Goal: Transaction & Acquisition: Purchase product/service

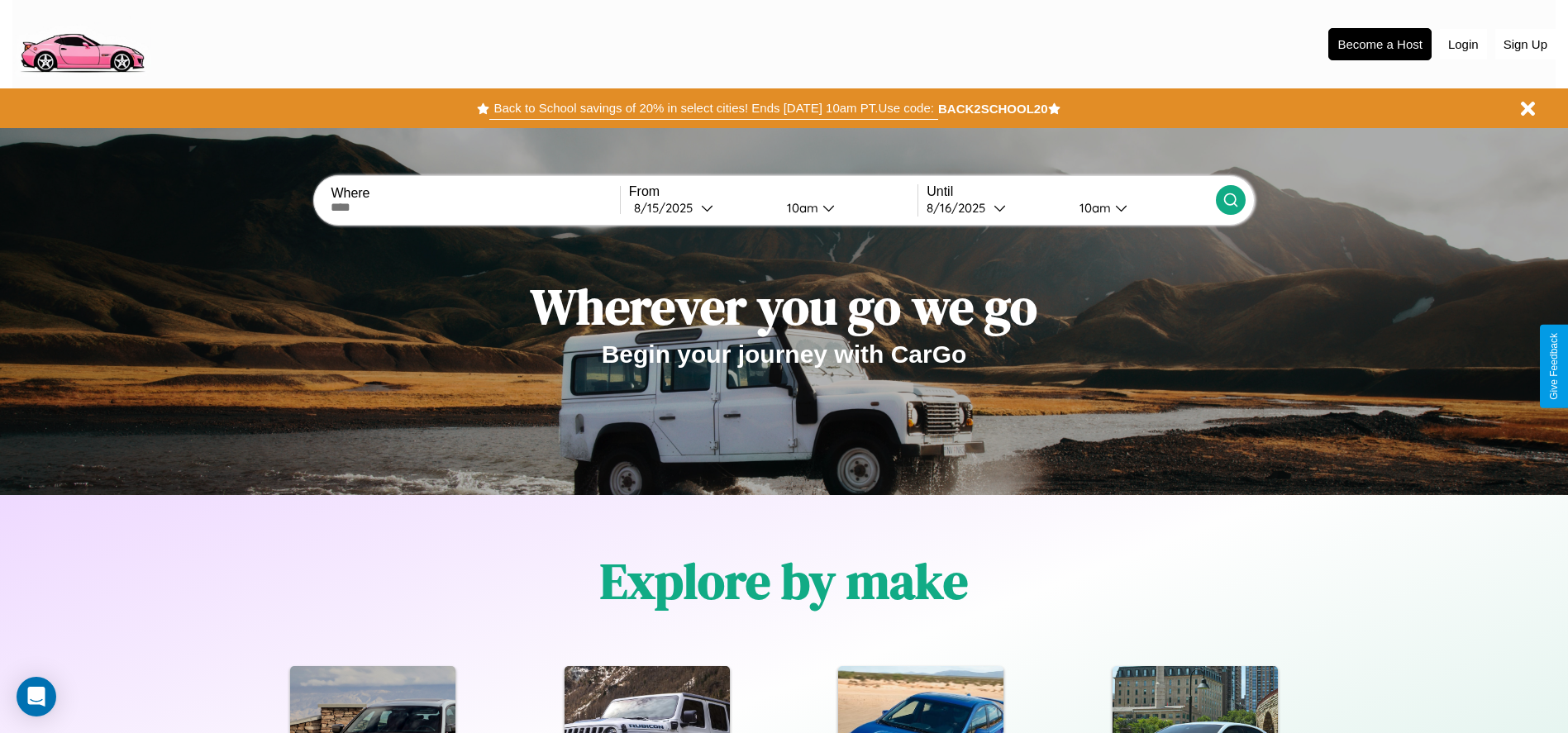
click at [713, 108] on button "Back to School savings of 20% in select cities! Ends 9/1 at 10am PT. Use code:" at bounding box center [713, 108] width 448 height 23
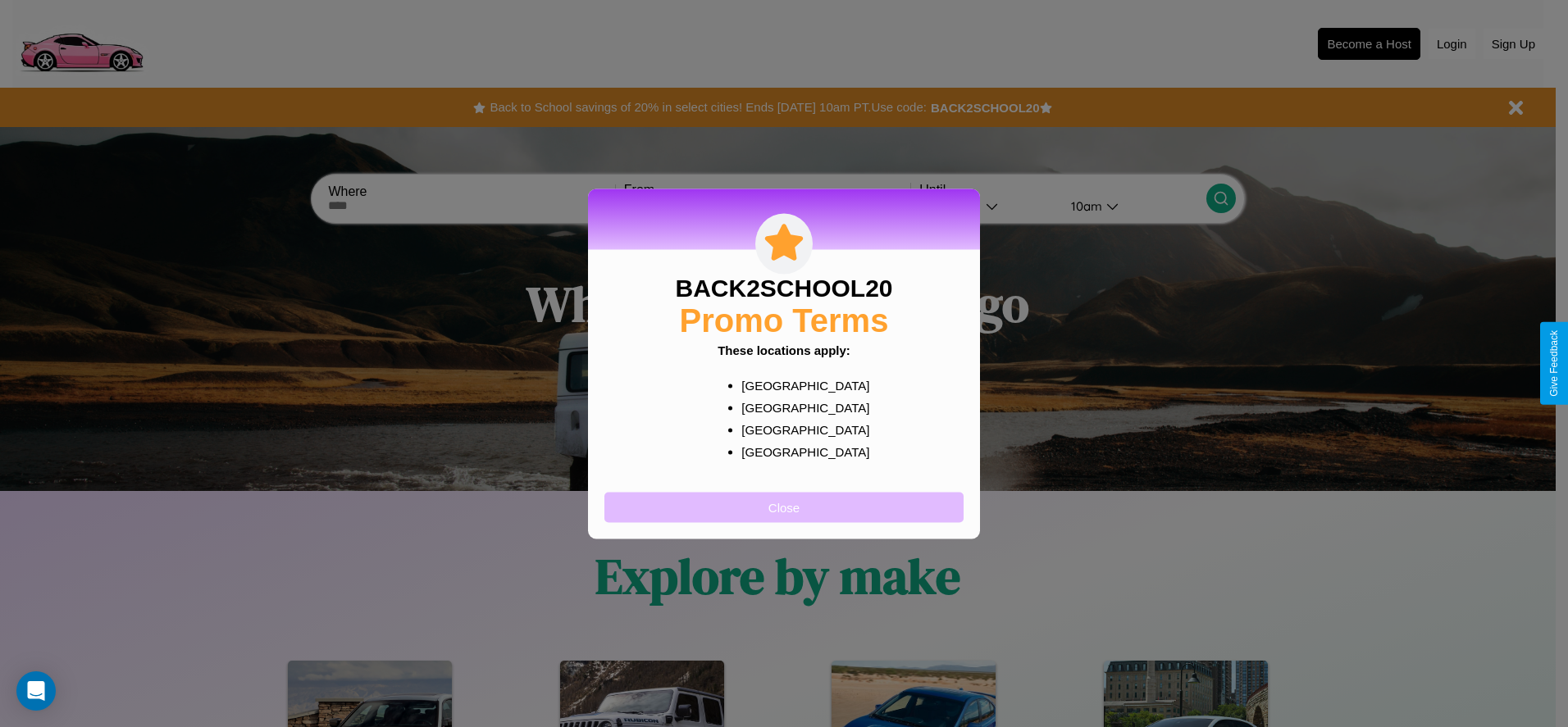
click at [784, 507] on button "Close" at bounding box center [784, 507] width 360 height 30
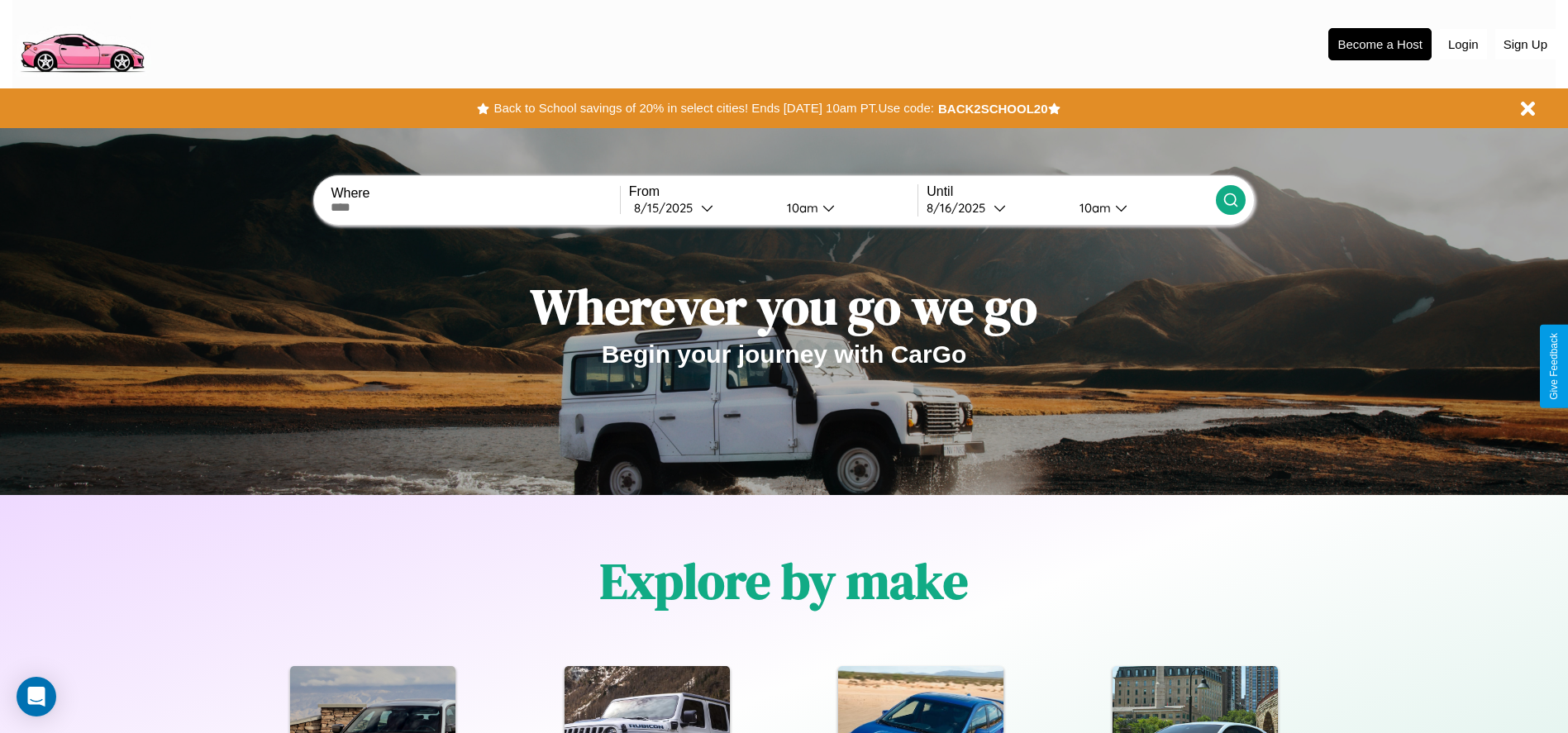
click at [476, 207] on input "text" at bounding box center [475, 207] width 289 height 13
type input "********"
click at [701, 207] on div "8 / 15 / 2025" at bounding box center [667, 207] width 67 height 16
select select "*"
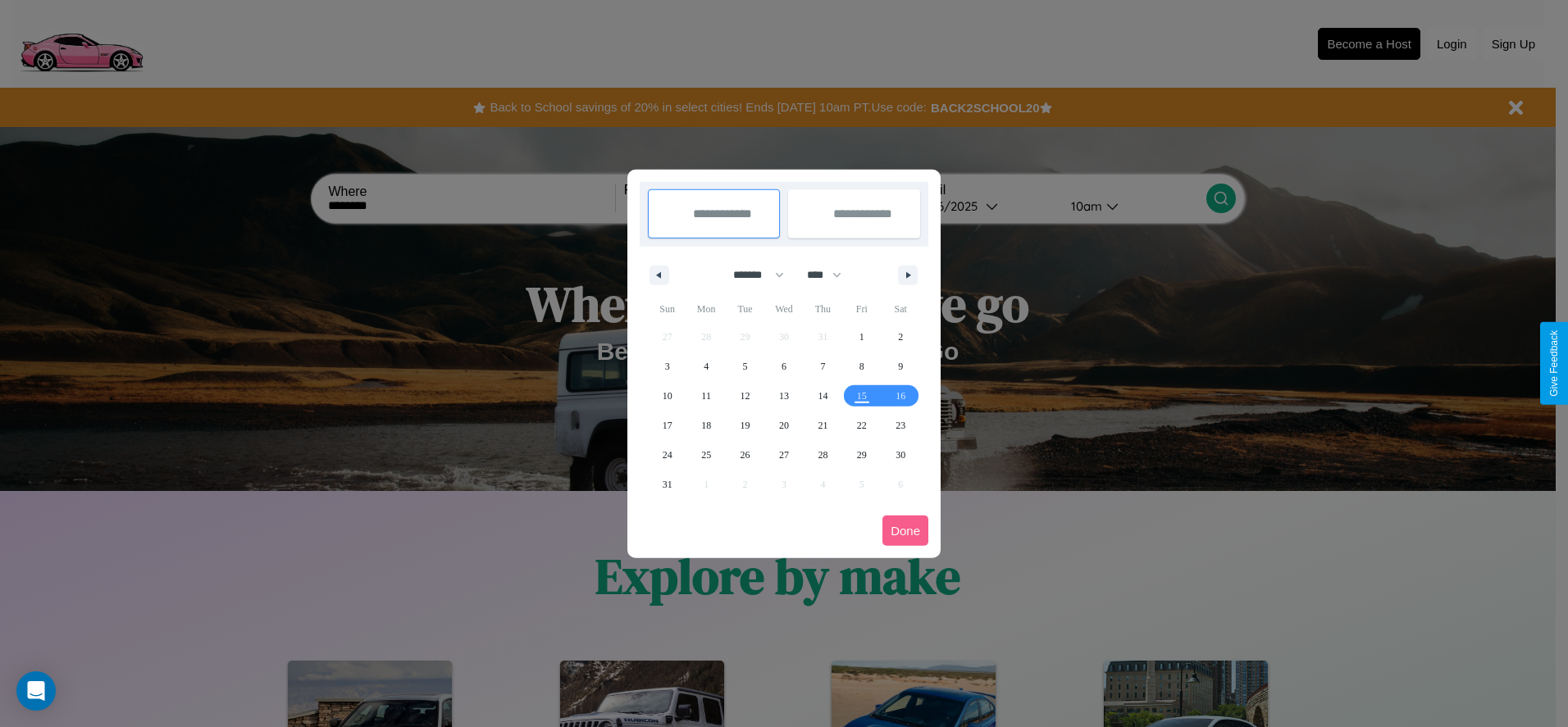
drag, startPoint x: 751, startPoint y: 274, endPoint x: 784, endPoint y: 329, distance: 64.1
click at [751, 274] on select "******* ******** ***** ***** *** **** **** ****** ********* ******* ******** **…" at bounding box center [756, 275] width 70 height 27
drag, startPoint x: 832, startPoint y: 274, endPoint x: 784, endPoint y: 329, distance: 73.0
click at [832, 274] on select "**** **** **** **** **** **** **** **** **** **** **** **** **** **** **** ****…" at bounding box center [823, 275] width 49 height 27
select select "****"
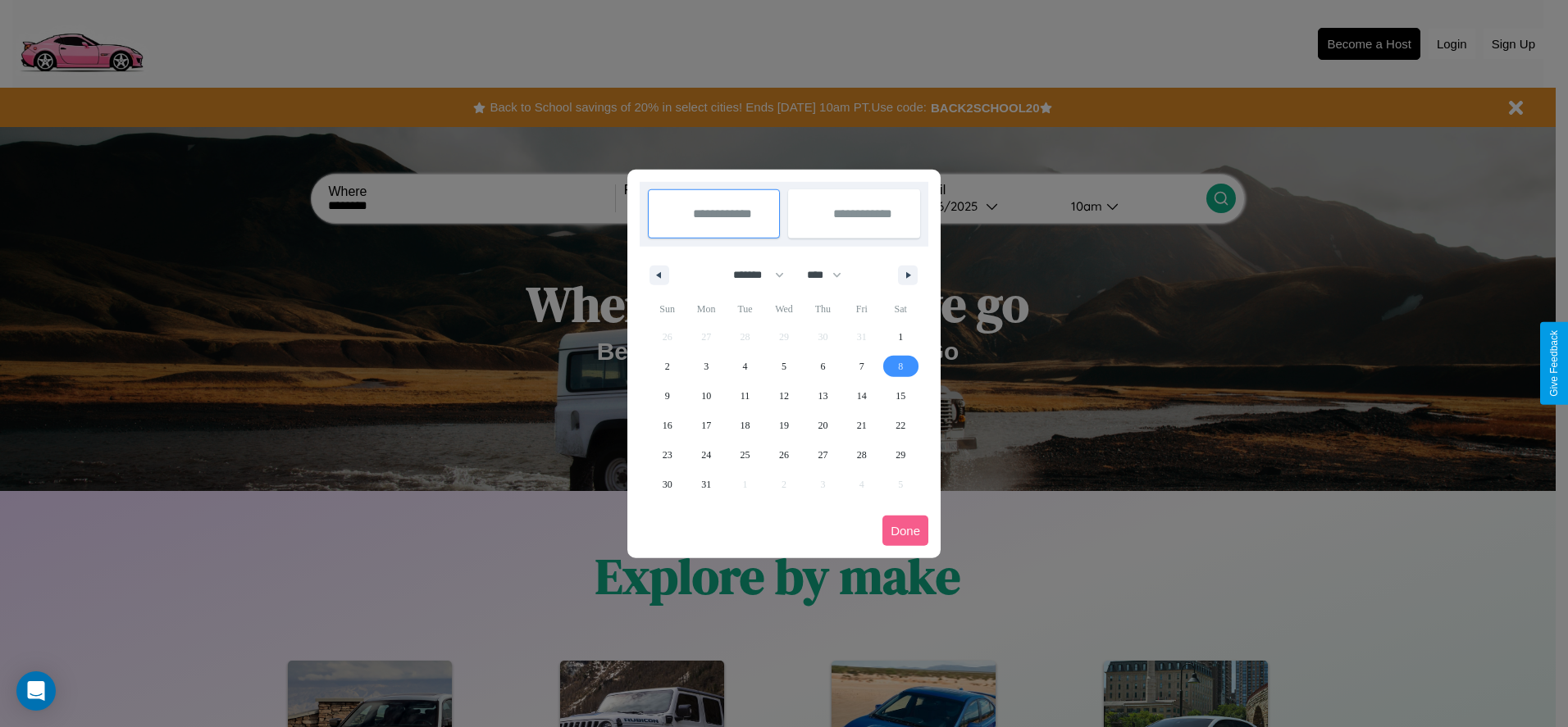
click at [900, 366] on span "8" at bounding box center [900, 367] width 5 height 29
type input "**********"
click at [900, 395] on span "15" at bounding box center [900, 396] width 10 height 29
type input "**********"
click at [906, 530] on button "Done" at bounding box center [906, 530] width 46 height 30
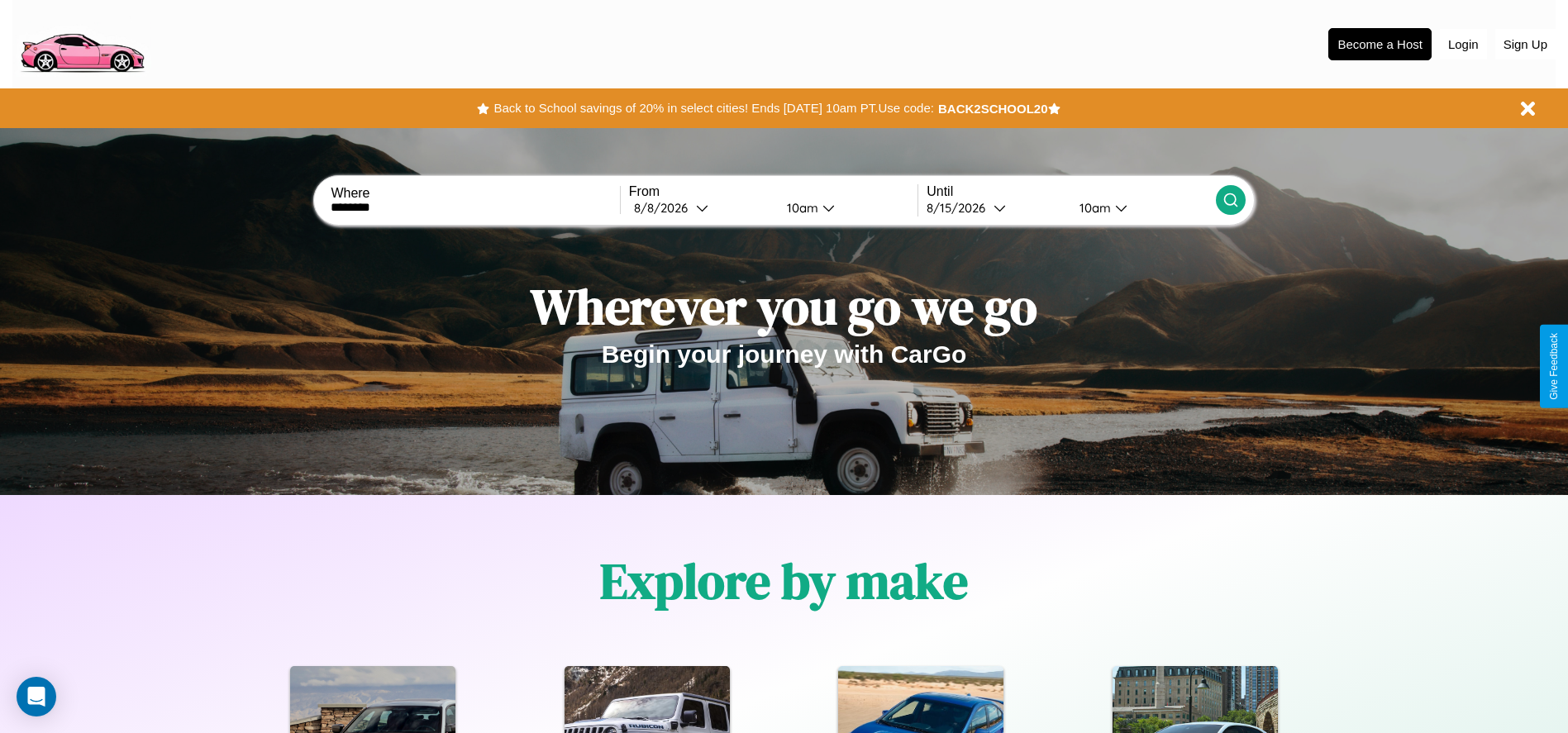
click at [799, 207] on div "10am" at bounding box center [801, 207] width 44 height 16
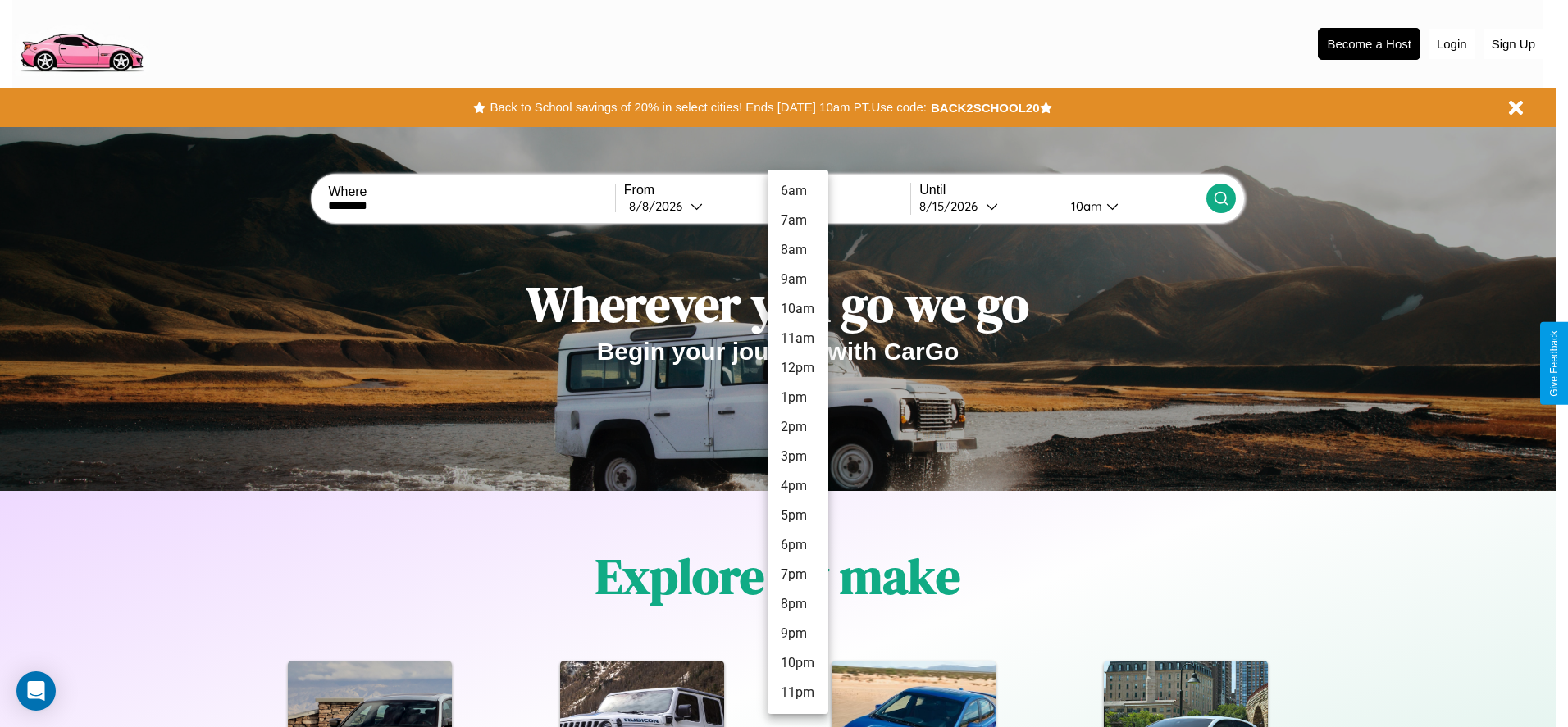
click at [797, 575] on li "7pm" at bounding box center [798, 574] width 60 height 29
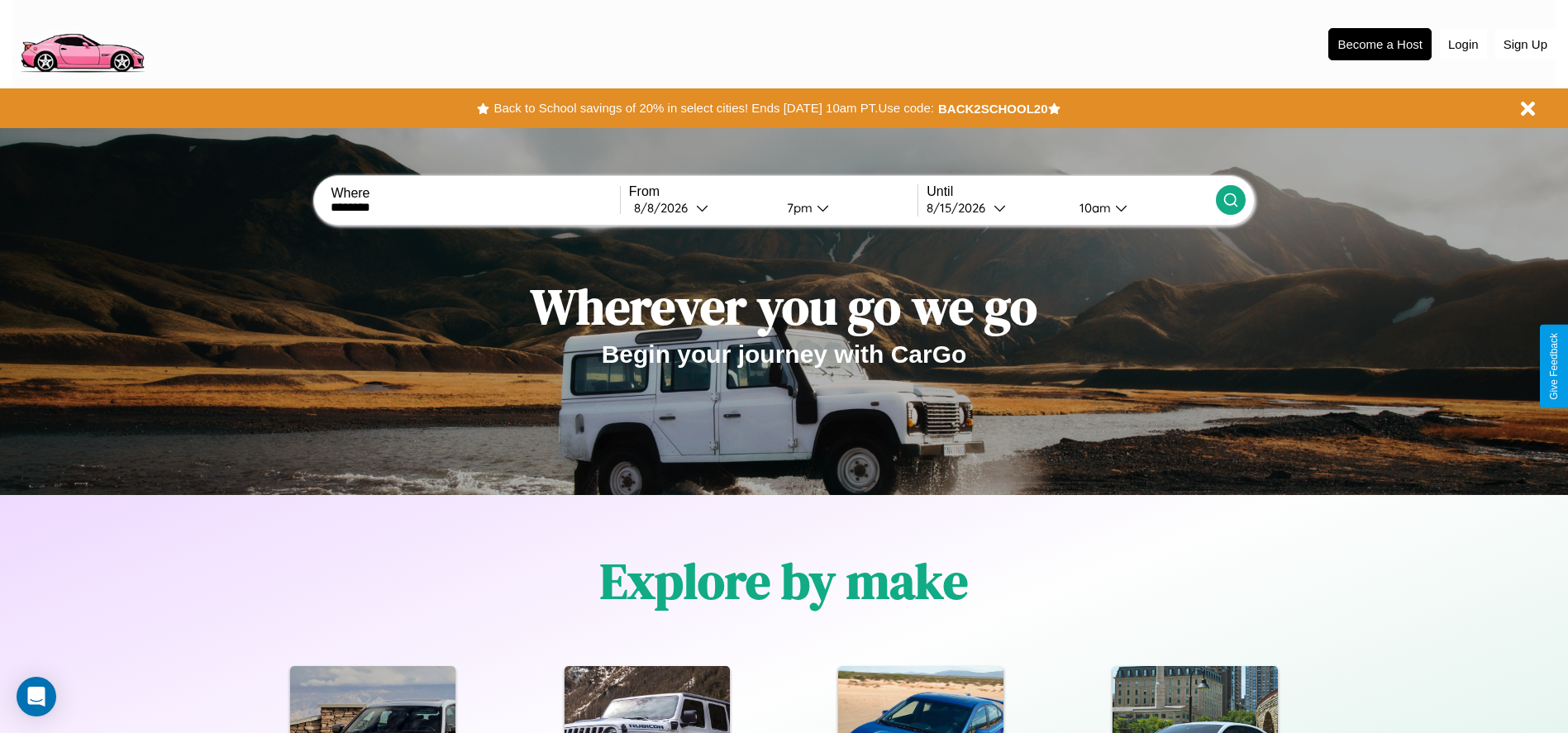
click at [1230, 200] on icon at bounding box center [1231, 200] width 17 height 17
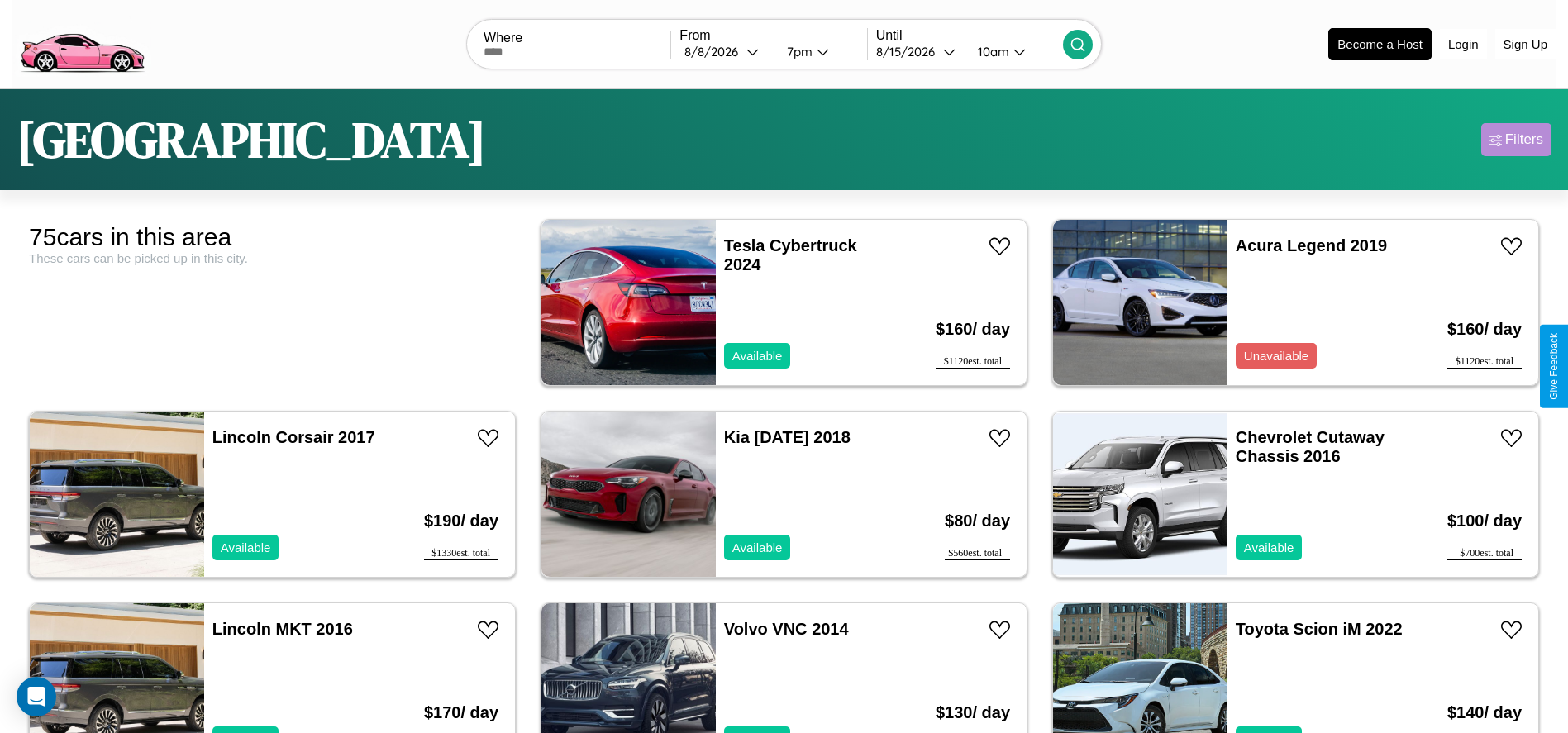
click at [1515, 140] on div "Filters" at bounding box center [1524, 140] width 38 height 17
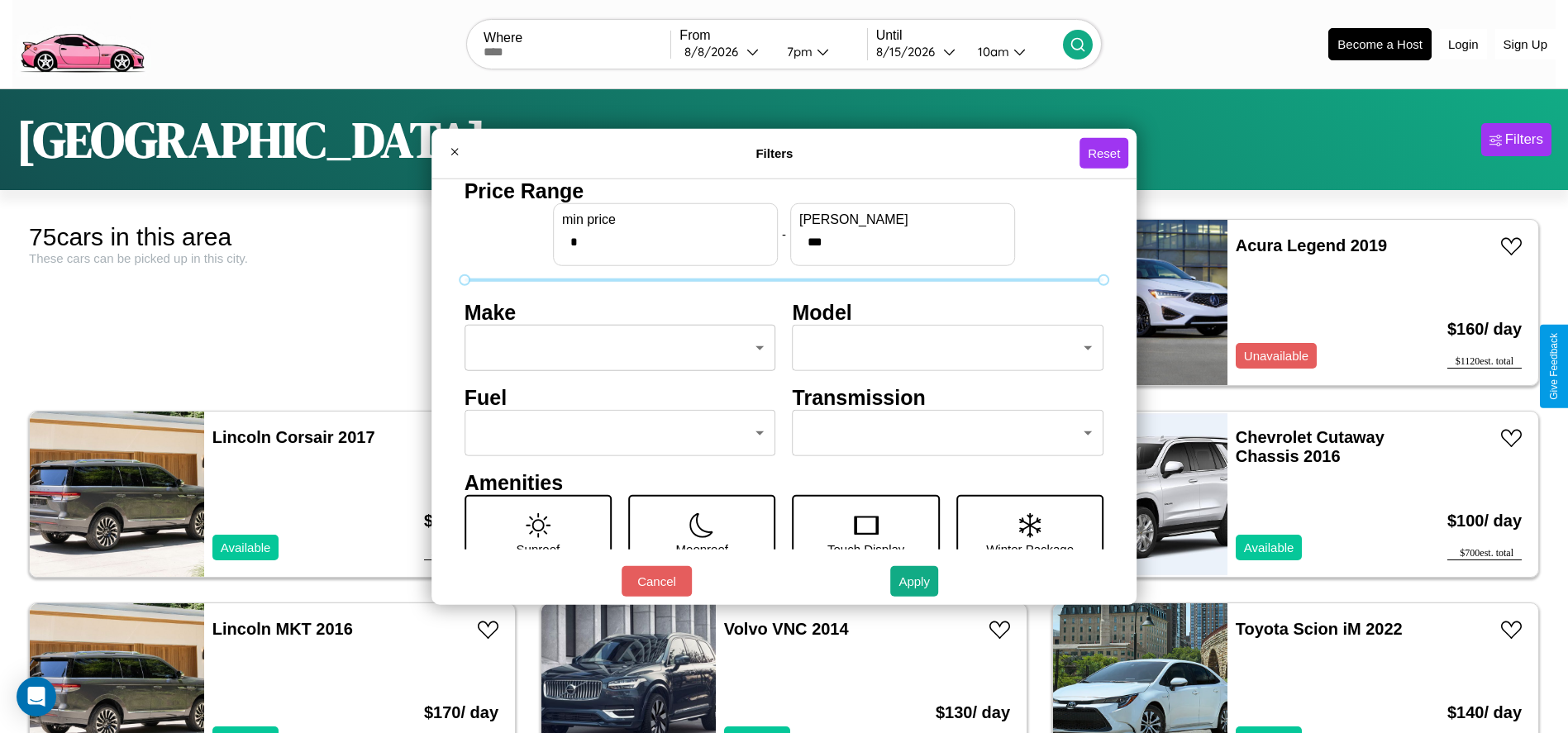
click at [615, 348] on body "CarGo Where From 8 / 8 / 2026 7pm Until 8 / 15 / 2026 10am Become a Host Login …" at bounding box center [784, 418] width 1568 height 835
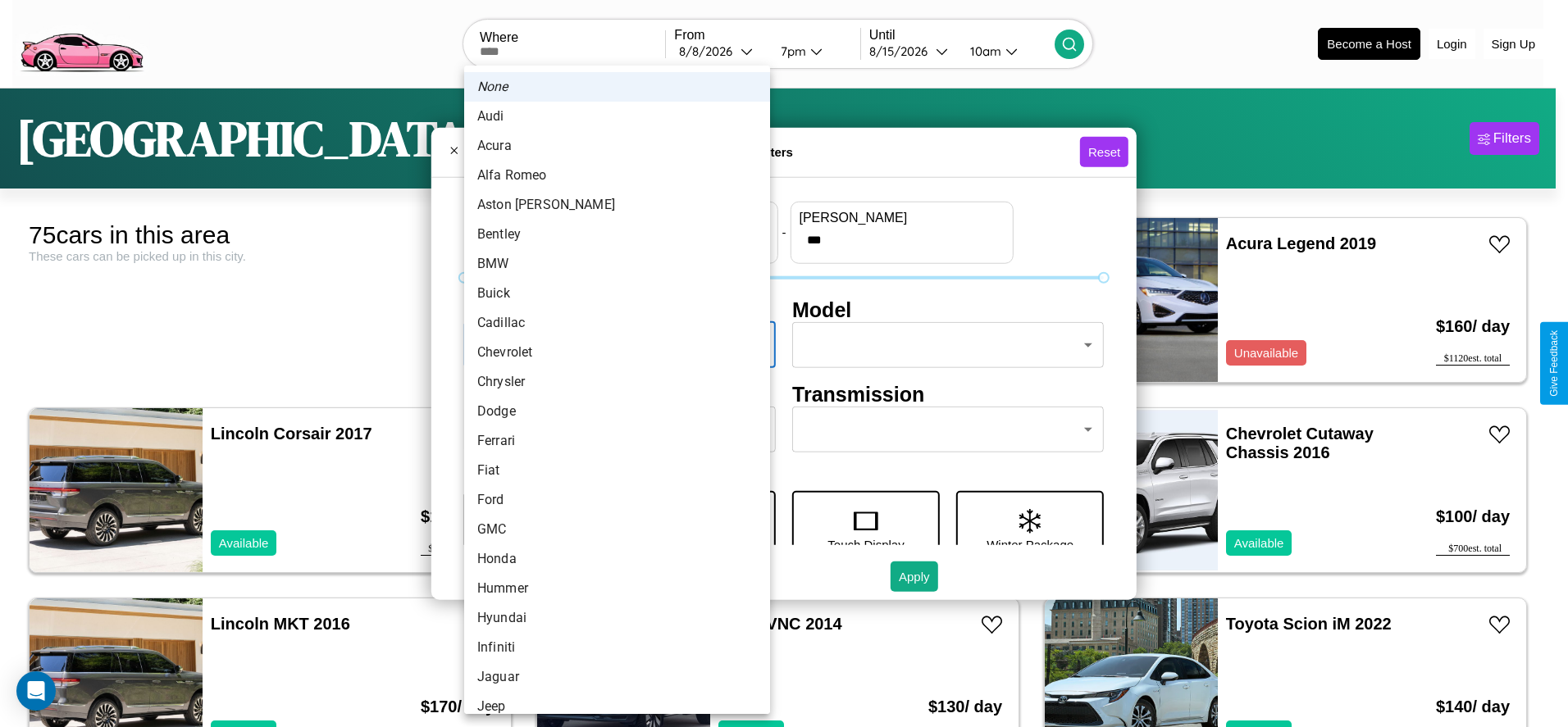
click at [611, 353] on li "Chevrolet" at bounding box center [617, 352] width 306 height 29
type input "*********"
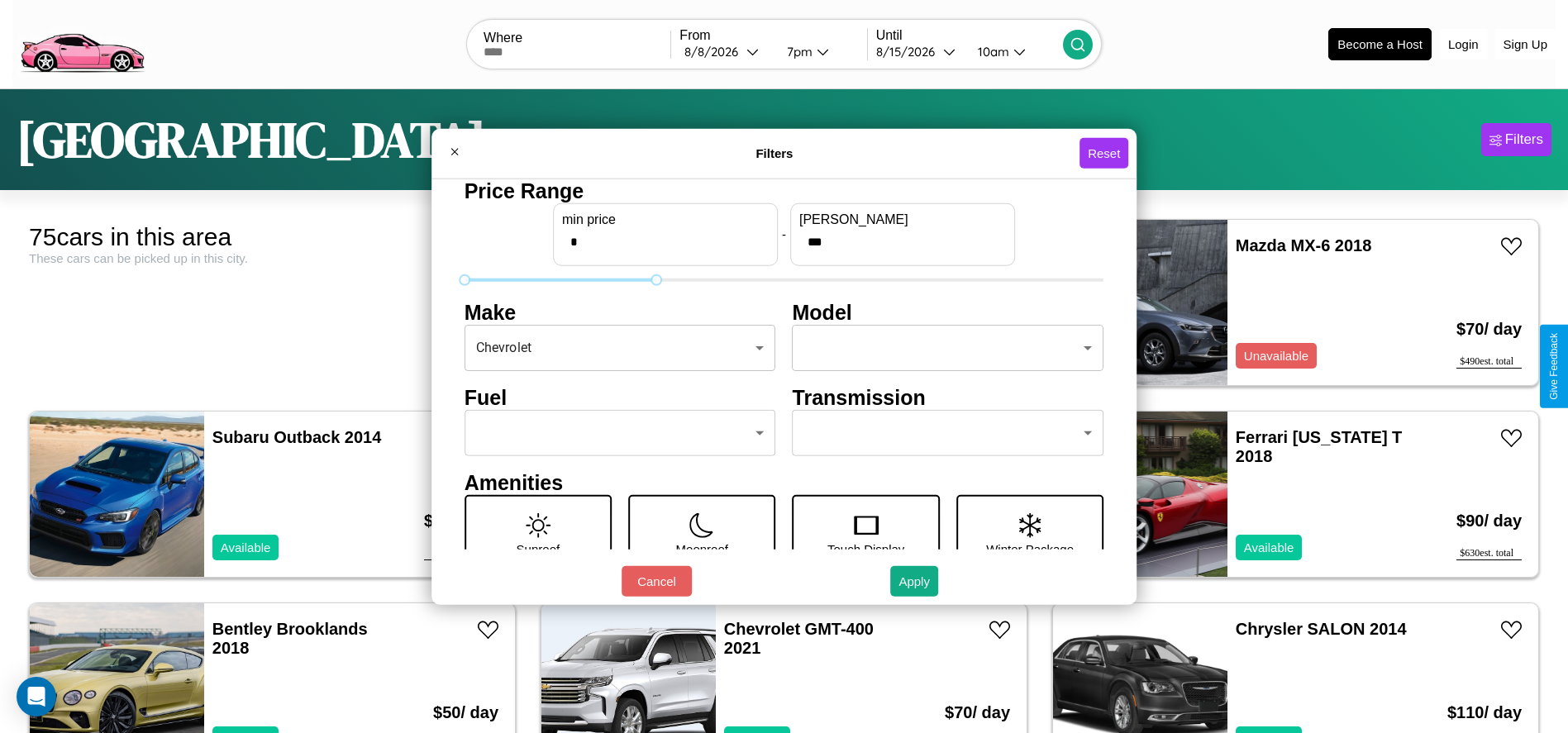
type input "***"
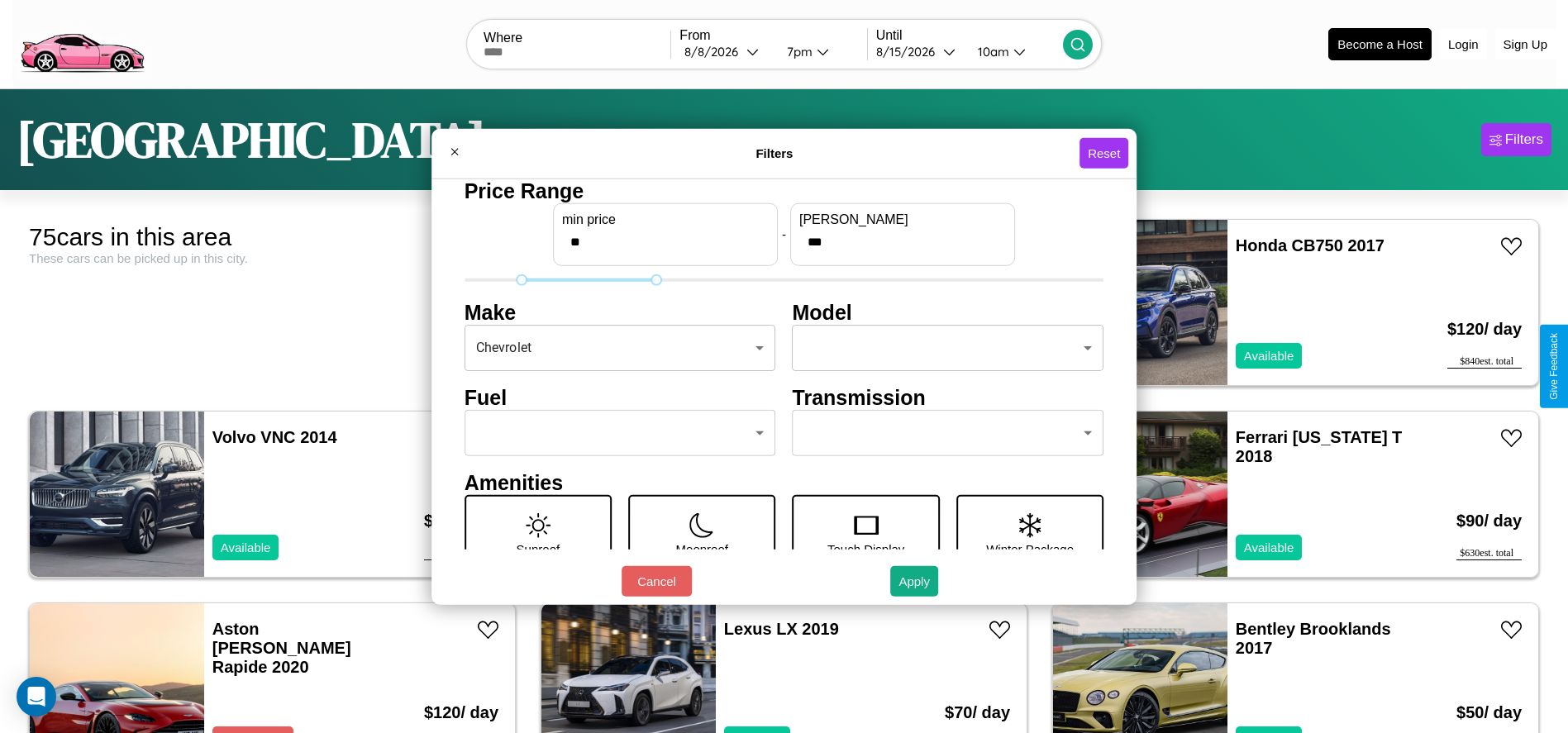
scroll to position [172, 0]
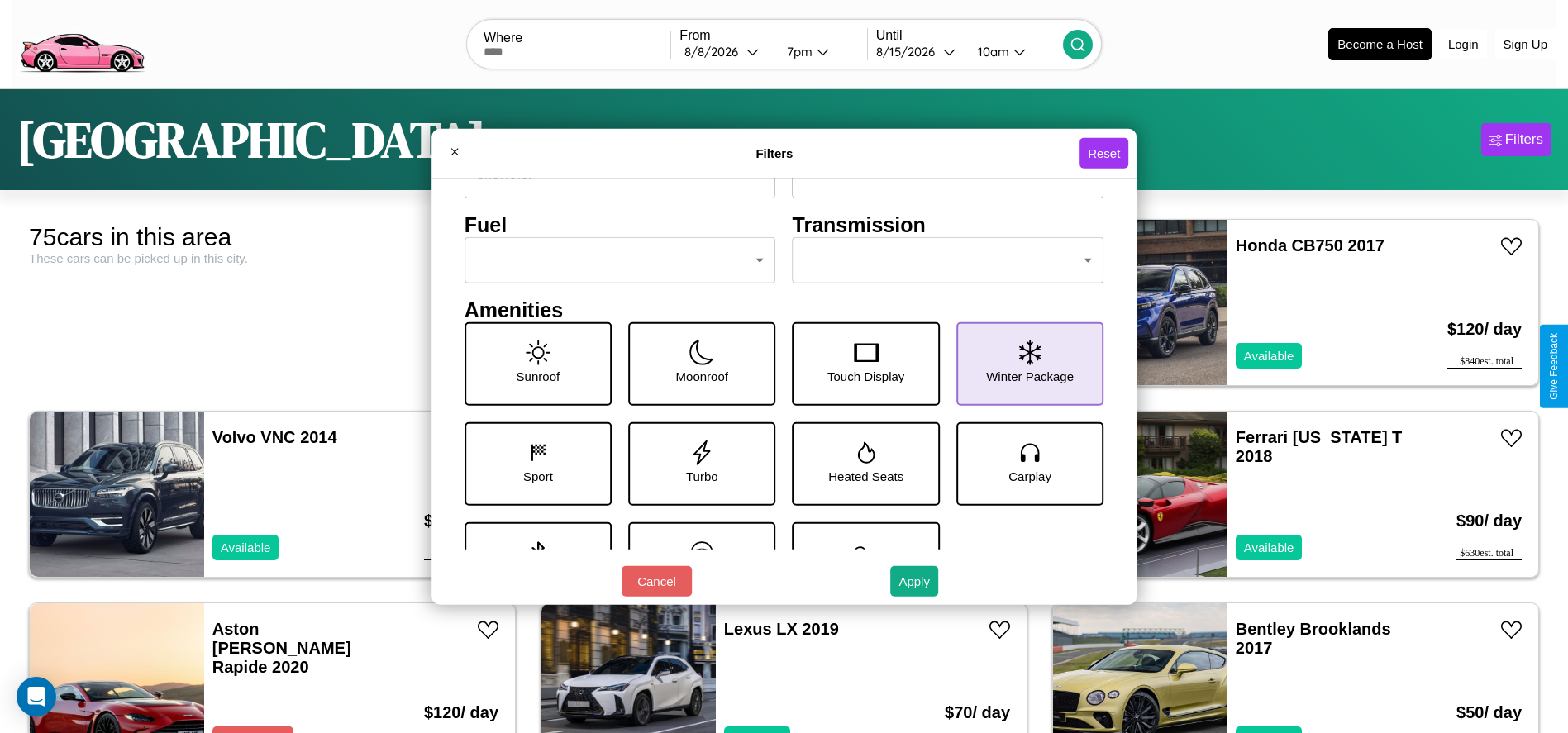
type input "**"
click at [1020, 363] on icon at bounding box center [1029, 351] width 21 height 25
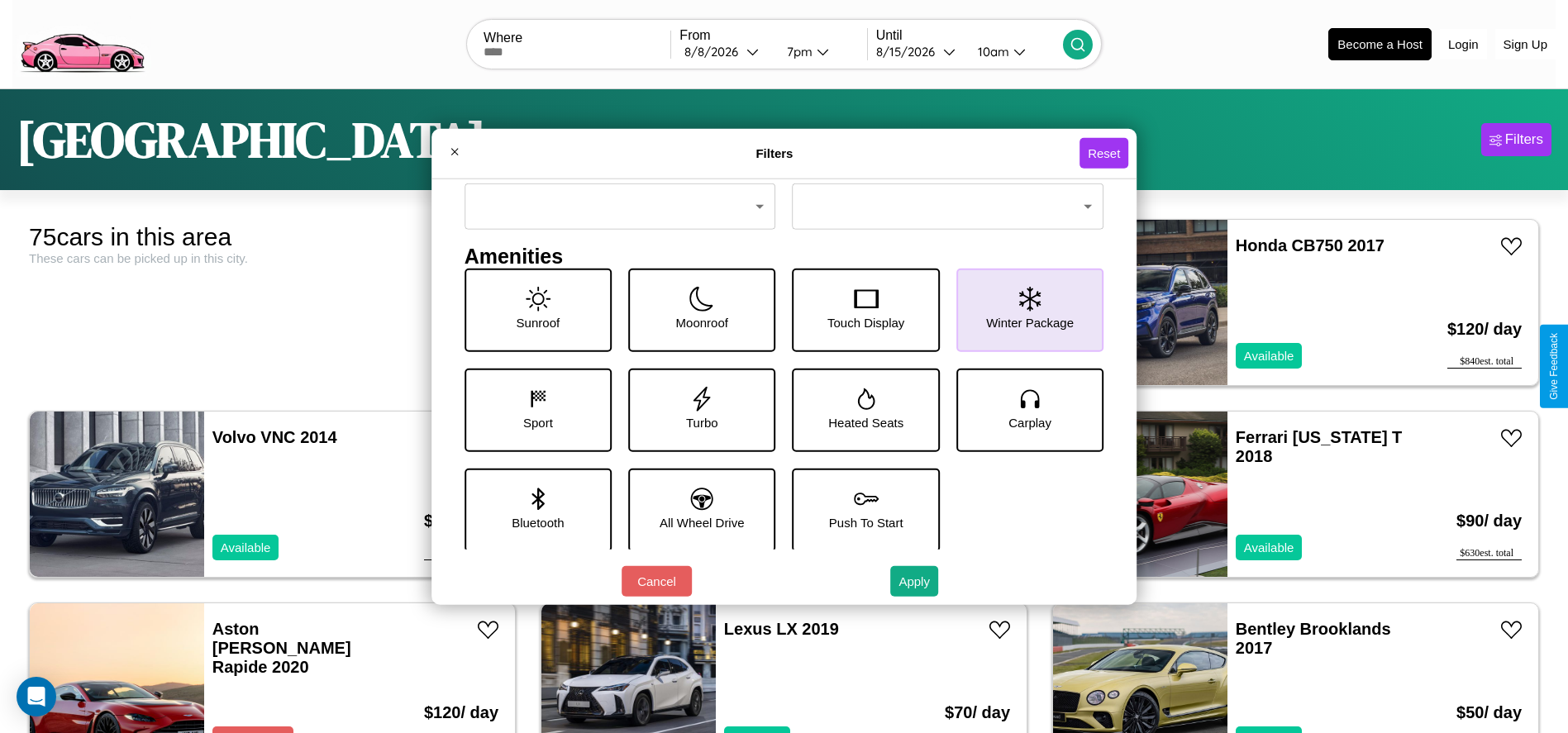
scroll to position [229, 0]
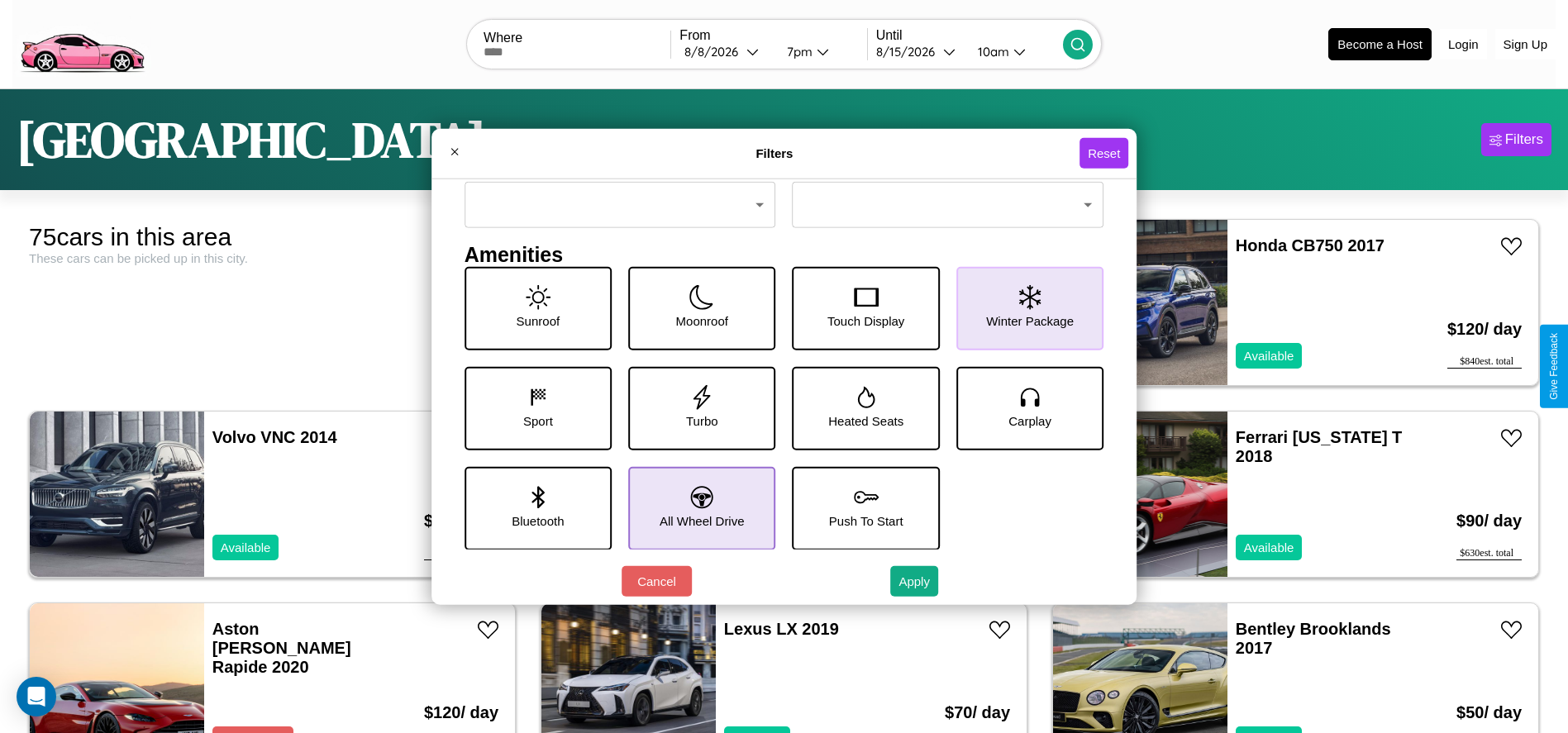
click at [696, 508] on icon at bounding box center [702, 497] width 22 height 22
click at [534, 408] on icon at bounding box center [537, 396] width 25 height 25
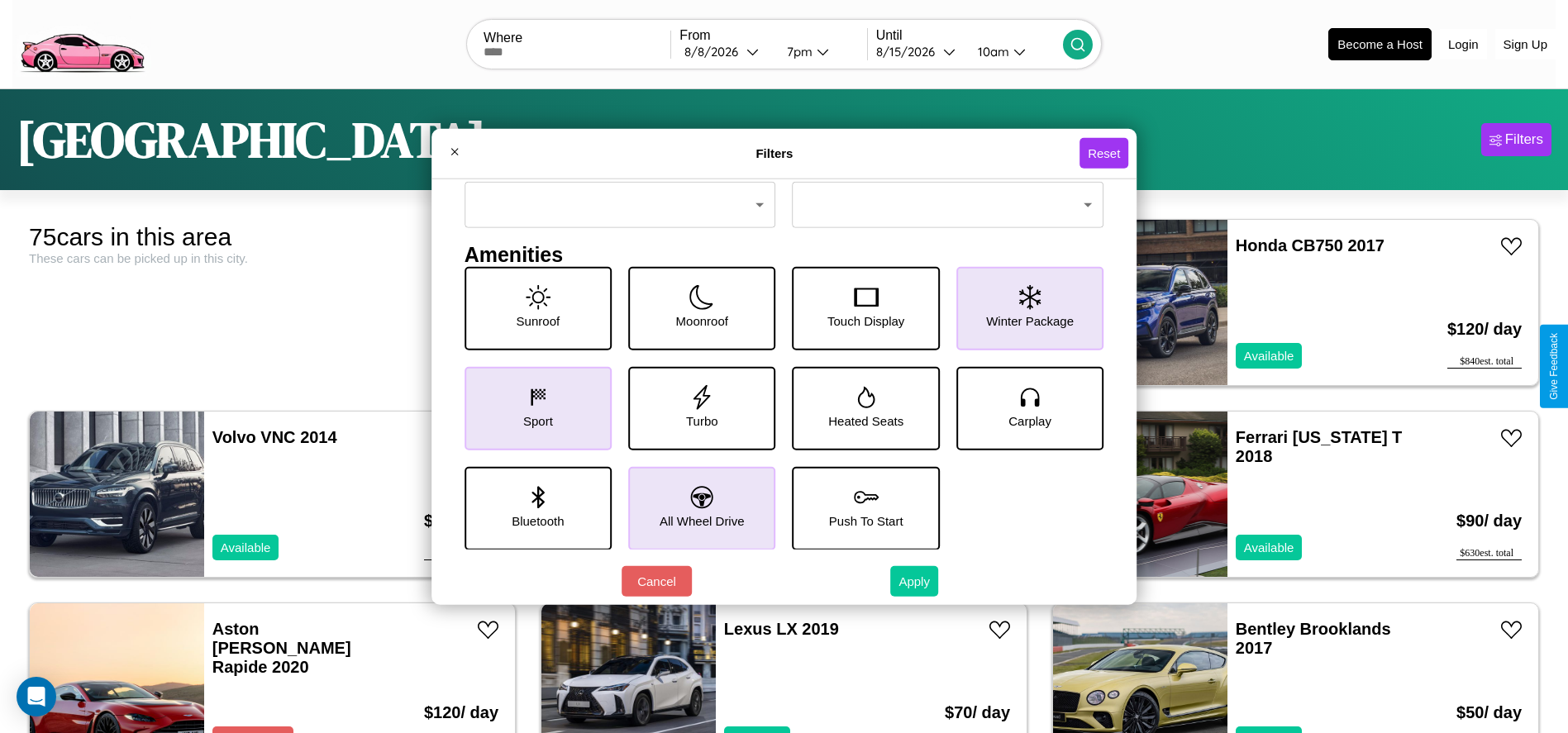
click at [915, 581] on button "Apply" at bounding box center [914, 581] width 48 height 30
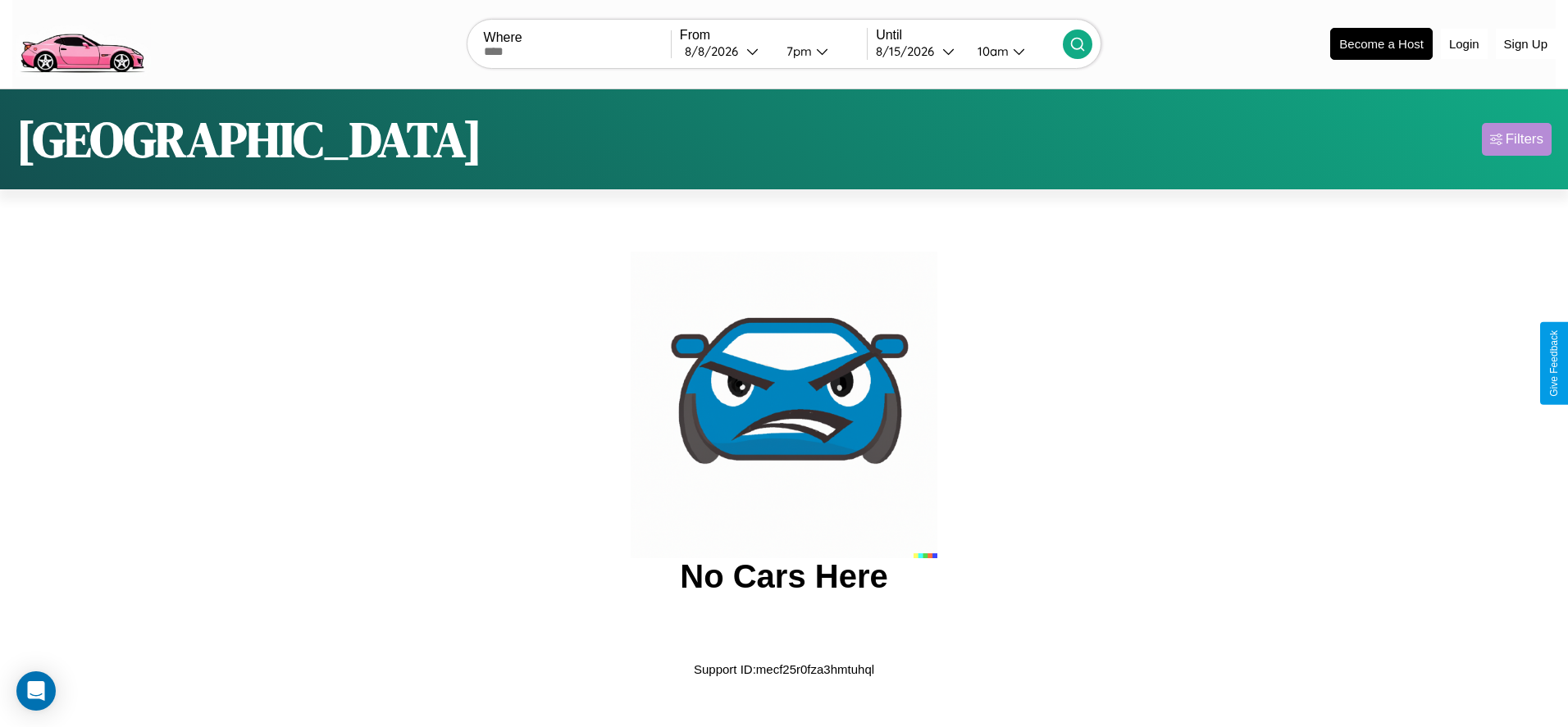
click at [1517, 139] on div "Filters" at bounding box center [1524, 139] width 38 height 16
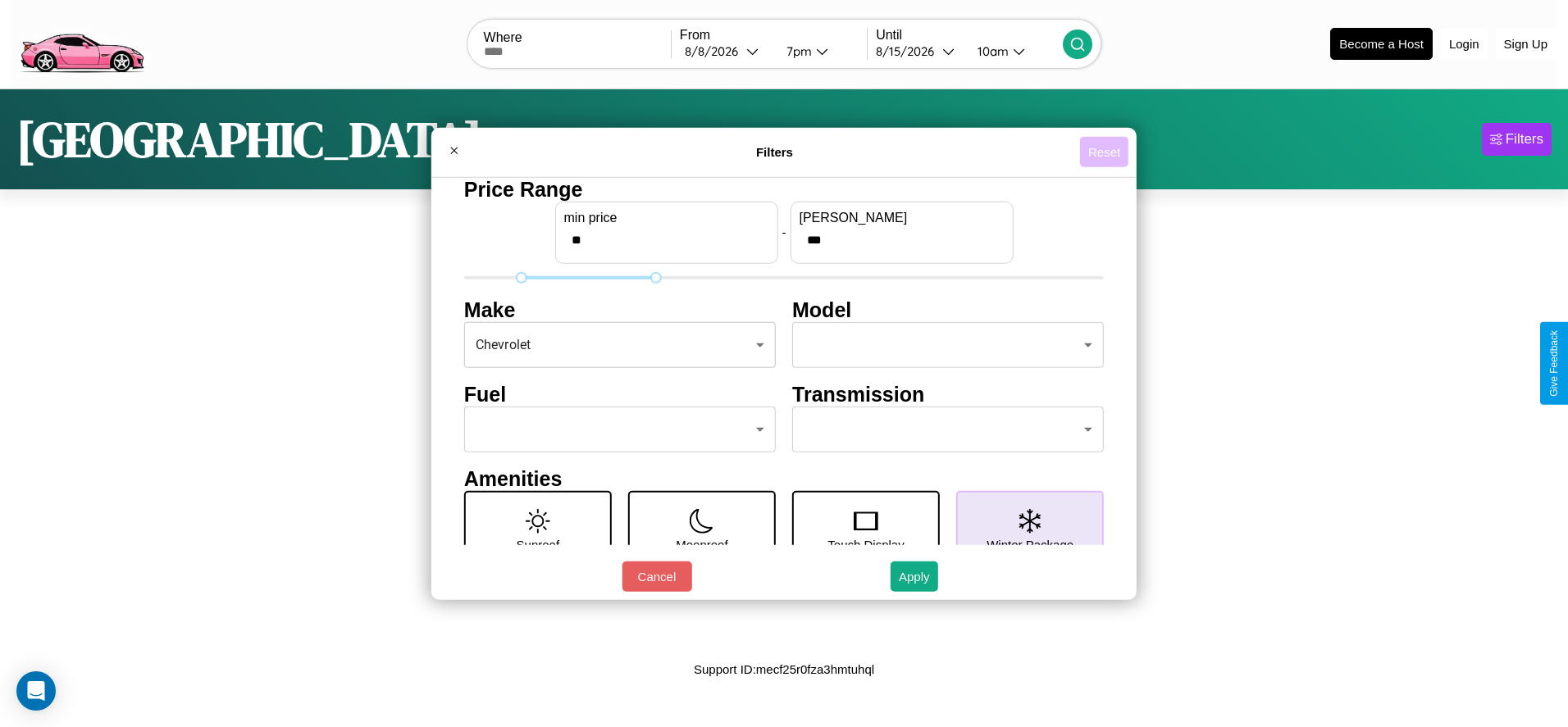
click at [1104, 152] on button "Reset" at bounding box center [1104, 152] width 48 height 30
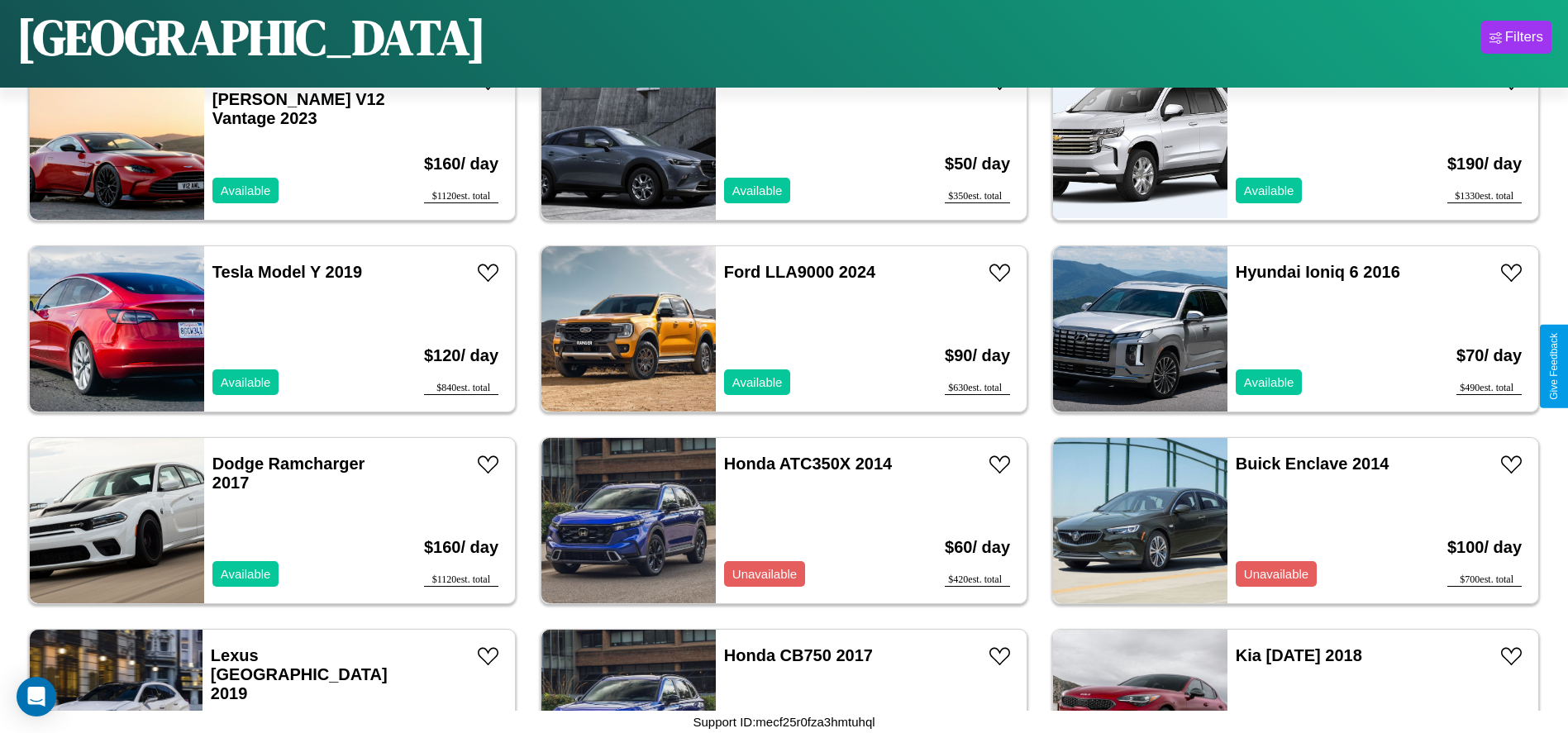
scroll to position [2678, 0]
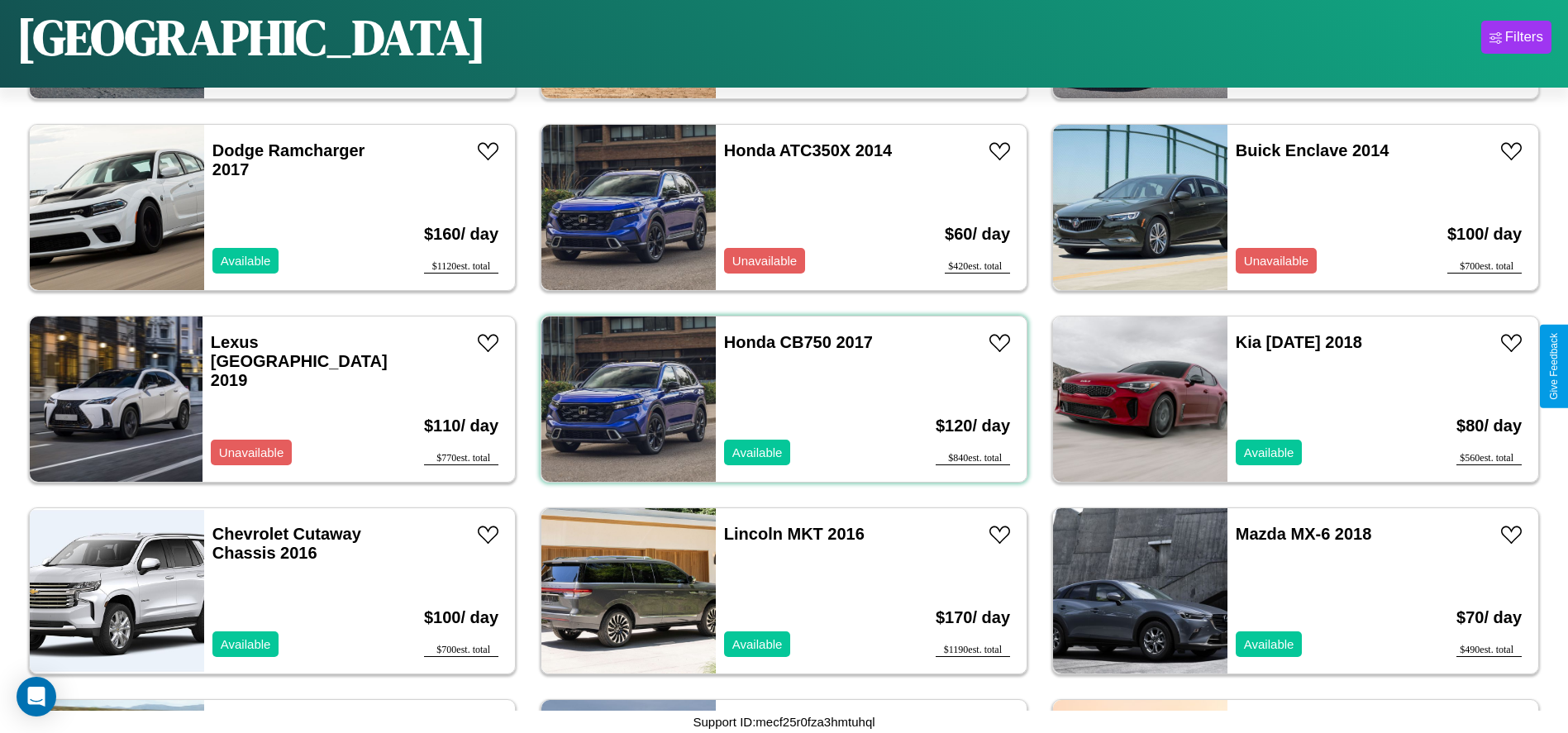
click at [778, 399] on div "Honda CB750 2017 Available" at bounding box center [810, 398] width 191 height 165
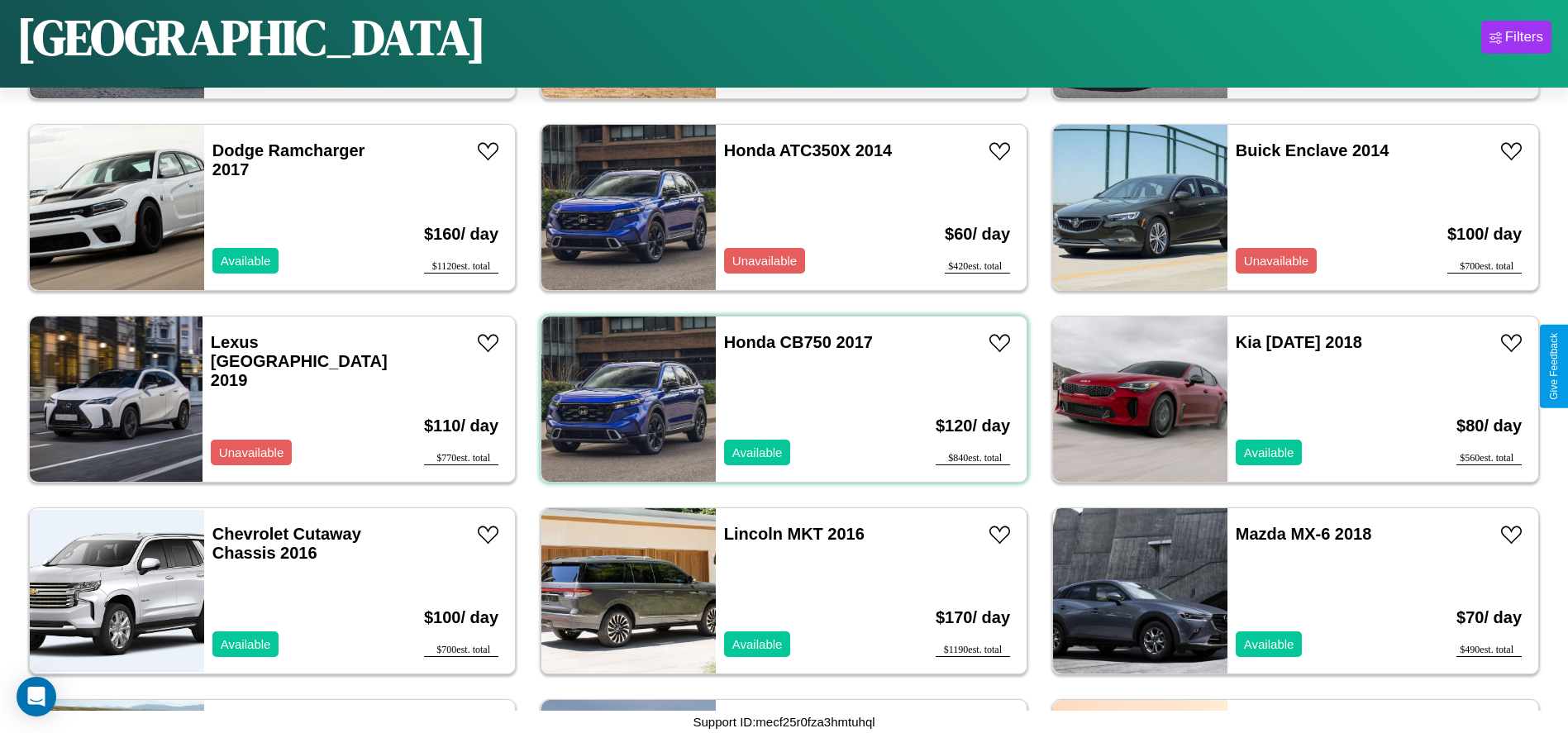
click at [778, 399] on div "Honda CB750 2017 Available" at bounding box center [810, 398] width 191 height 165
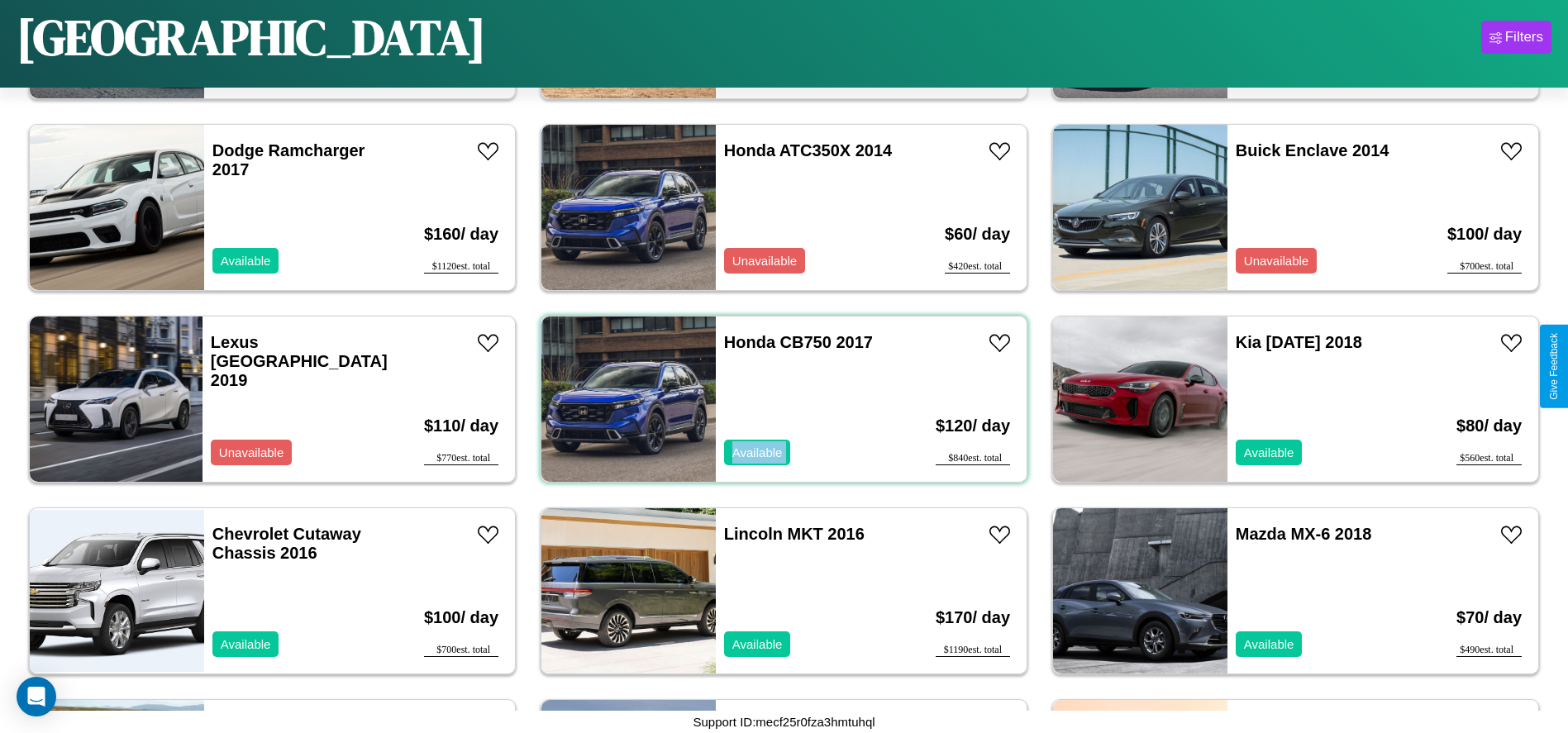
click at [778, 399] on div "Honda CB750 2017 Available" at bounding box center [810, 398] width 191 height 165
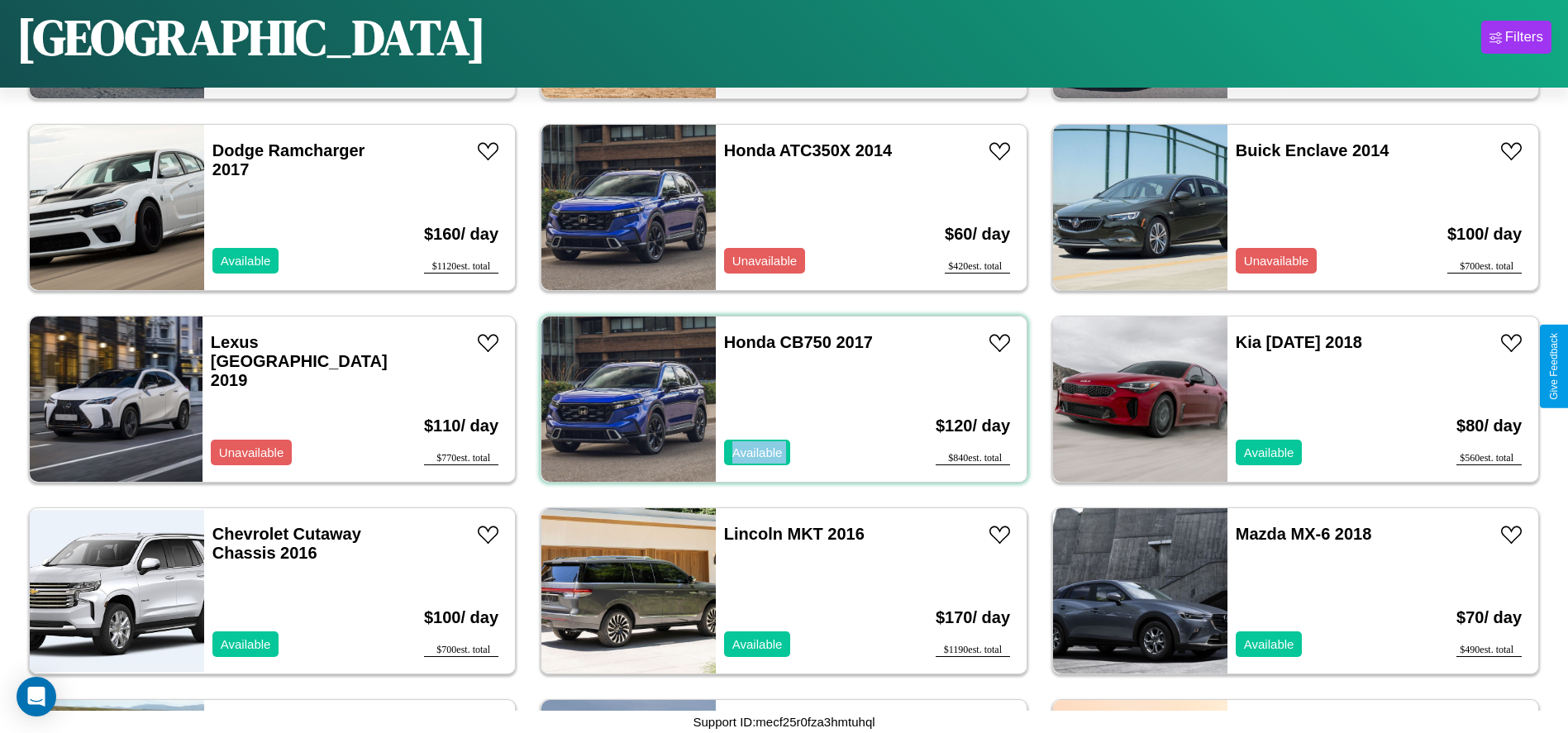
click at [778, 399] on div "Honda CB750 2017 Available" at bounding box center [810, 398] width 191 height 165
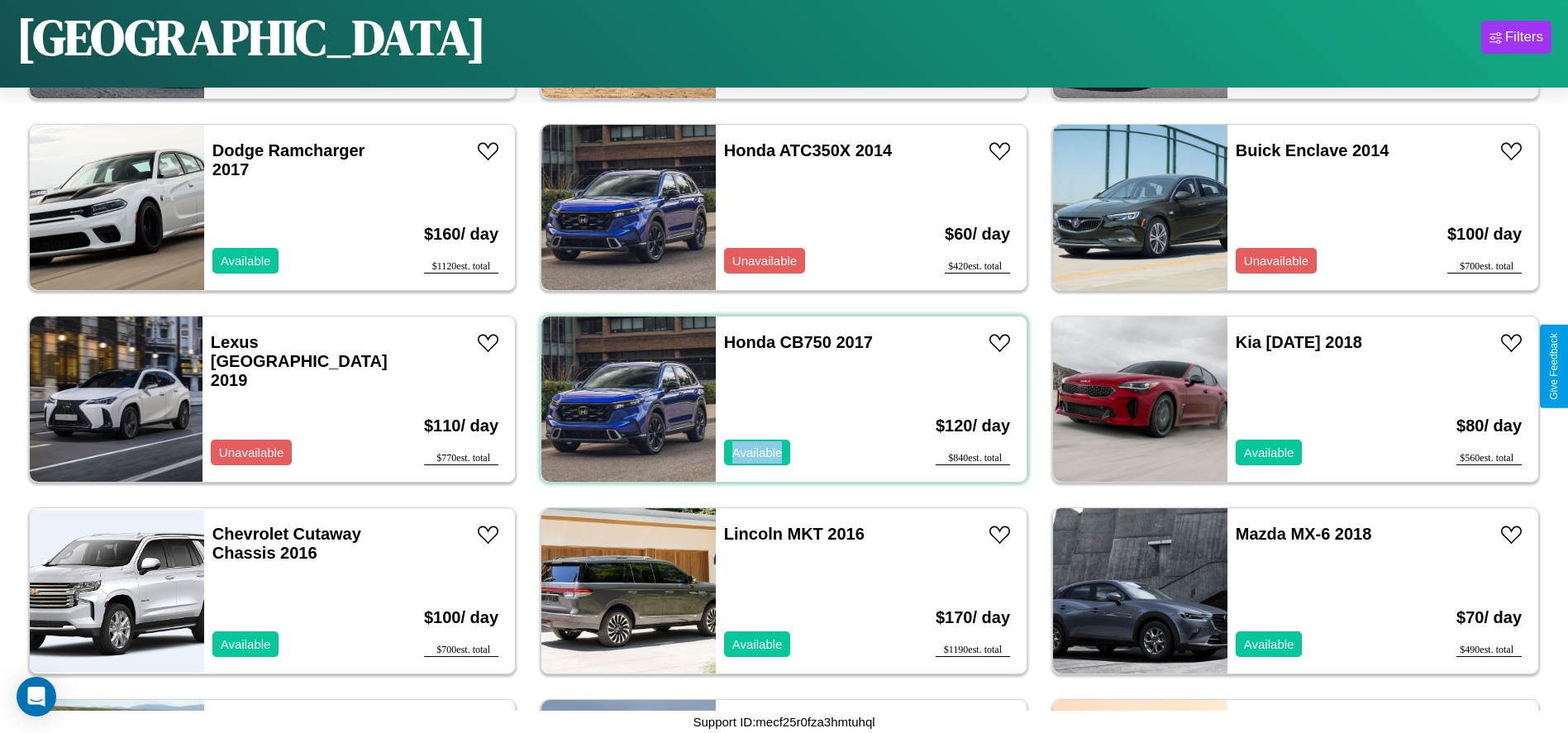
click at [778, 399] on div "Honda CB750 2017 Available" at bounding box center [810, 398] width 191 height 165
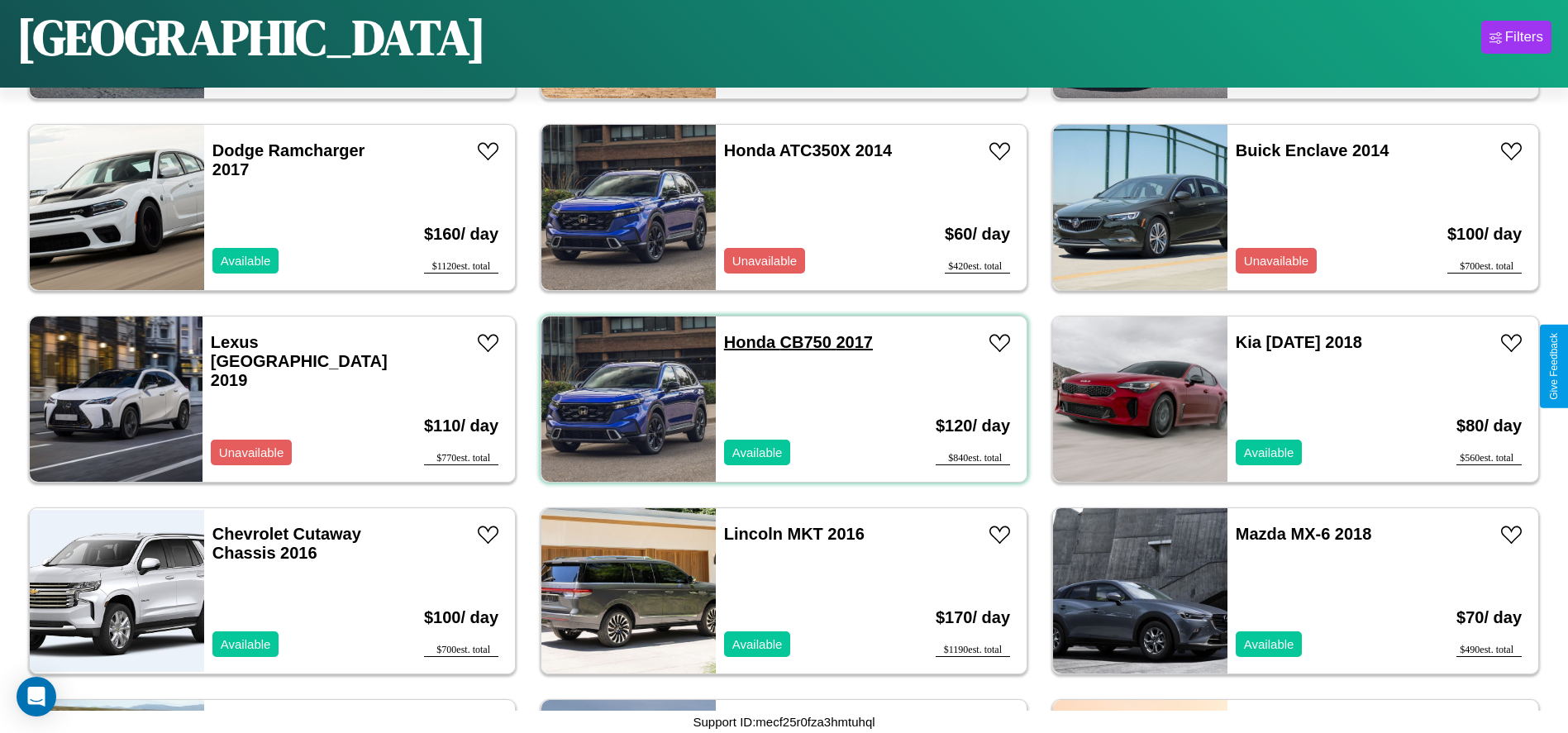
click at [743, 342] on link "Honda CB750 2017" at bounding box center [797, 342] width 148 height 18
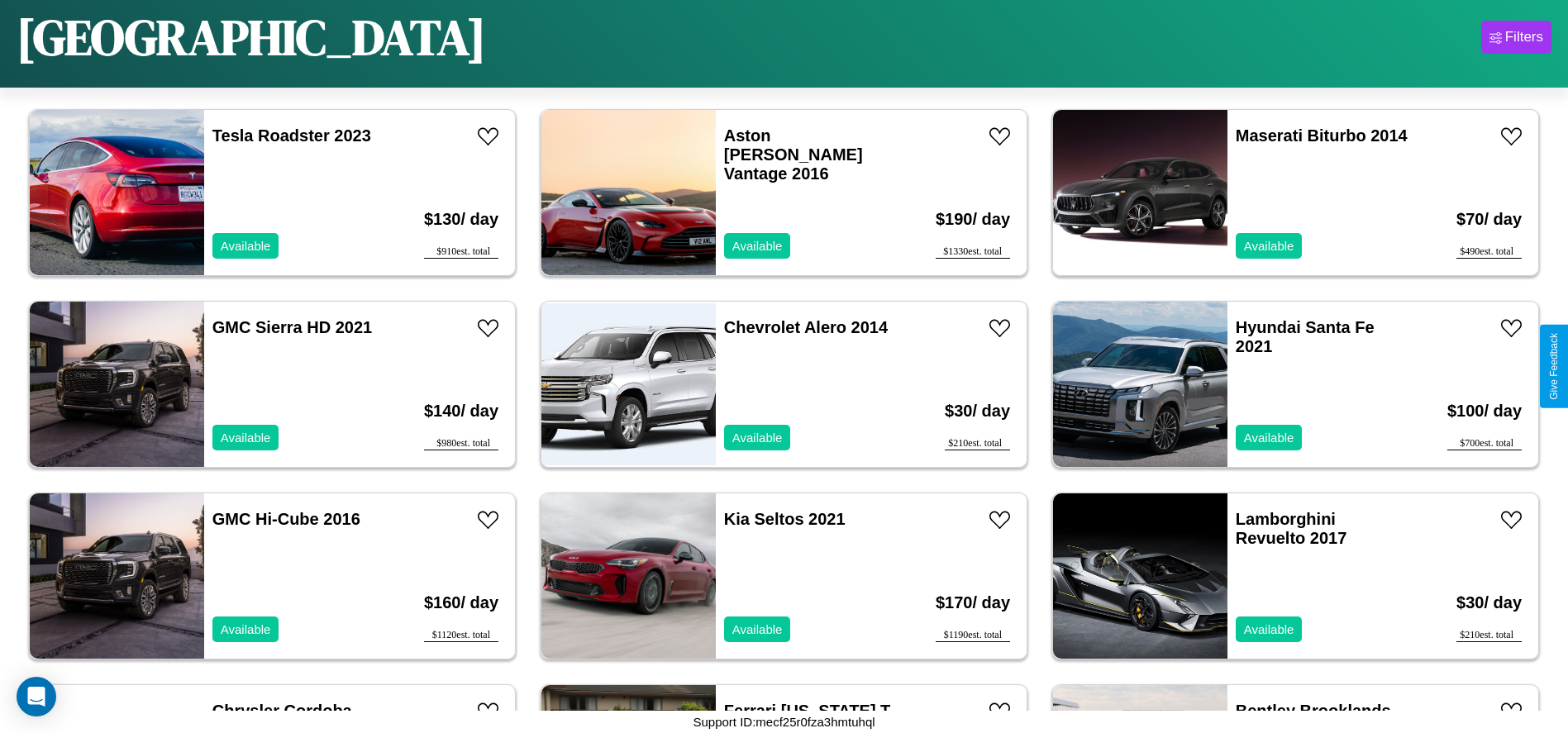
scroll to position [1143, 0]
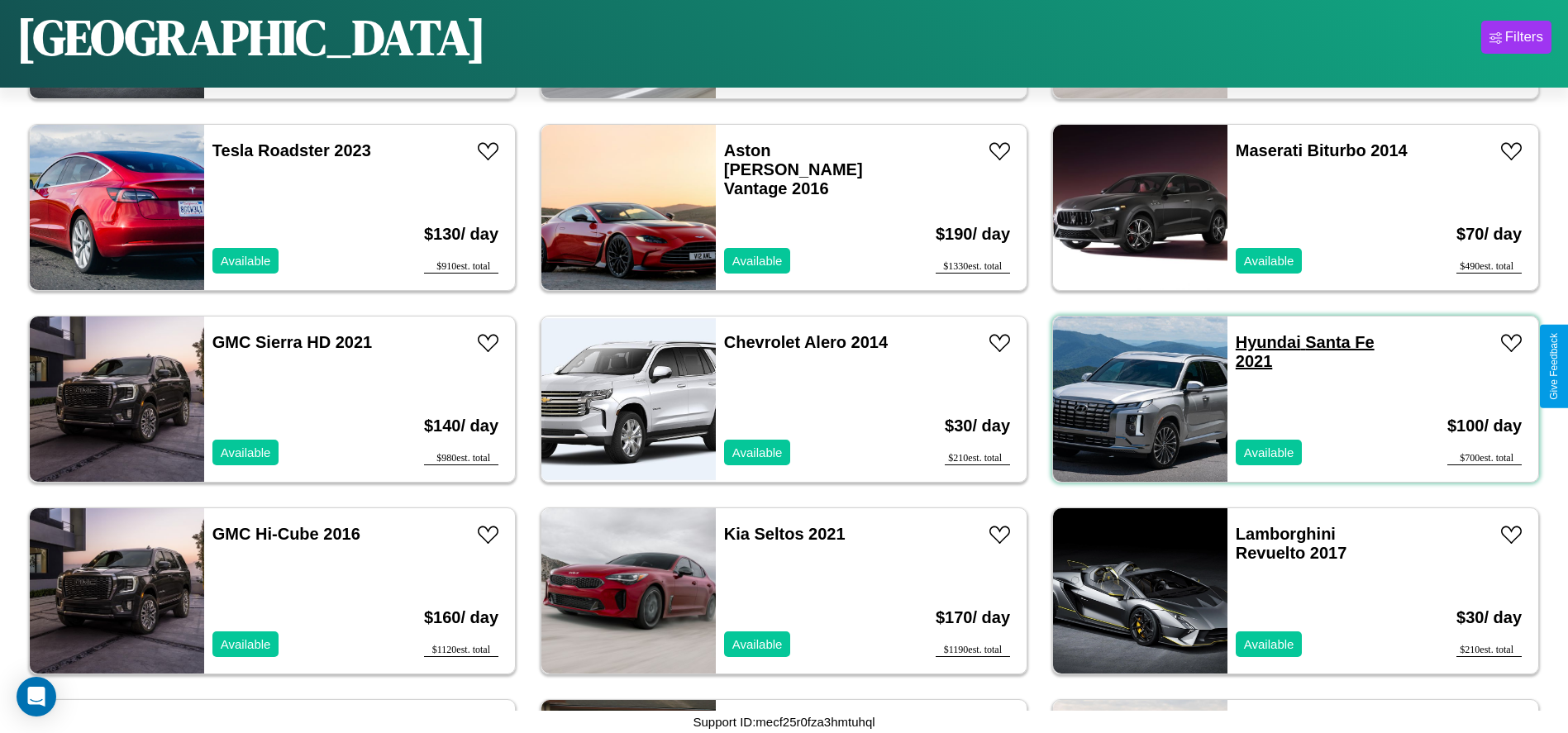
click at [1258, 342] on link "Hyundai Santa Fe 2021" at bounding box center [1304, 351] width 139 height 37
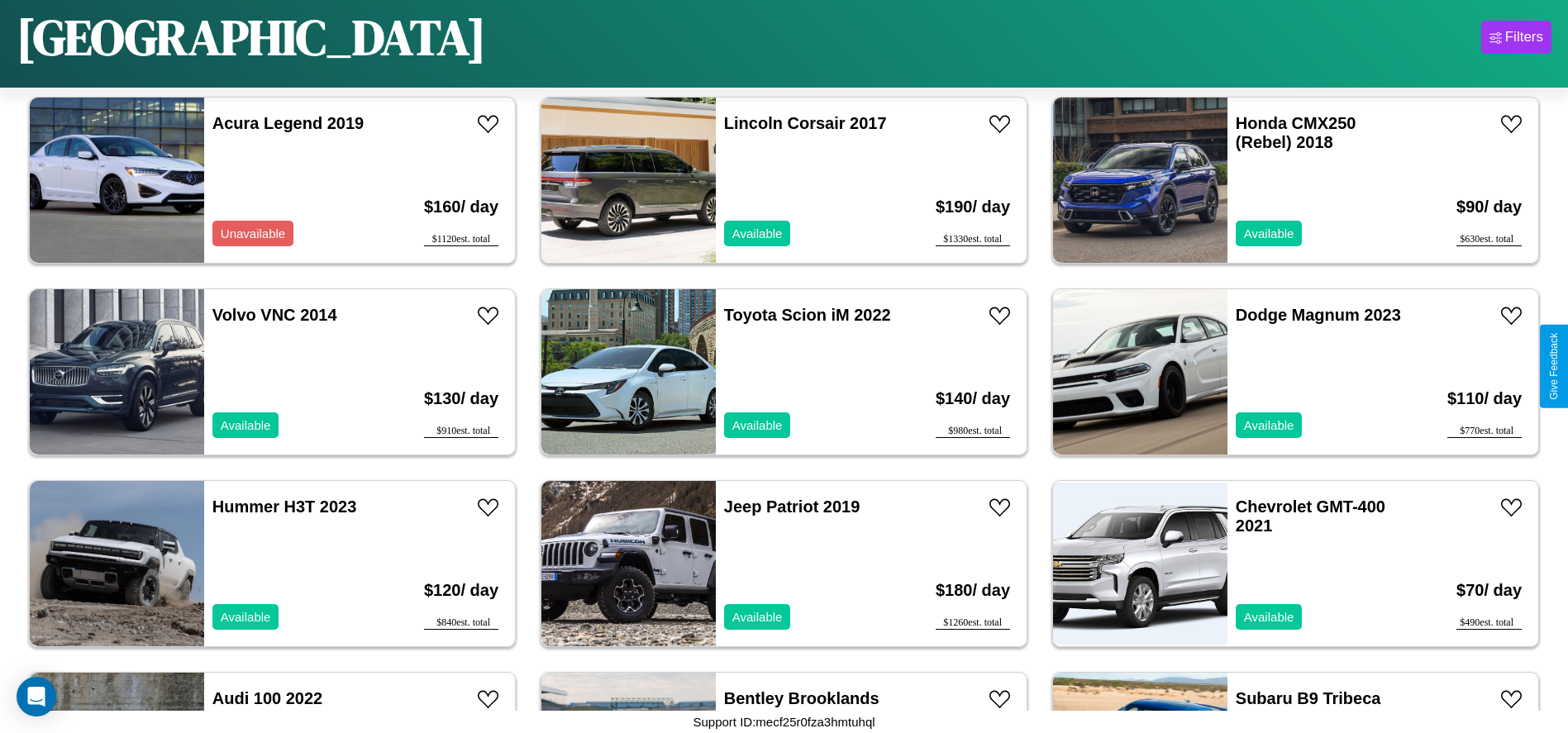
scroll to position [184, 0]
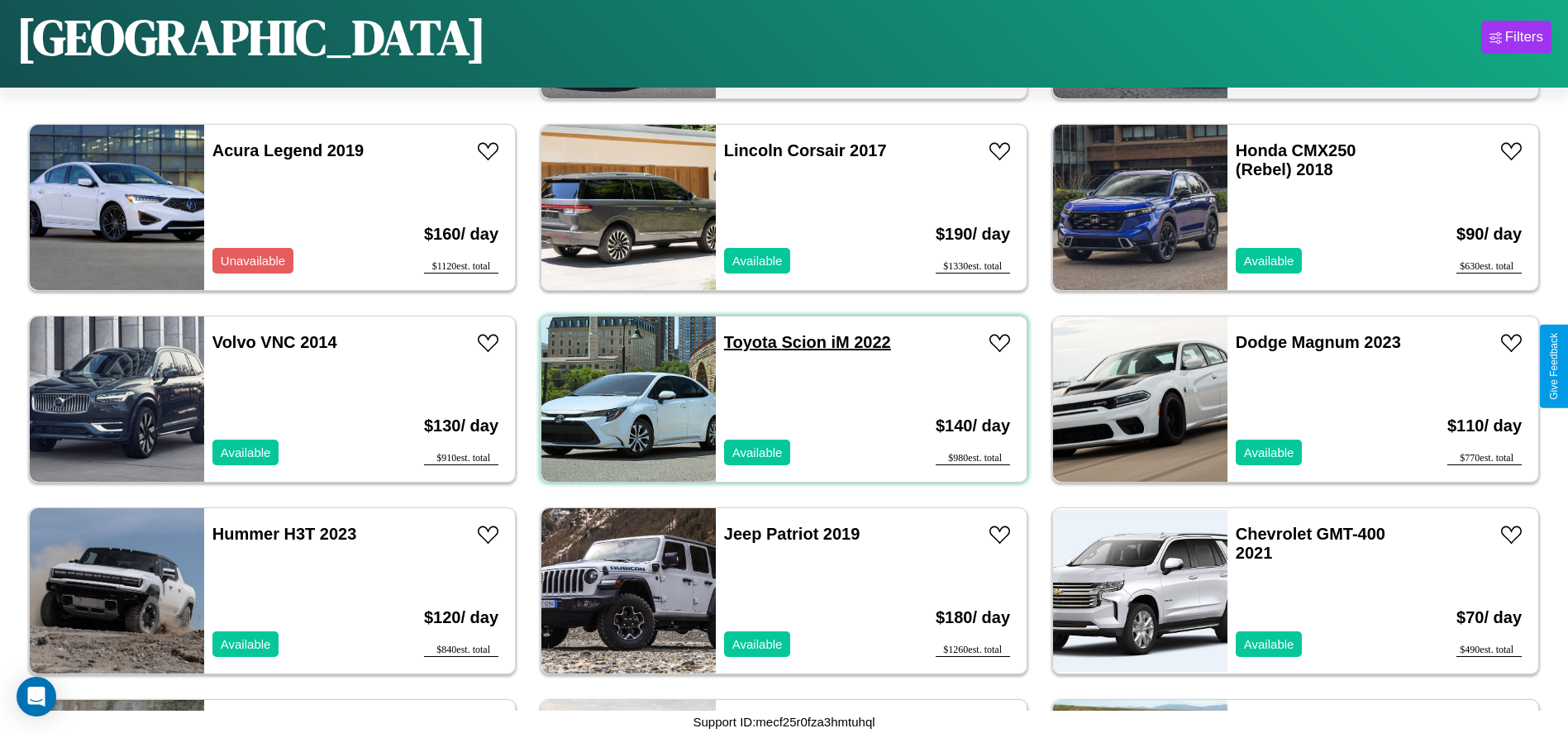
click at [744, 342] on link "Toyota Scion iM 2022" at bounding box center [807, 342] width 167 height 18
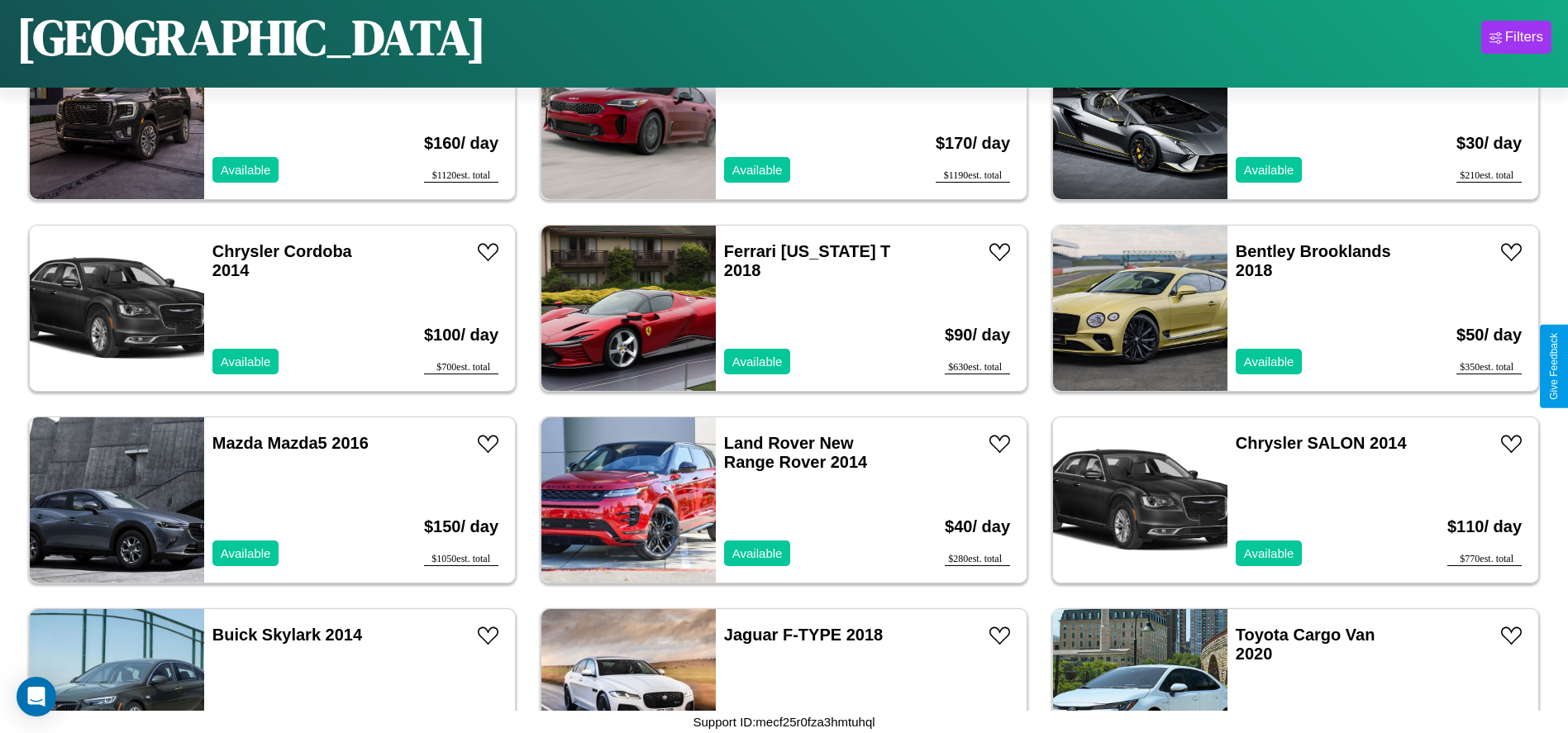
scroll to position [1910, 0]
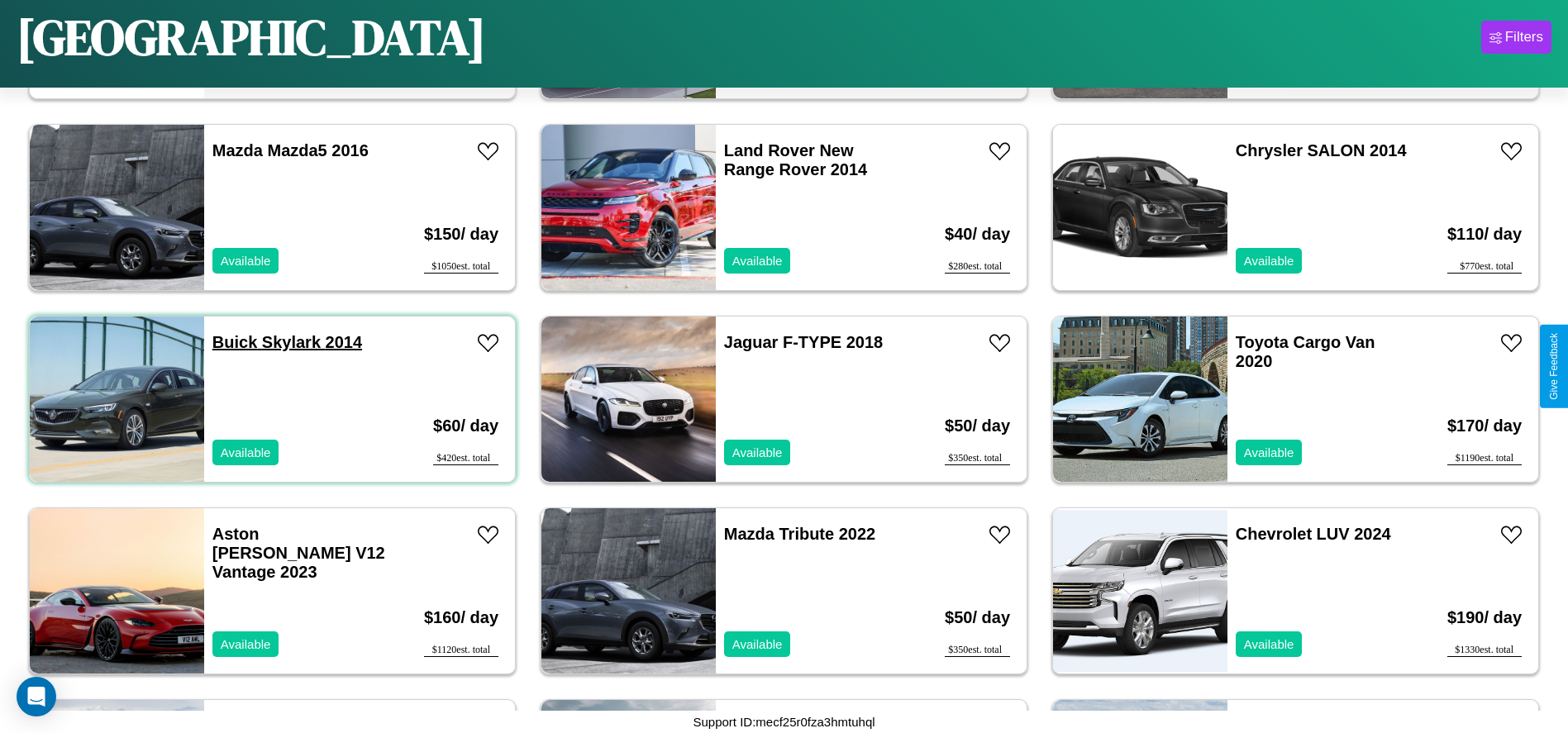
click at [233, 342] on link "Buick Skylark 2014" at bounding box center [287, 342] width 149 height 18
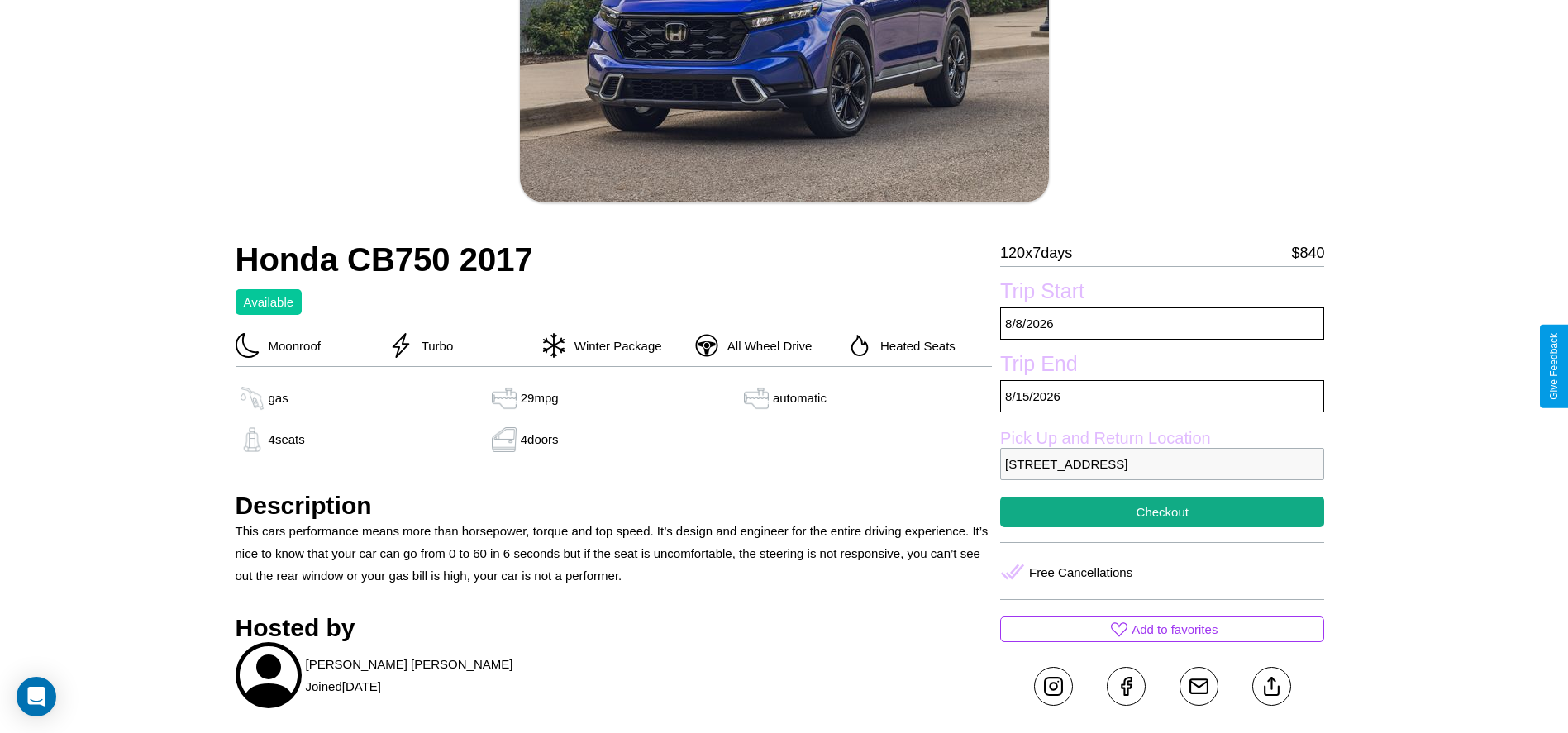
scroll to position [602, 0]
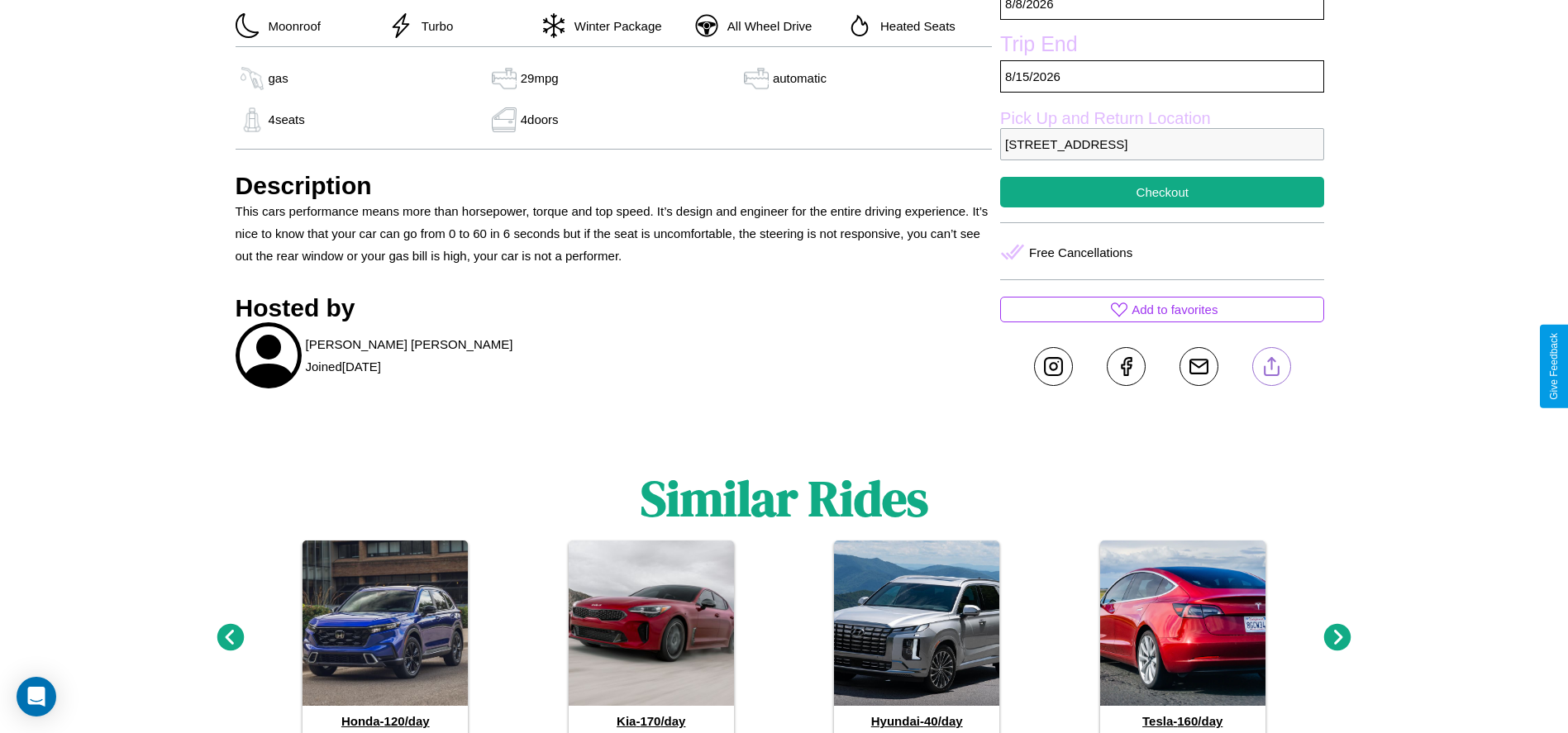
click at [1271, 366] on line at bounding box center [1271, 363] width 0 height 12
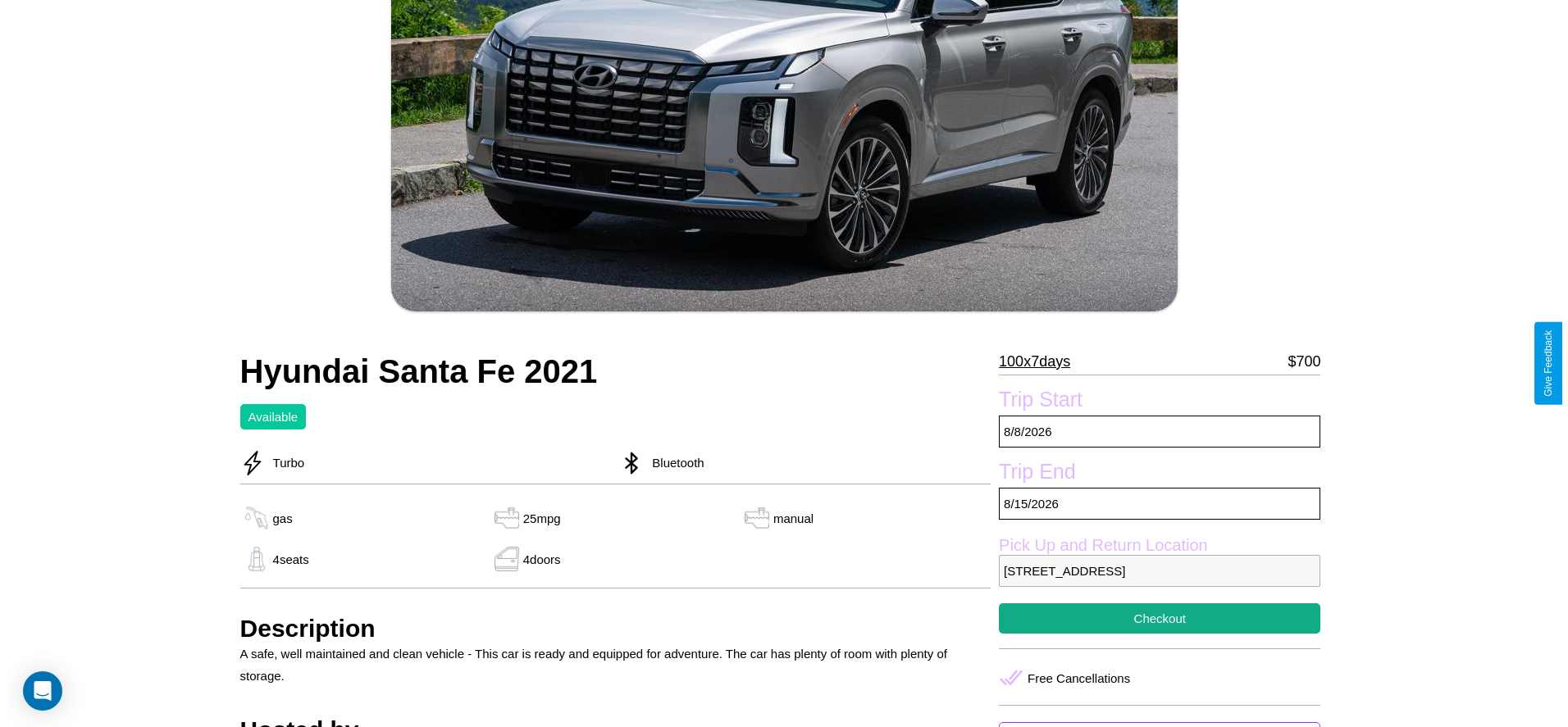
scroll to position [372, 0]
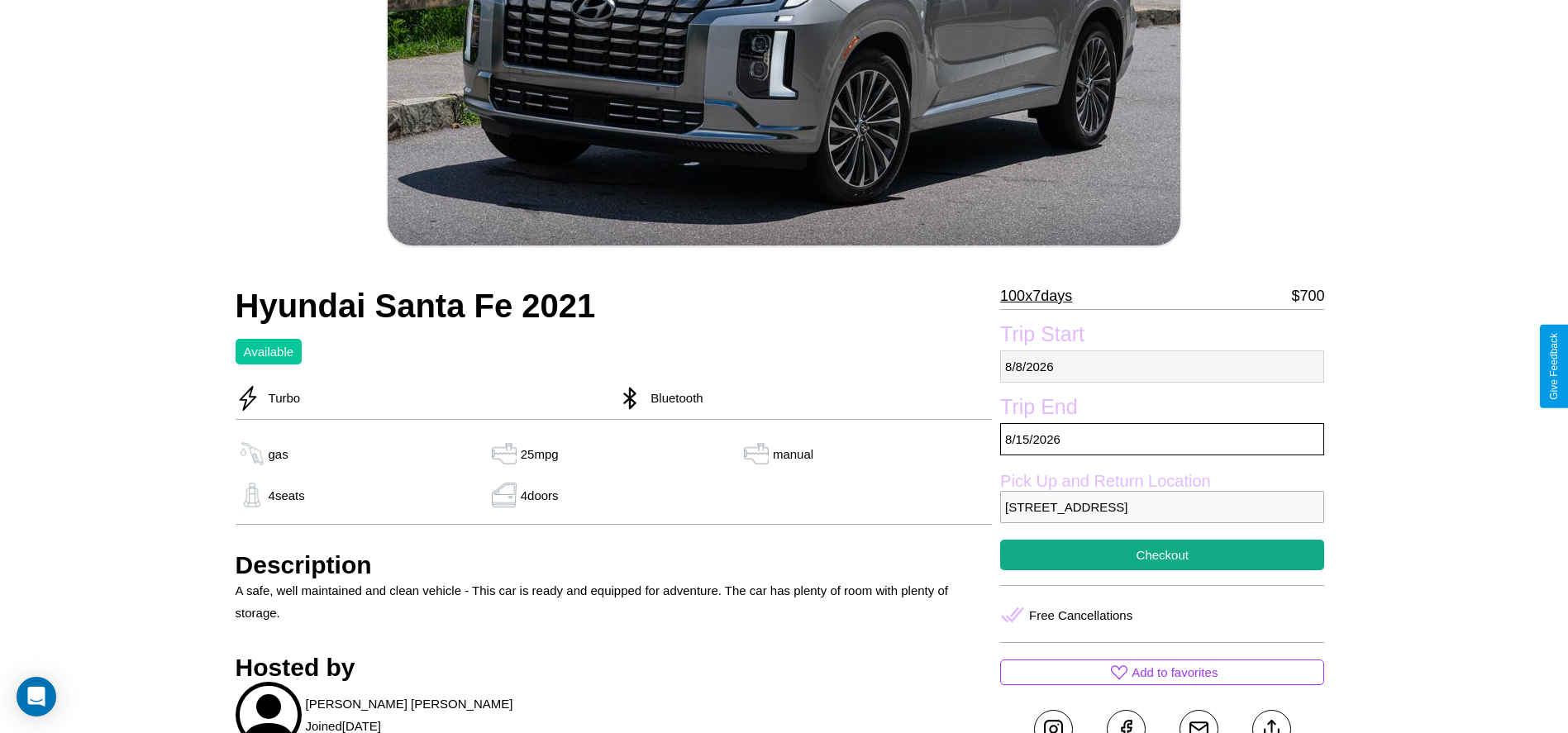
click at [1162, 366] on p "[DATE]" at bounding box center [1161, 366] width 324 height 32
select select "*"
select select "****"
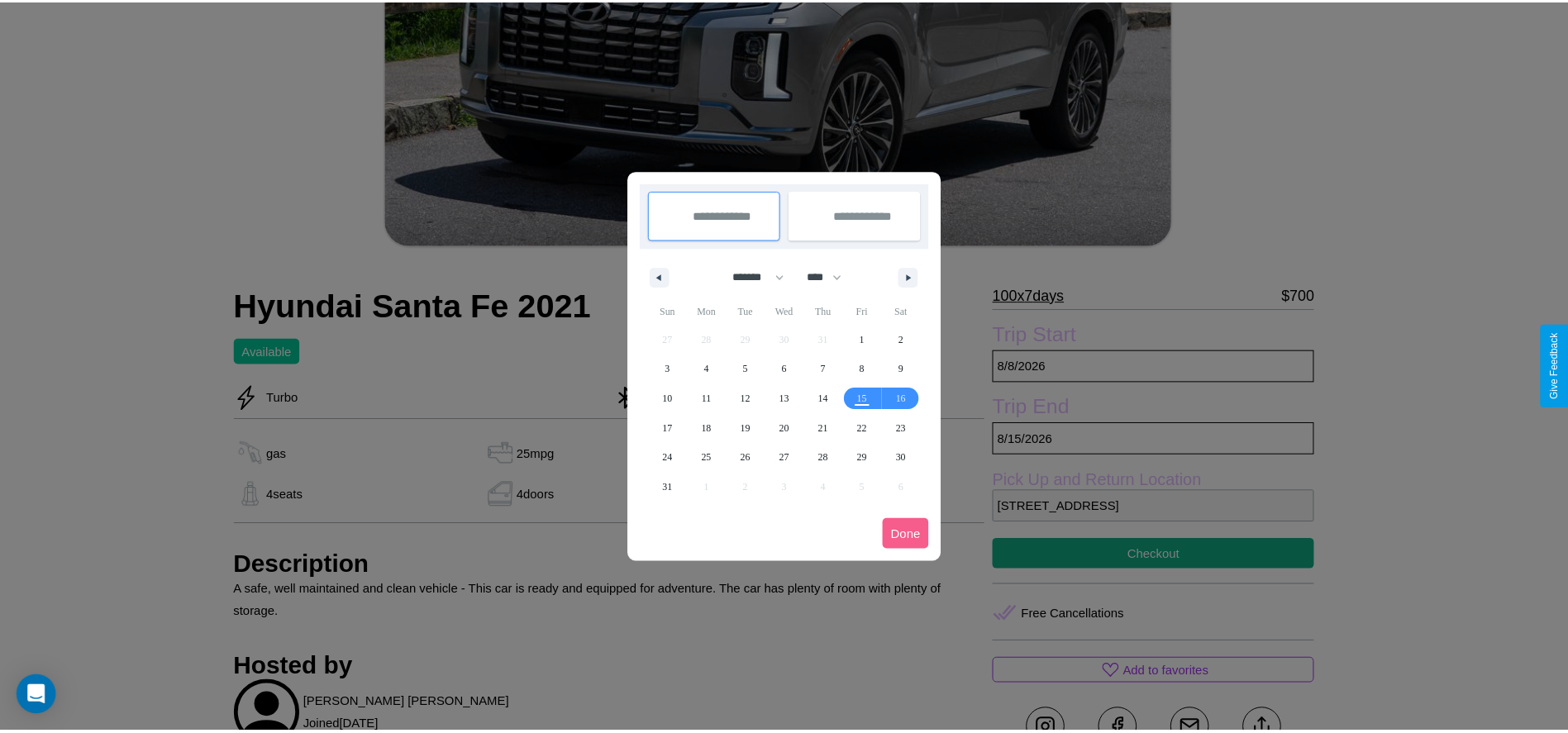
scroll to position [0, 0]
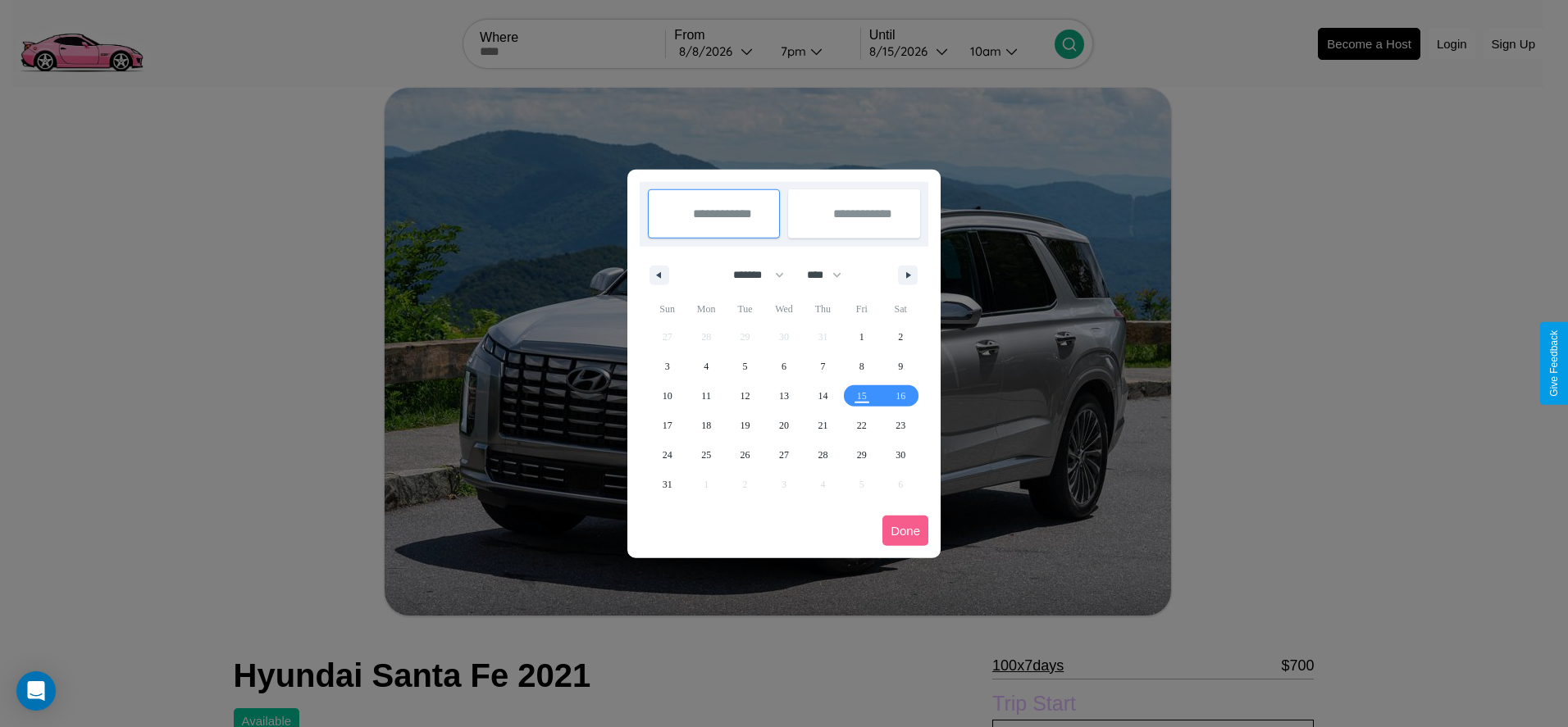
click at [720, 51] on div at bounding box center [784, 363] width 1568 height 727
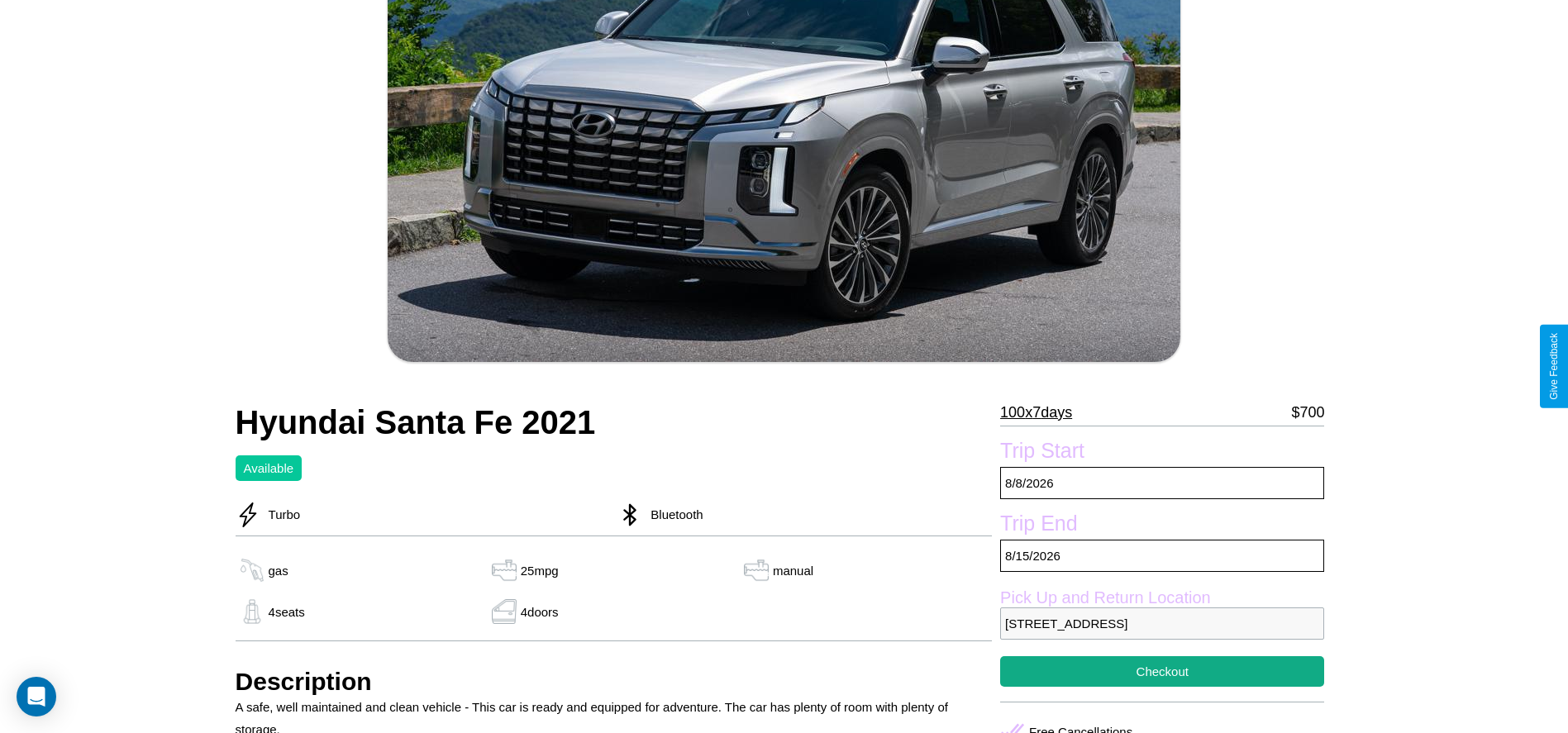
scroll to position [305, 0]
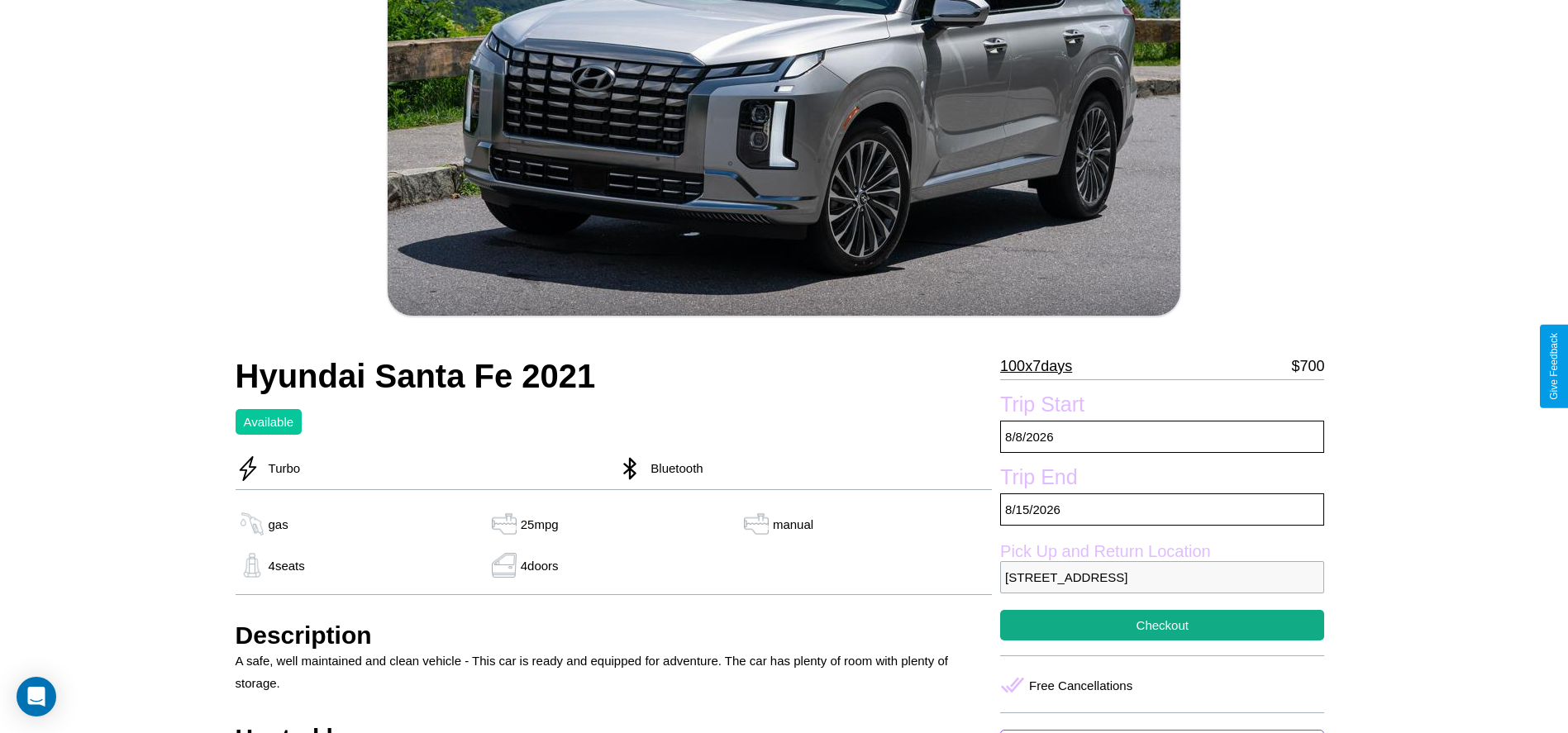
click at [1043, 366] on p "100 x 7 days" at bounding box center [1036, 366] width 72 height 27
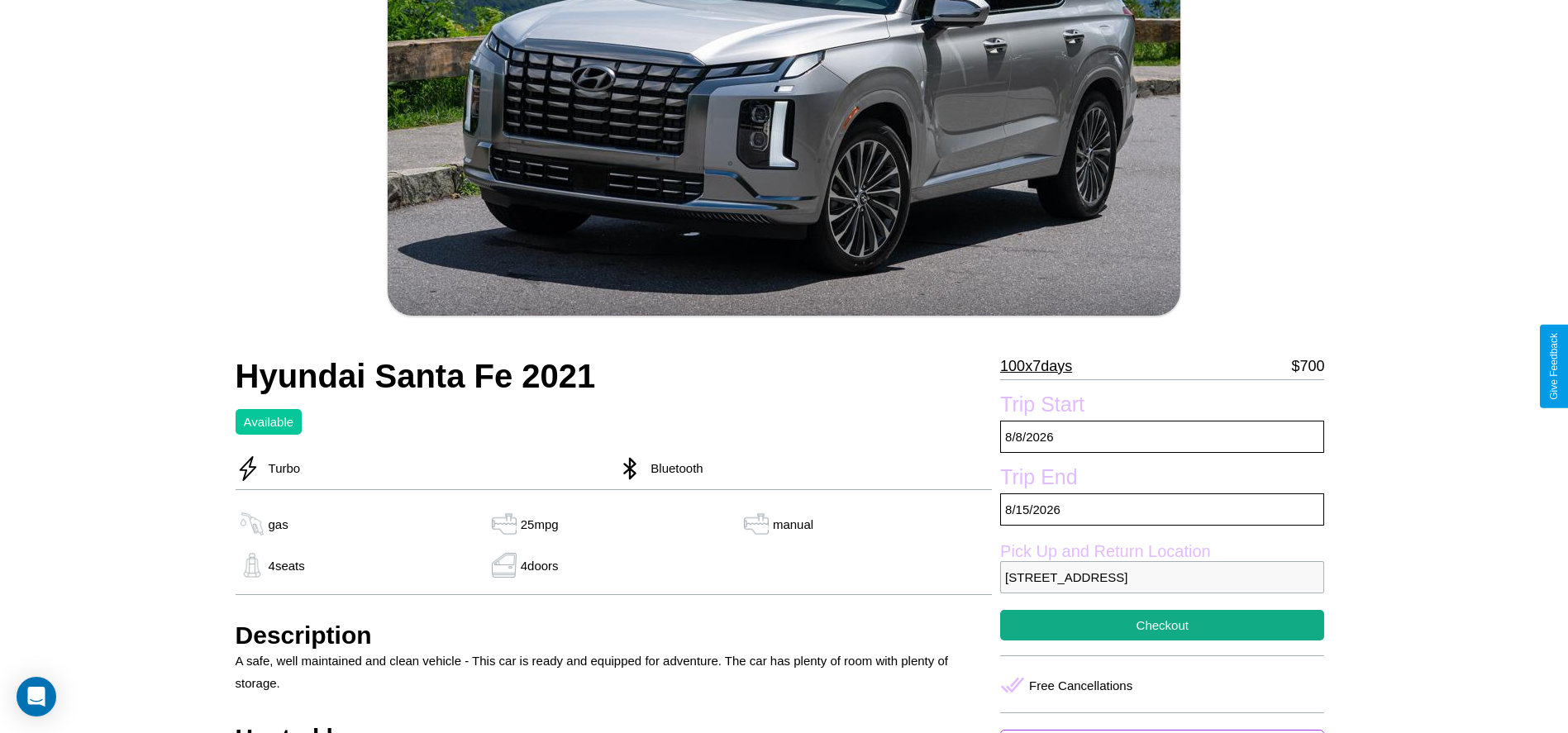
click at [1043, 366] on p "100 x 7 days" at bounding box center [1036, 366] width 72 height 27
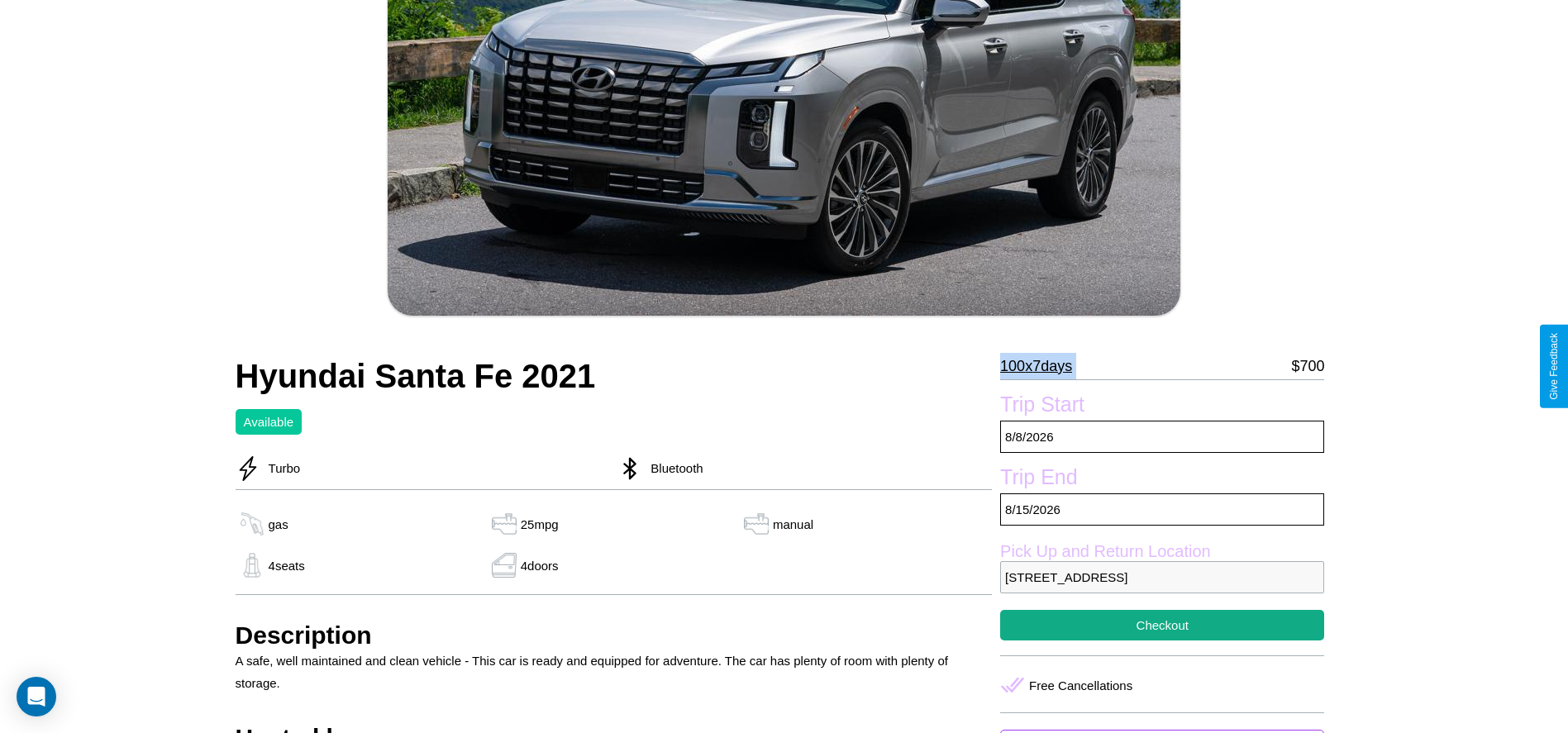
click at [1043, 366] on p "100 x 7 days" at bounding box center [1036, 366] width 72 height 27
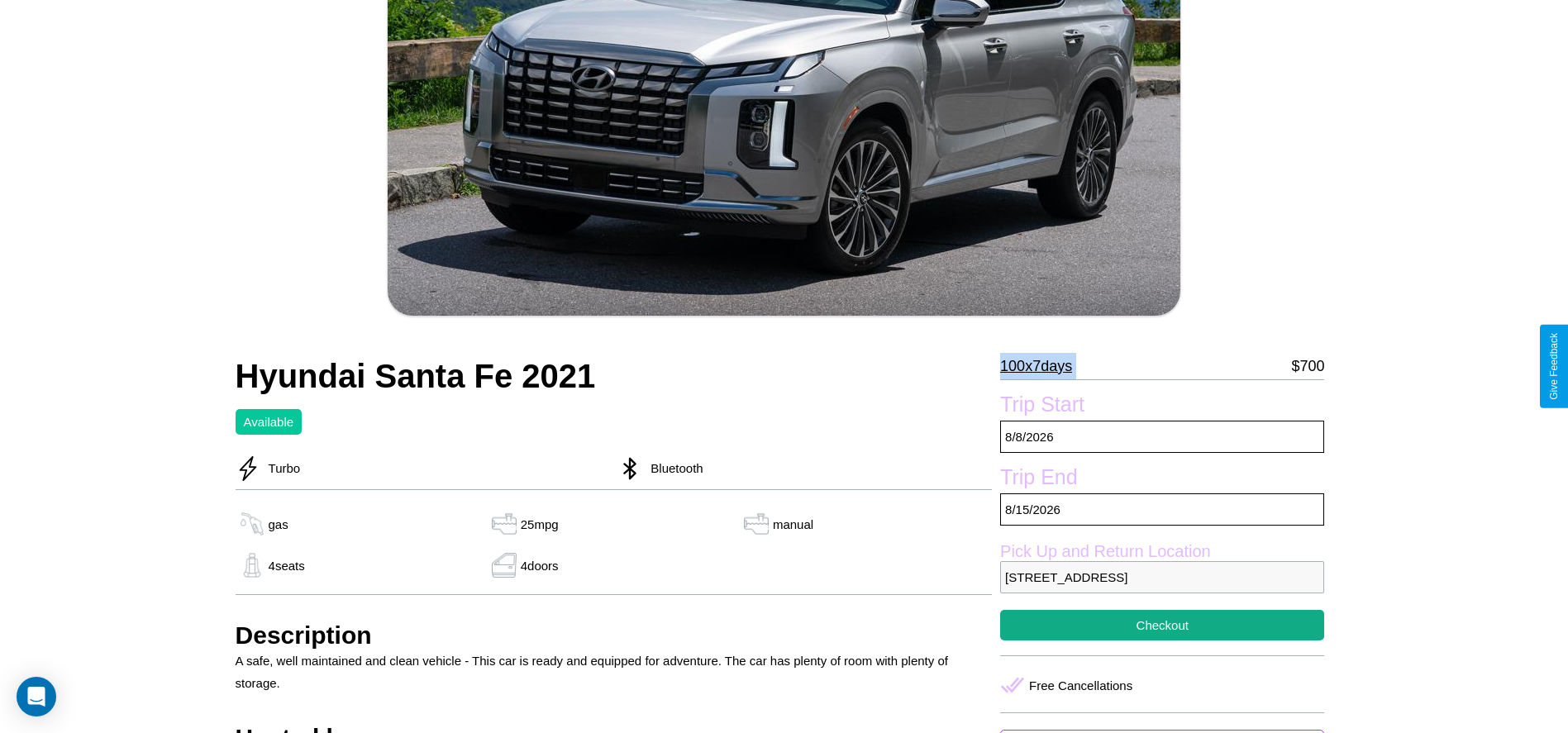
click at [1043, 366] on p "100 x 7 days" at bounding box center [1036, 366] width 72 height 27
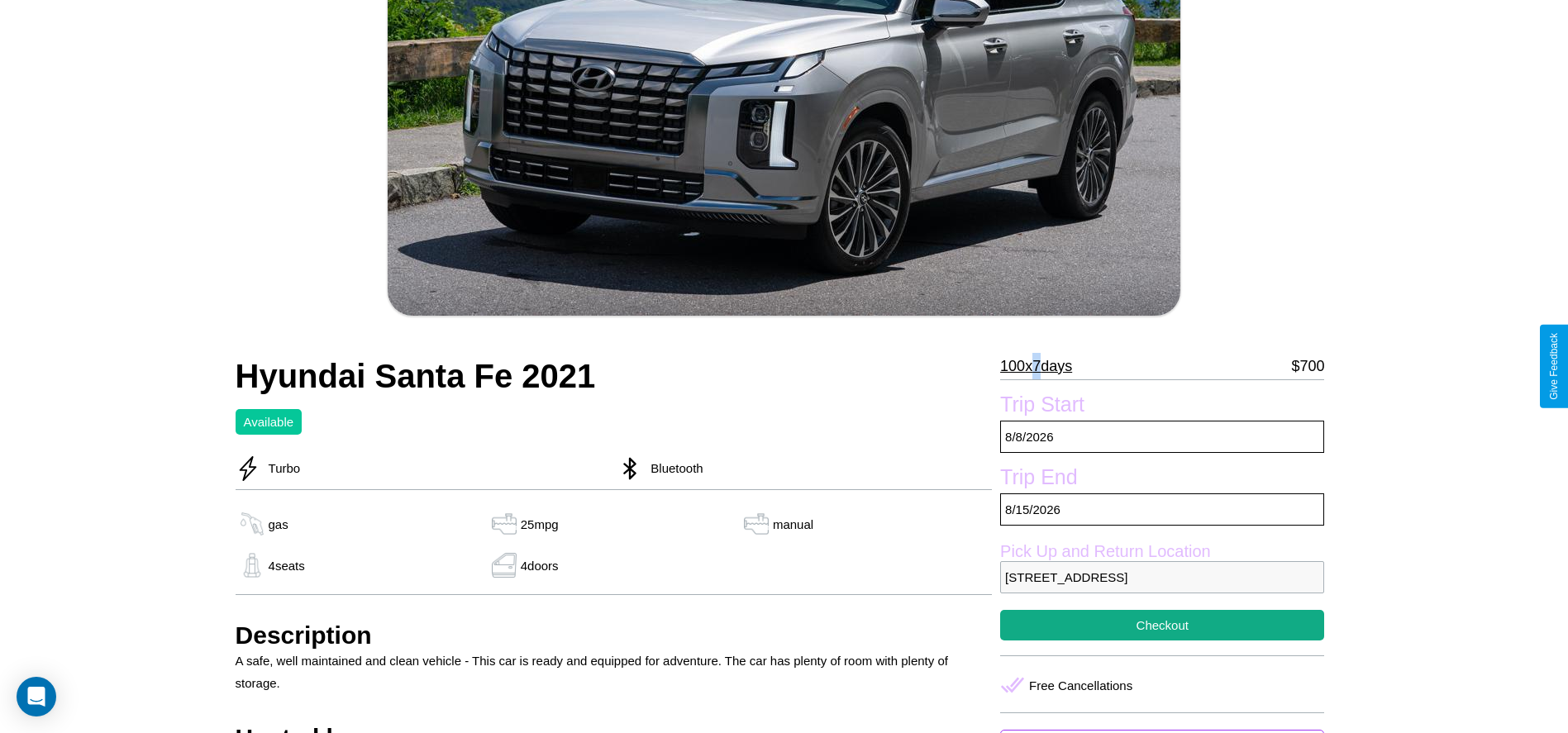
click at [1043, 366] on p "100 x 7 days" at bounding box center [1036, 366] width 72 height 27
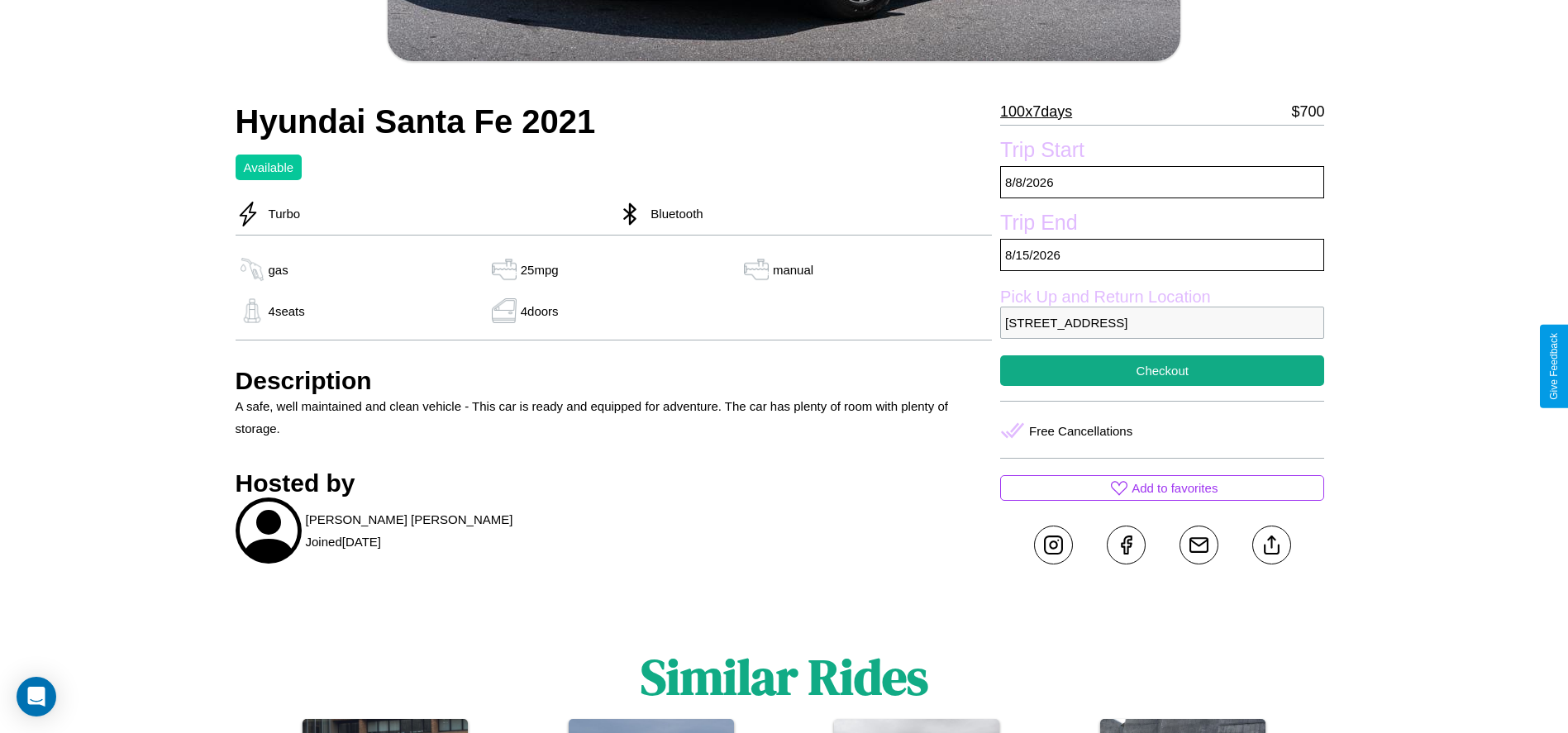
scroll to position [563, 0]
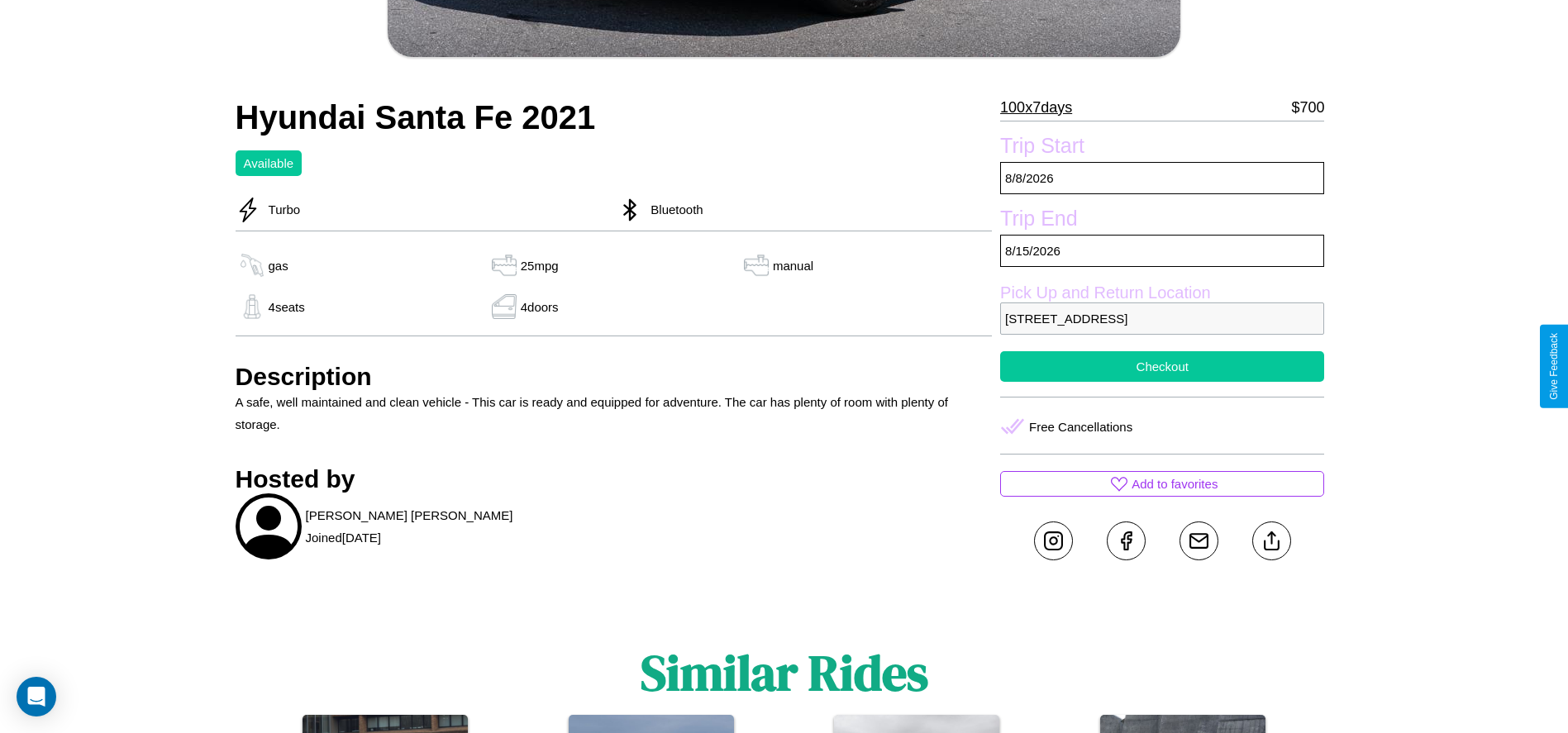
click at [1162, 366] on button "Checkout" at bounding box center [1161, 366] width 324 height 30
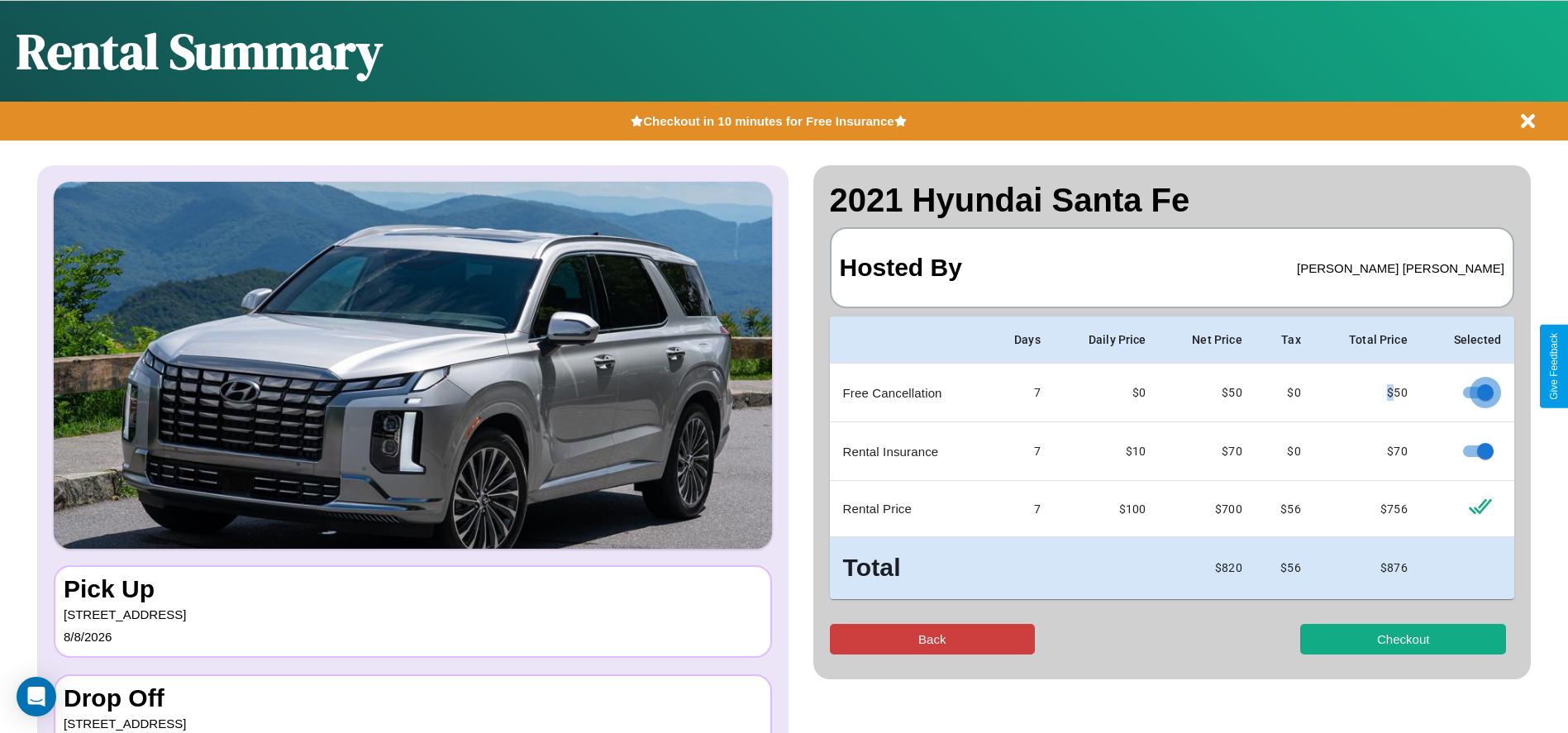
click at [931, 639] on button "Back" at bounding box center [932, 639] width 206 height 30
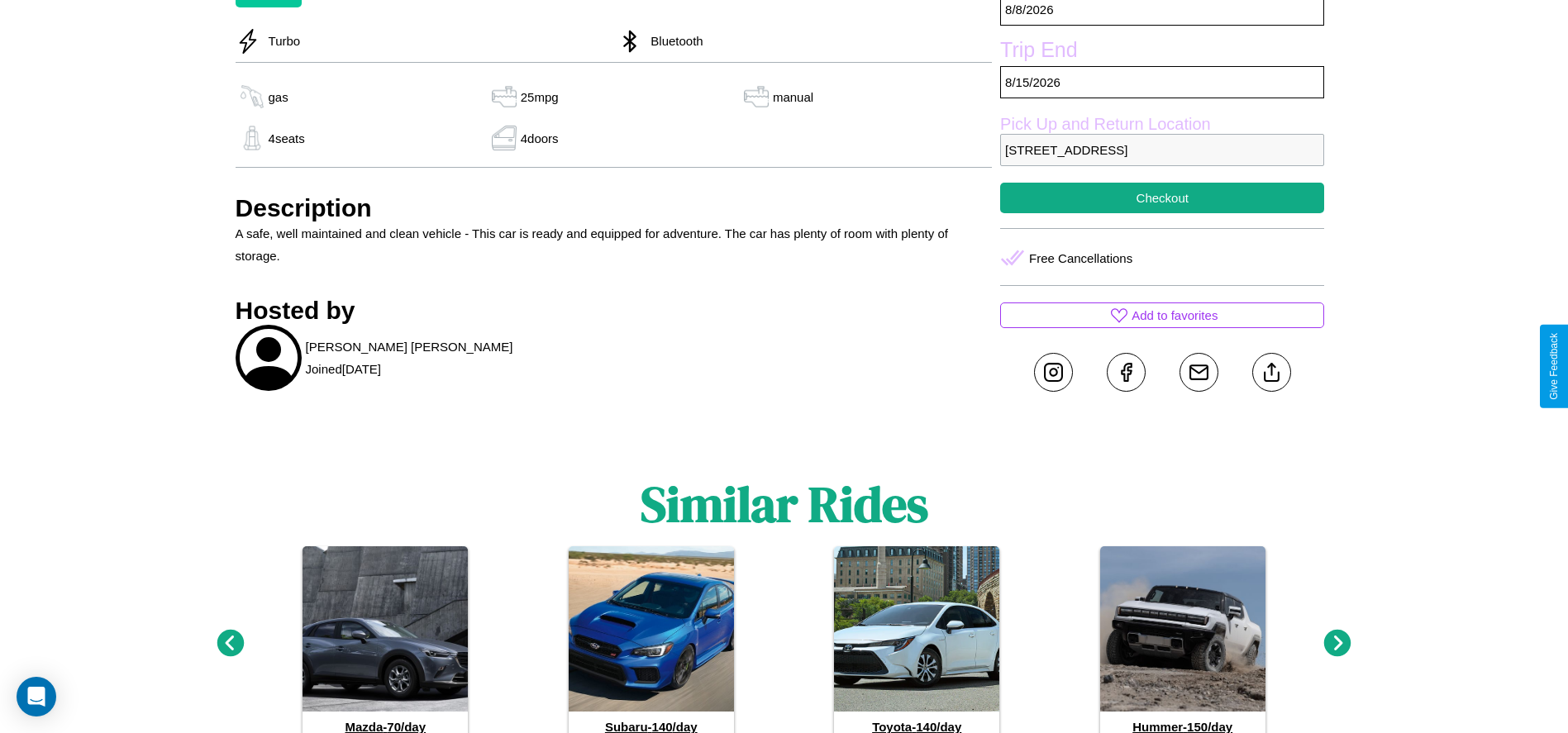
scroll to position [739, 0]
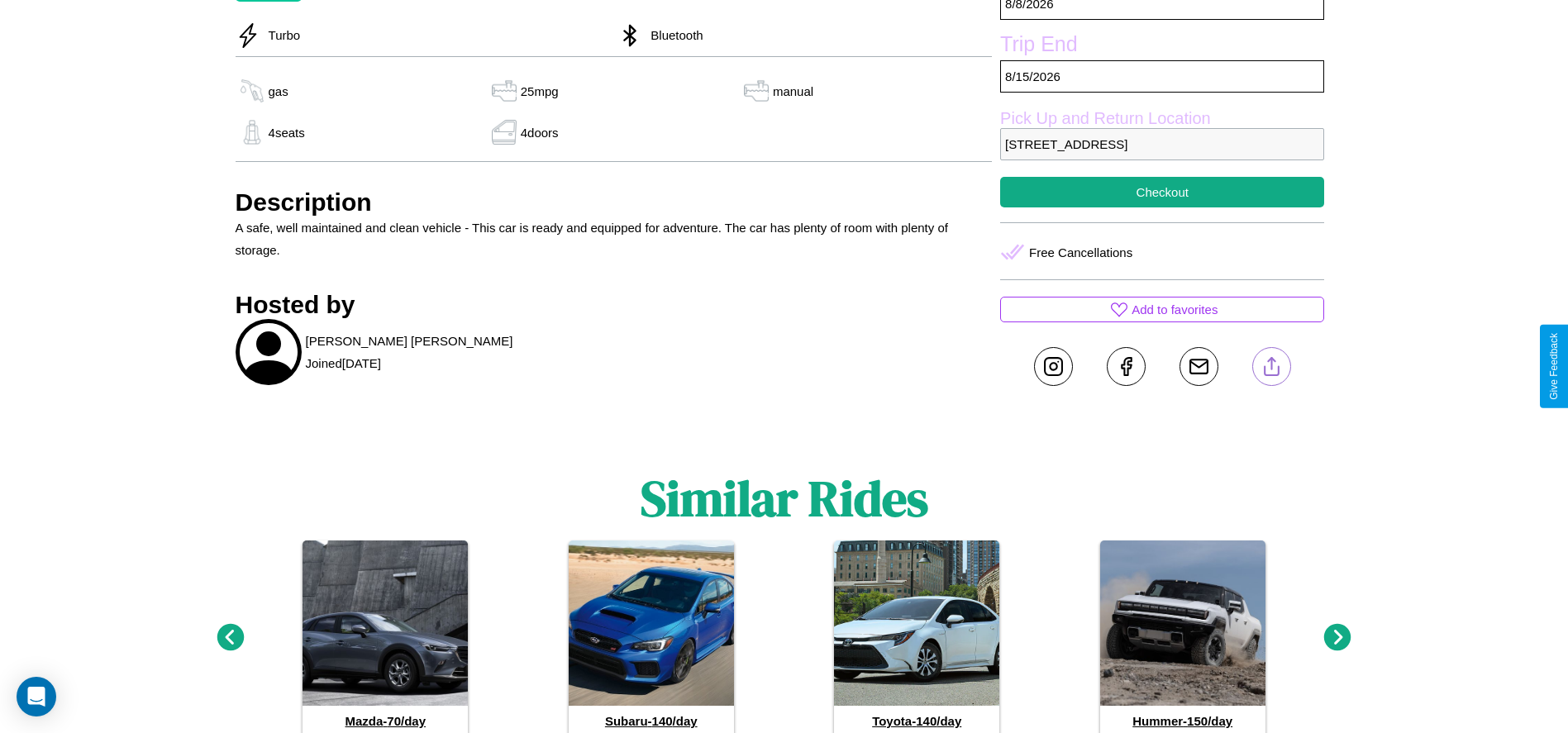
click at [1271, 366] on line at bounding box center [1271, 363] width 0 height 12
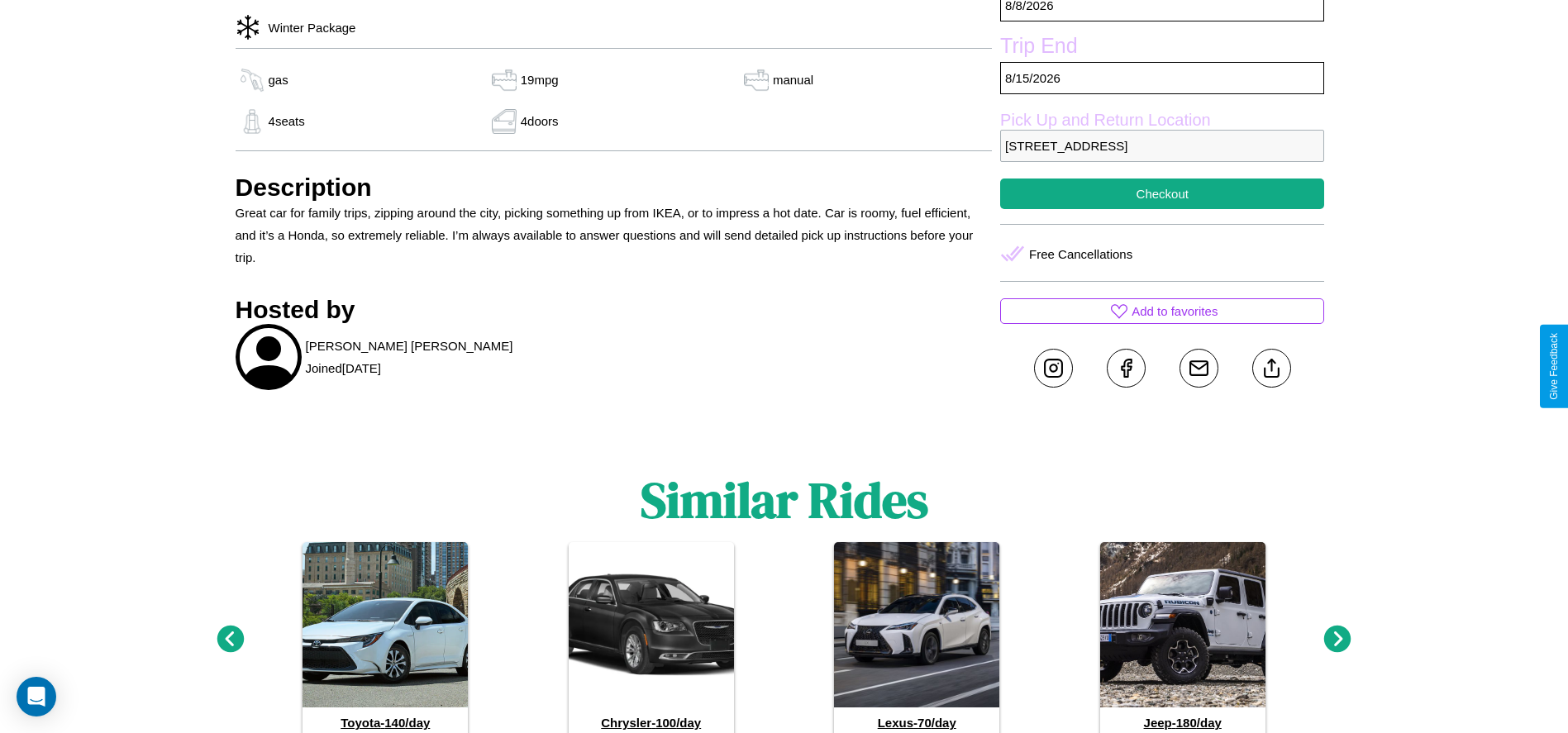
scroll to position [652, 0]
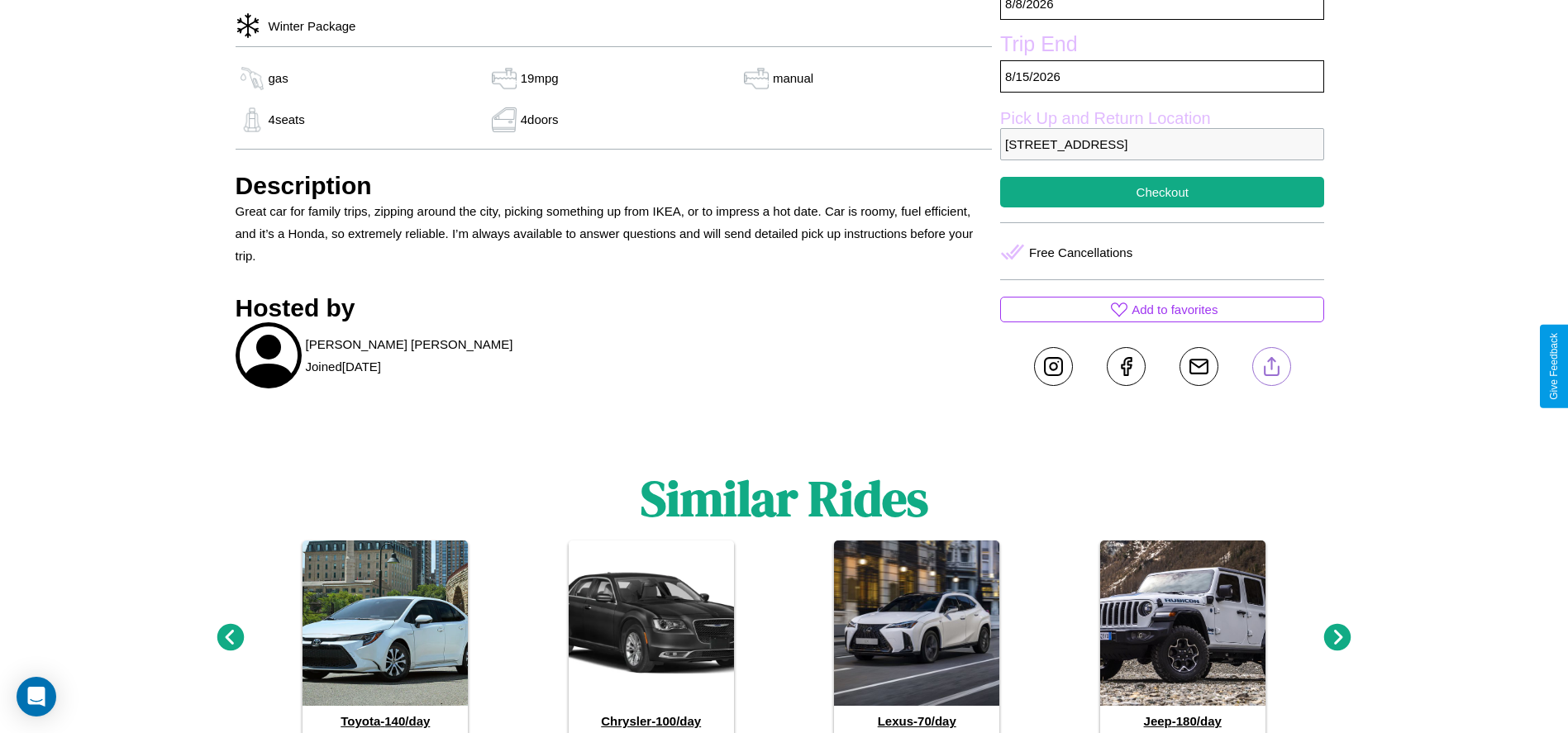
click at [1271, 366] on line at bounding box center [1271, 363] width 0 height 12
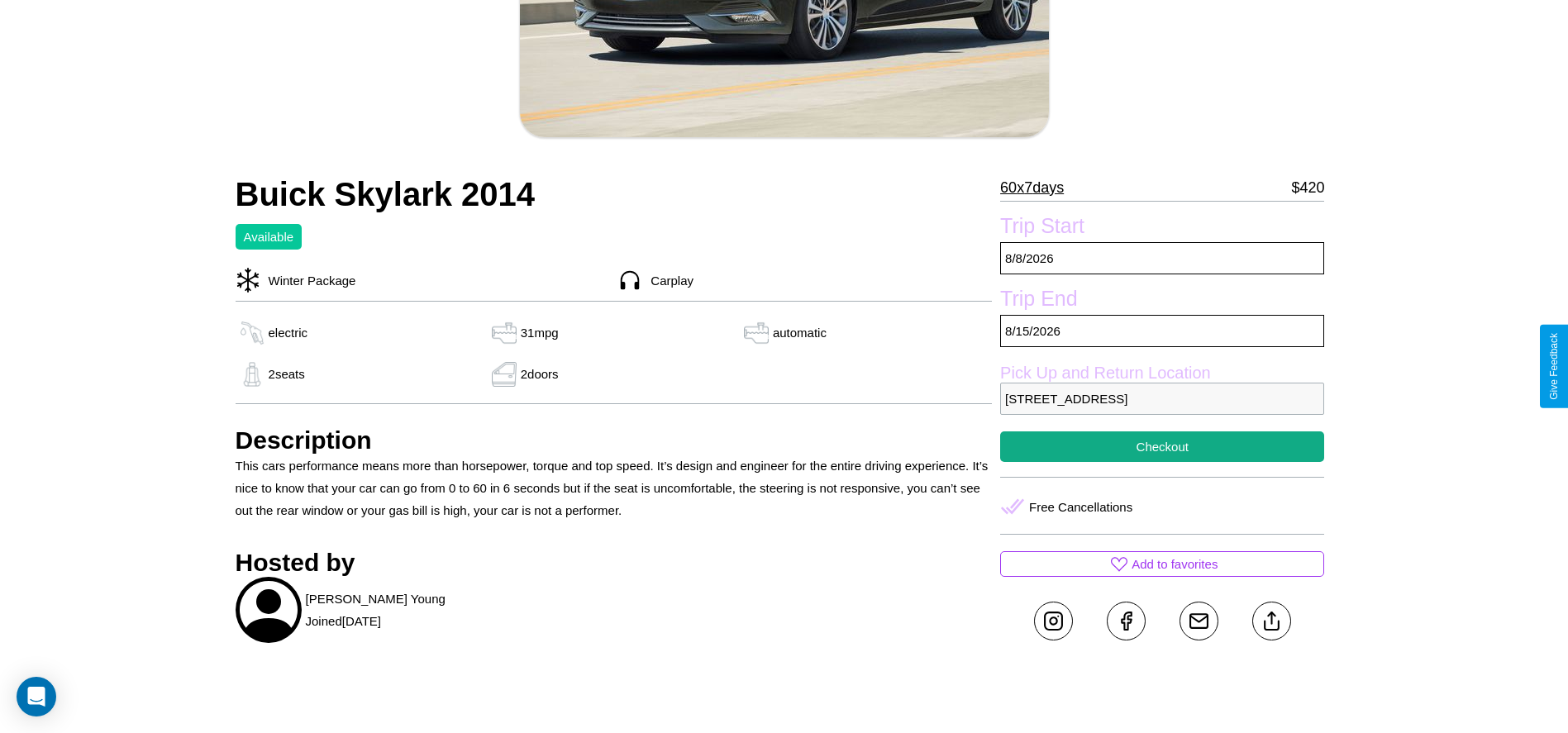
scroll to position [379, 0]
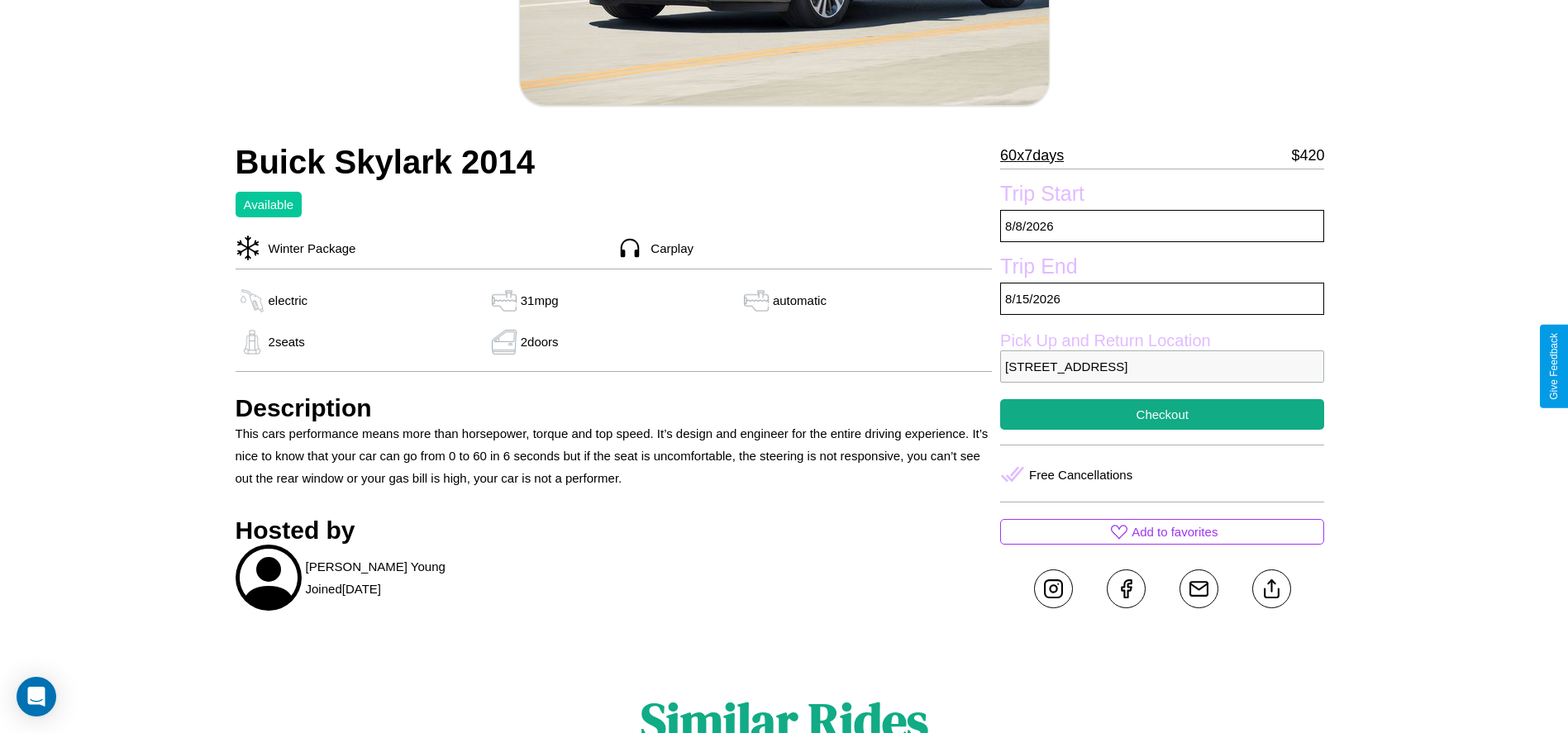
click at [1162, 366] on p "[STREET_ADDRESS]" at bounding box center [1161, 366] width 324 height 32
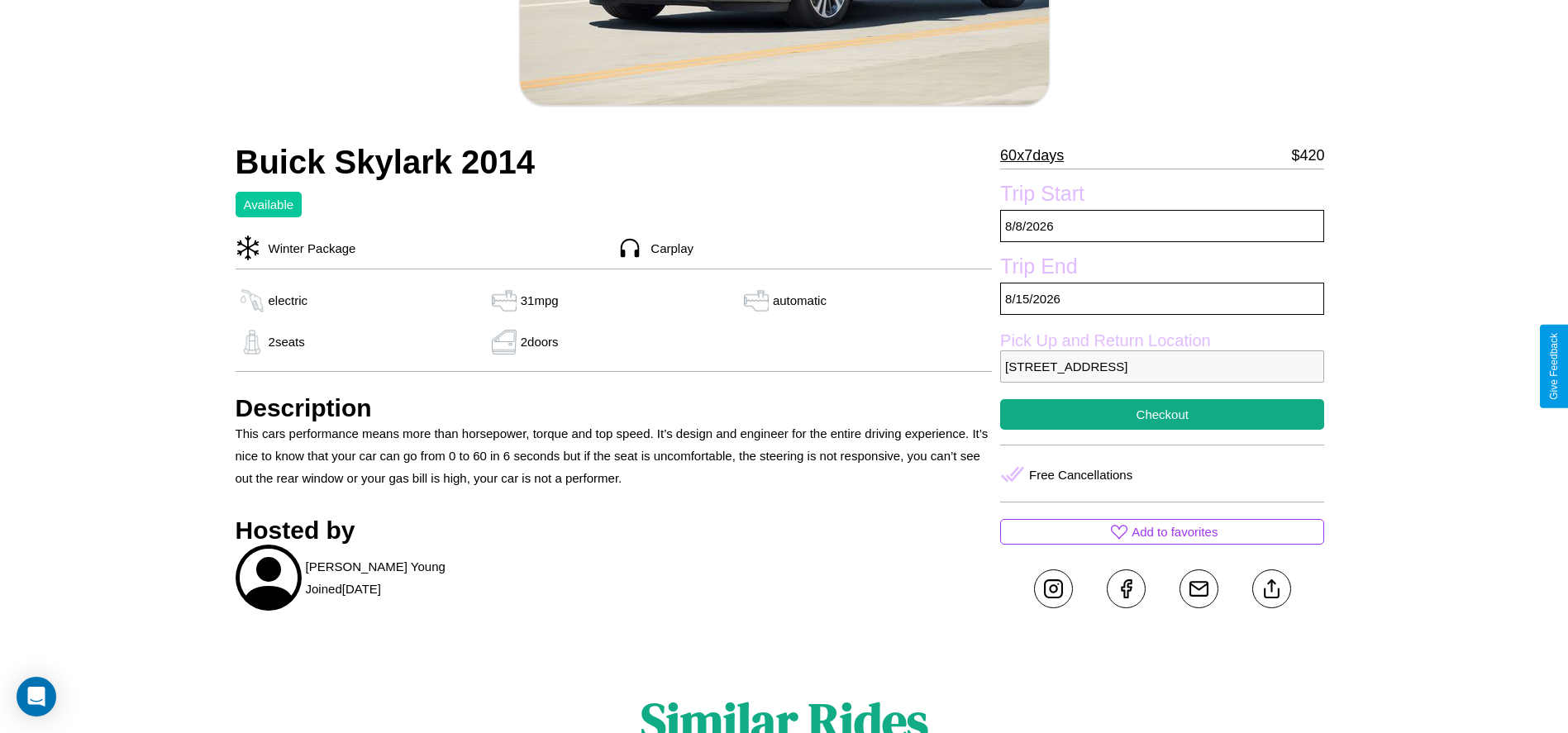
click at [1162, 366] on p "[STREET_ADDRESS]" at bounding box center [1161, 366] width 324 height 32
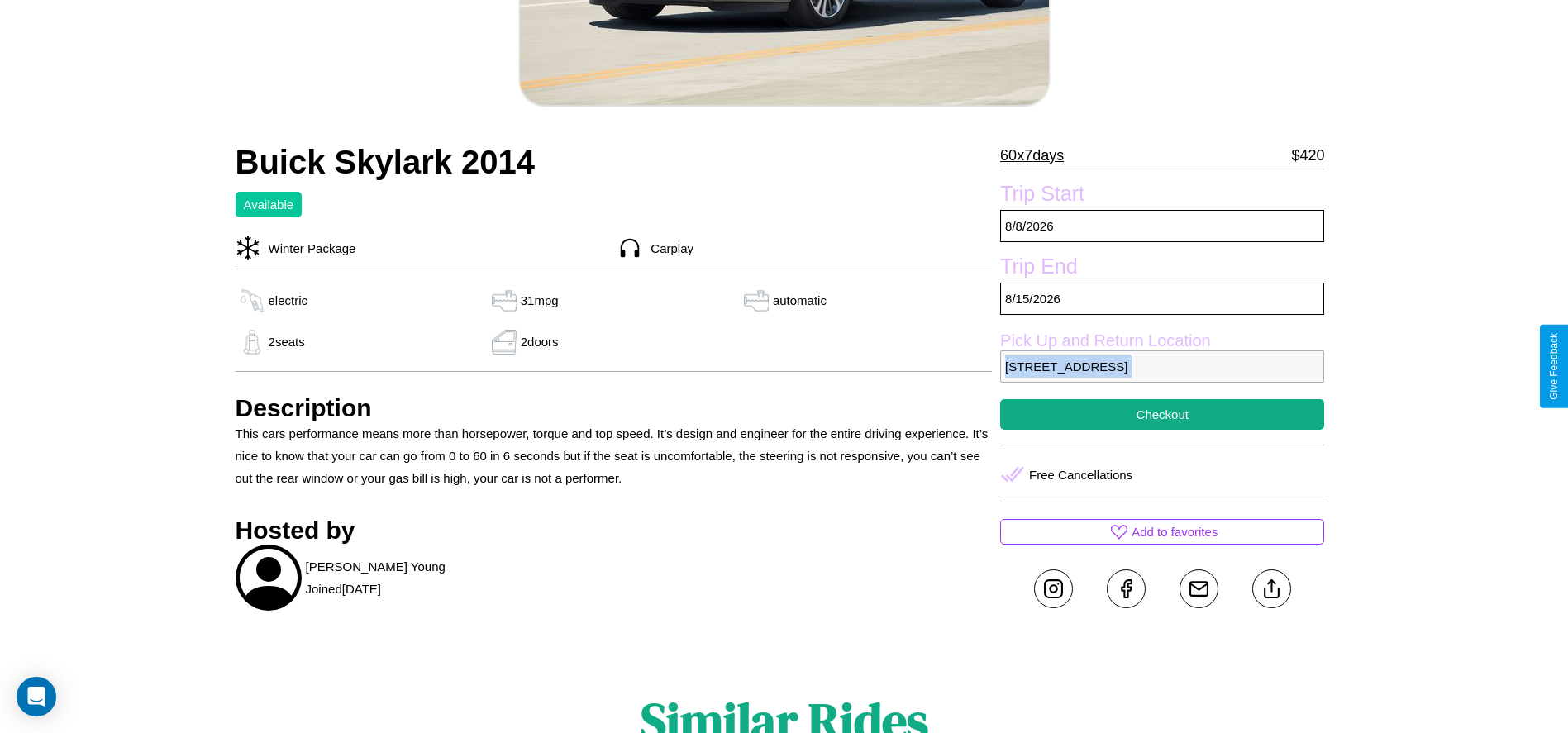
click at [1162, 366] on p "[STREET_ADDRESS]" at bounding box center [1161, 366] width 324 height 32
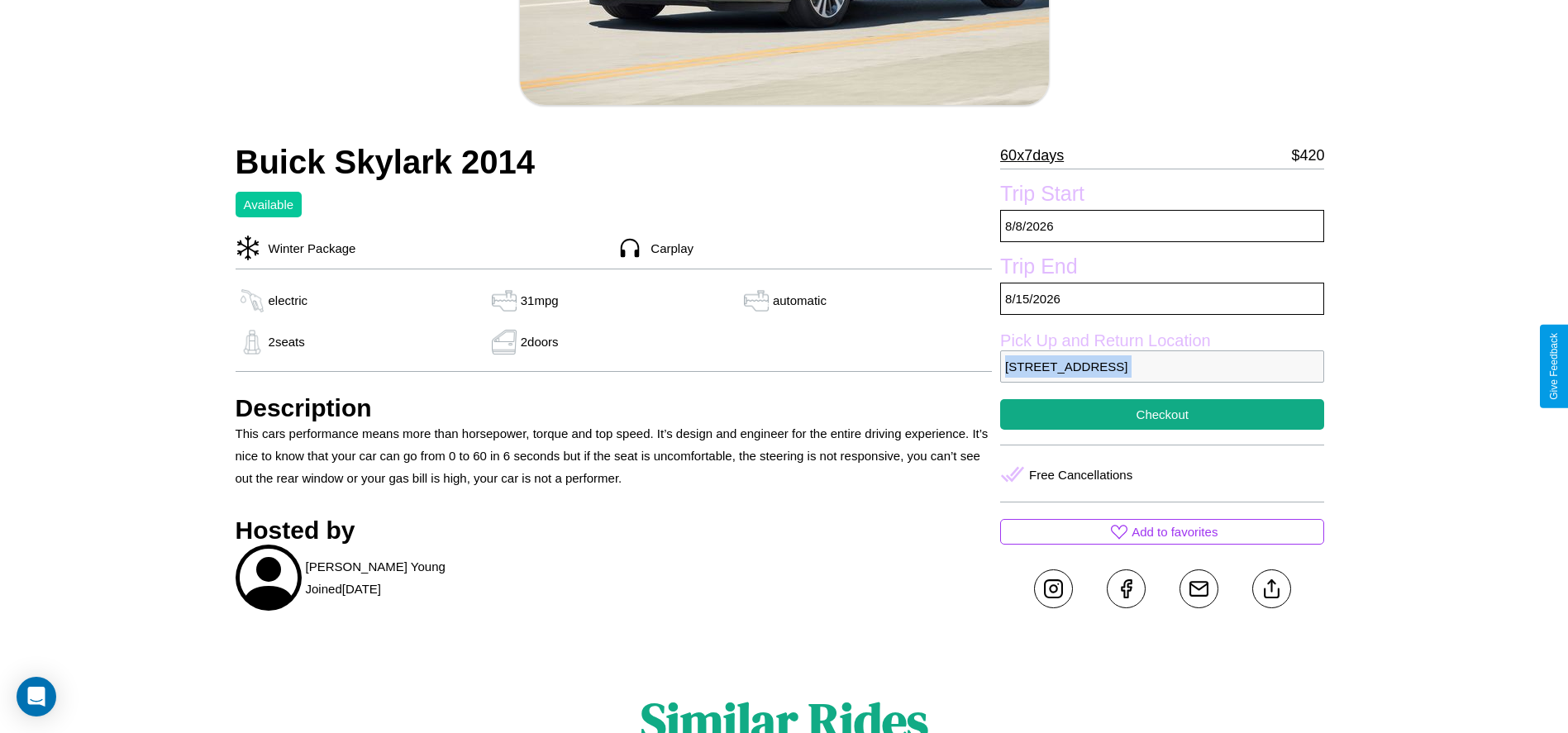
click at [1162, 366] on p "[STREET_ADDRESS]" at bounding box center [1161, 366] width 324 height 32
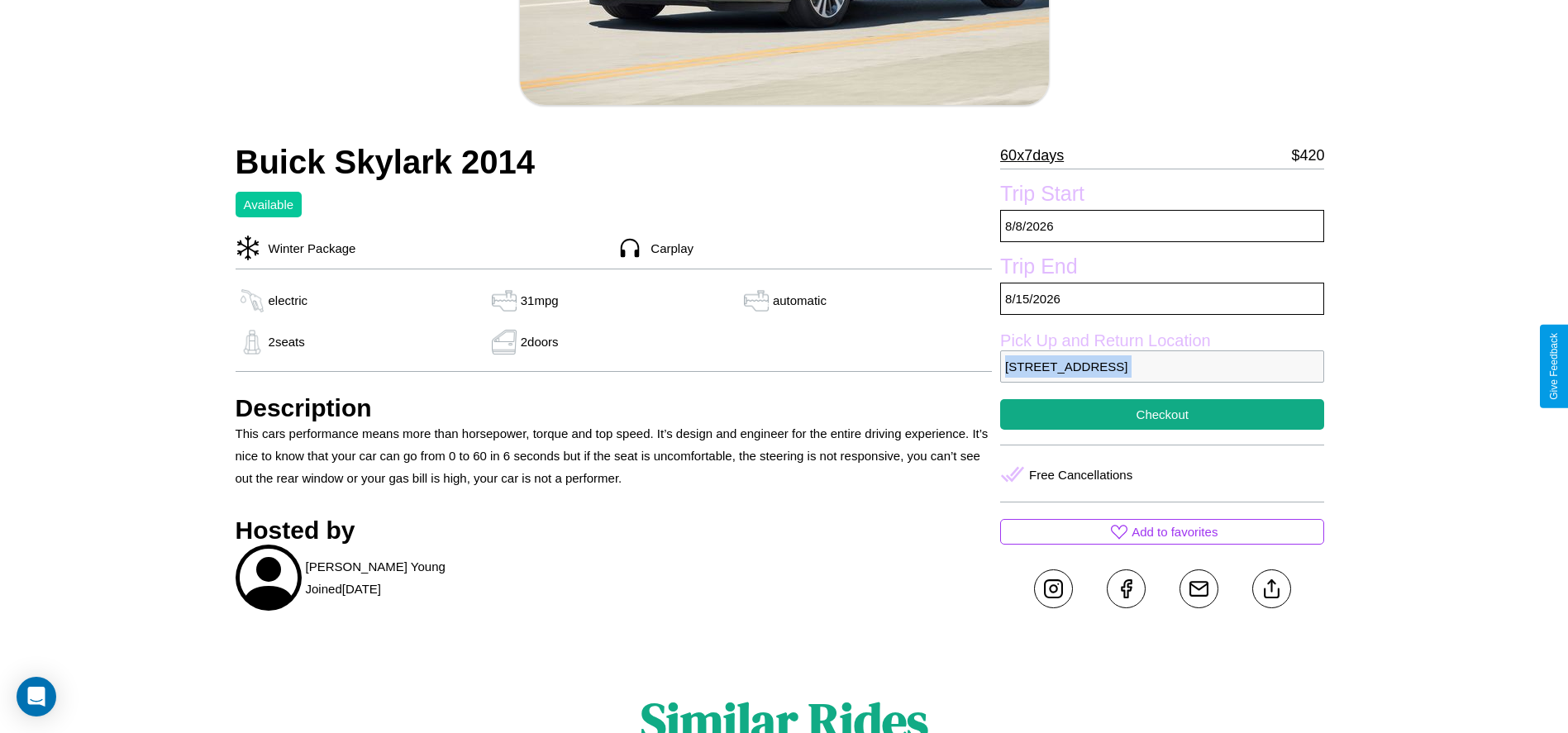
click at [1162, 366] on p "[STREET_ADDRESS]" at bounding box center [1161, 366] width 324 height 32
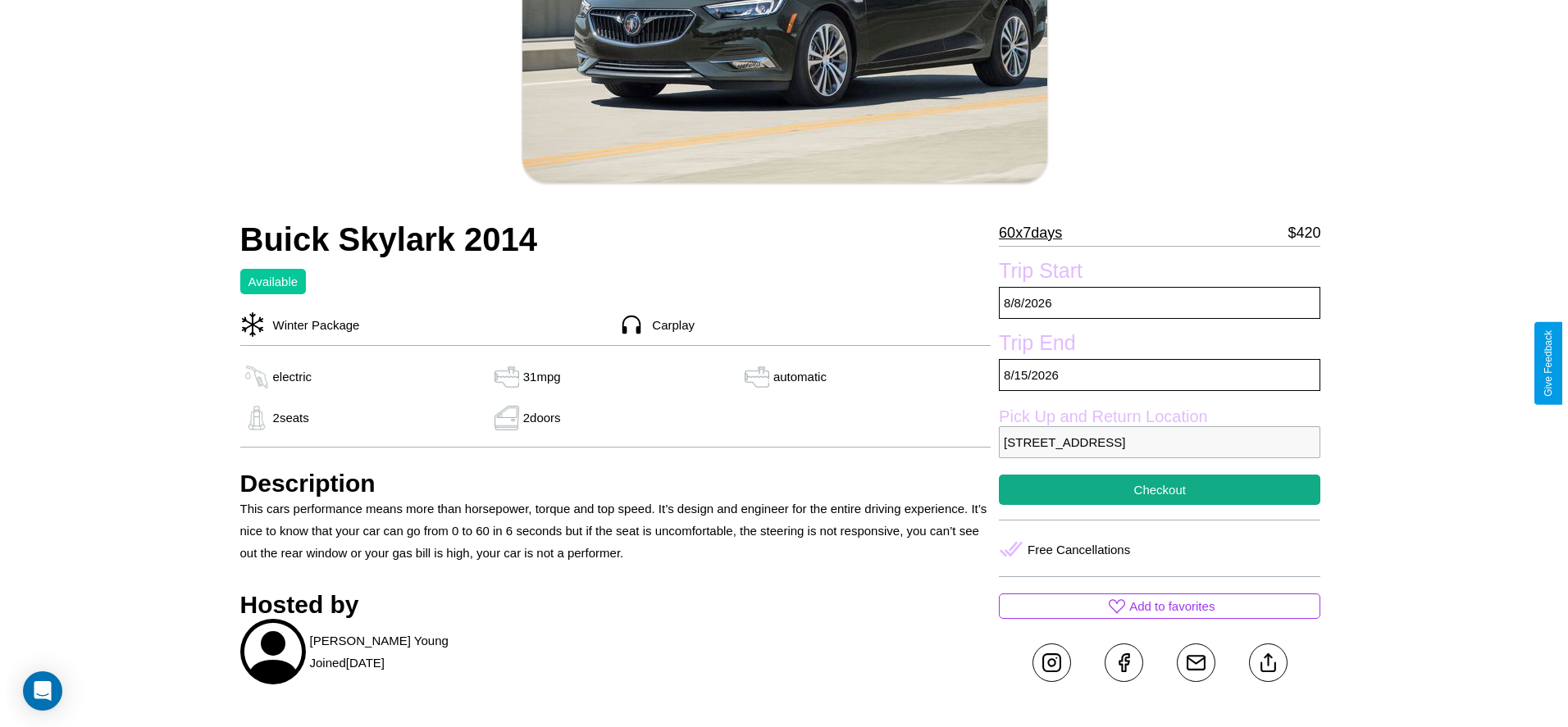
scroll to position [236, 0]
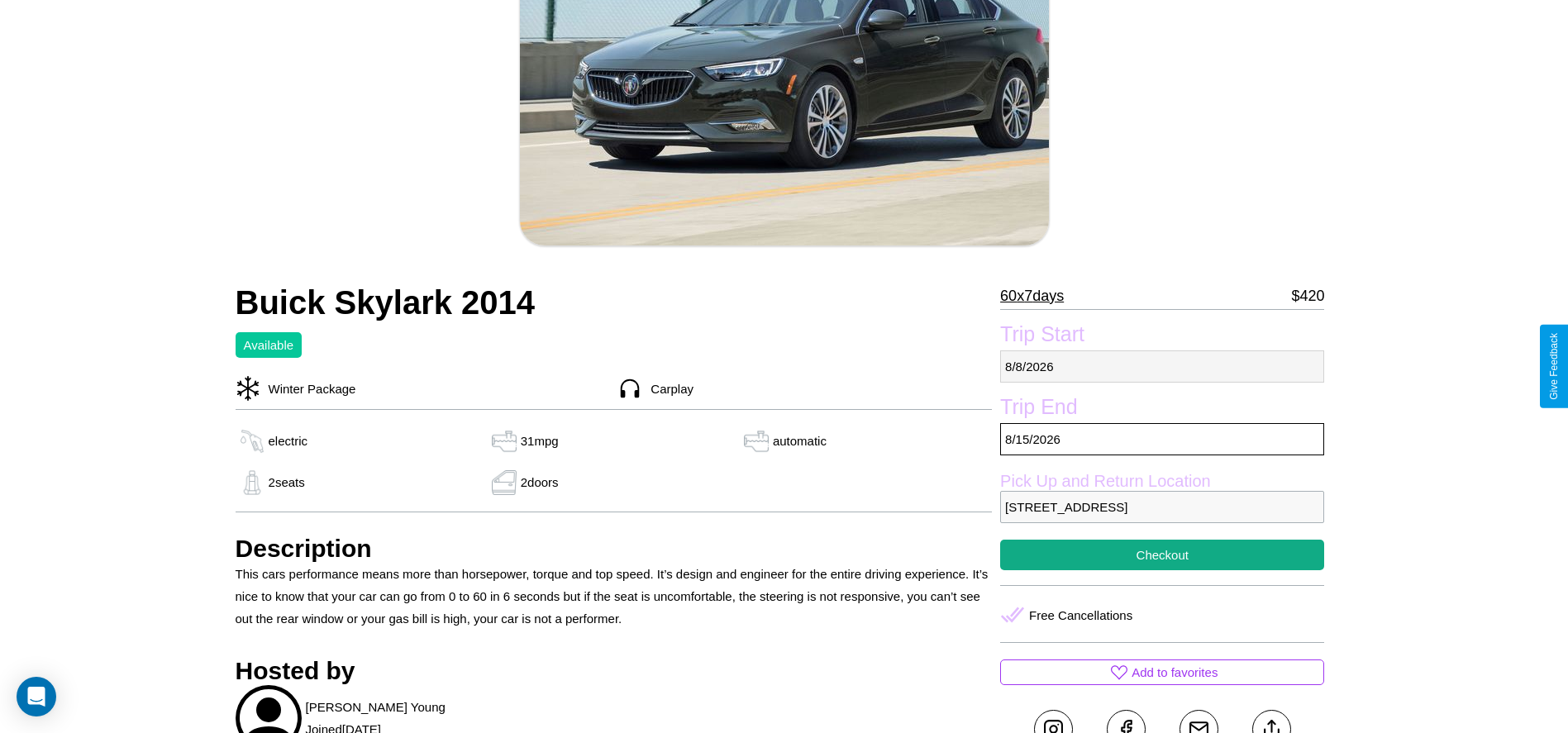
click at [1162, 366] on p "[DATE]" at bounding box center [1161, 366] width 324 height 32
select select "*"
select select "****"
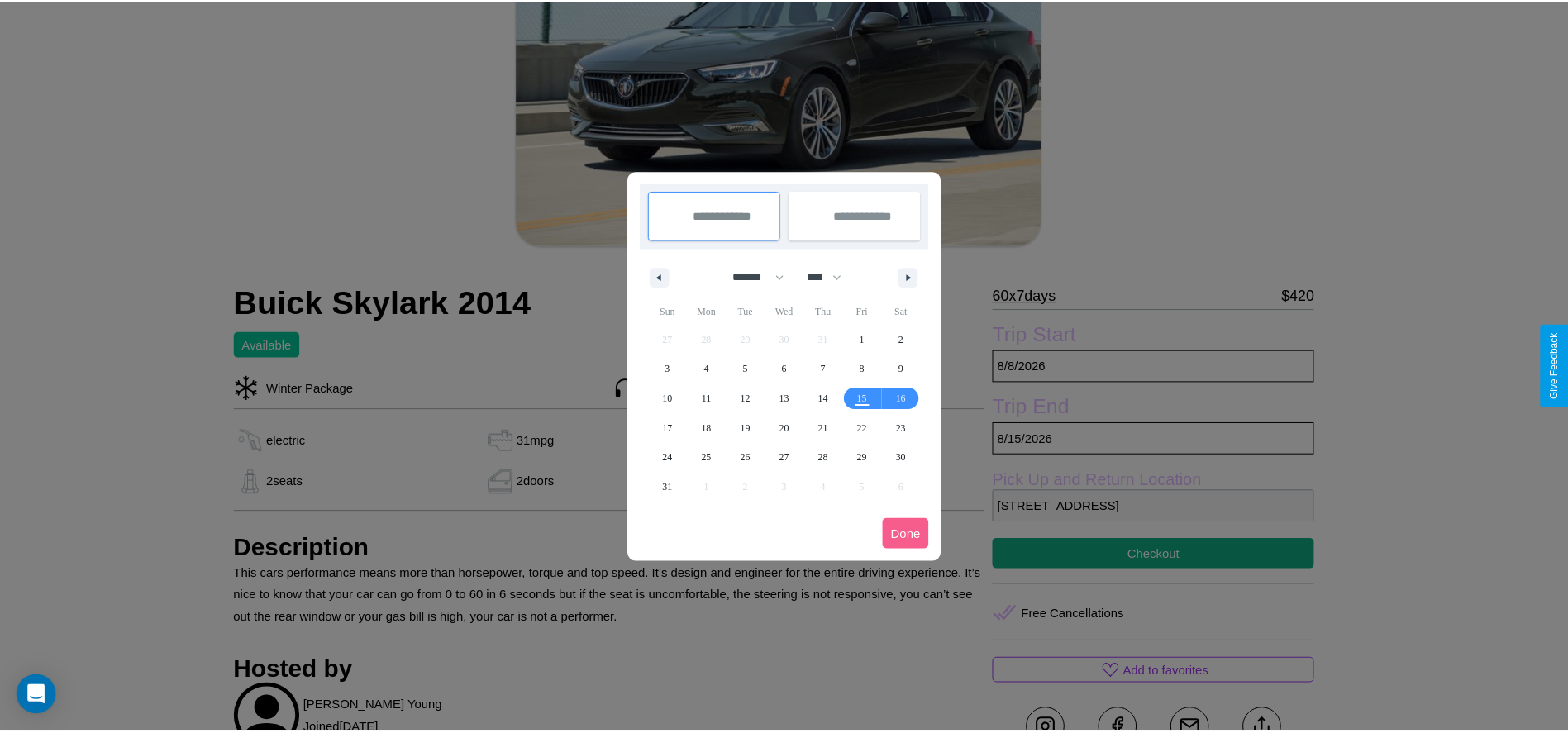
scroll to position [0, 0]
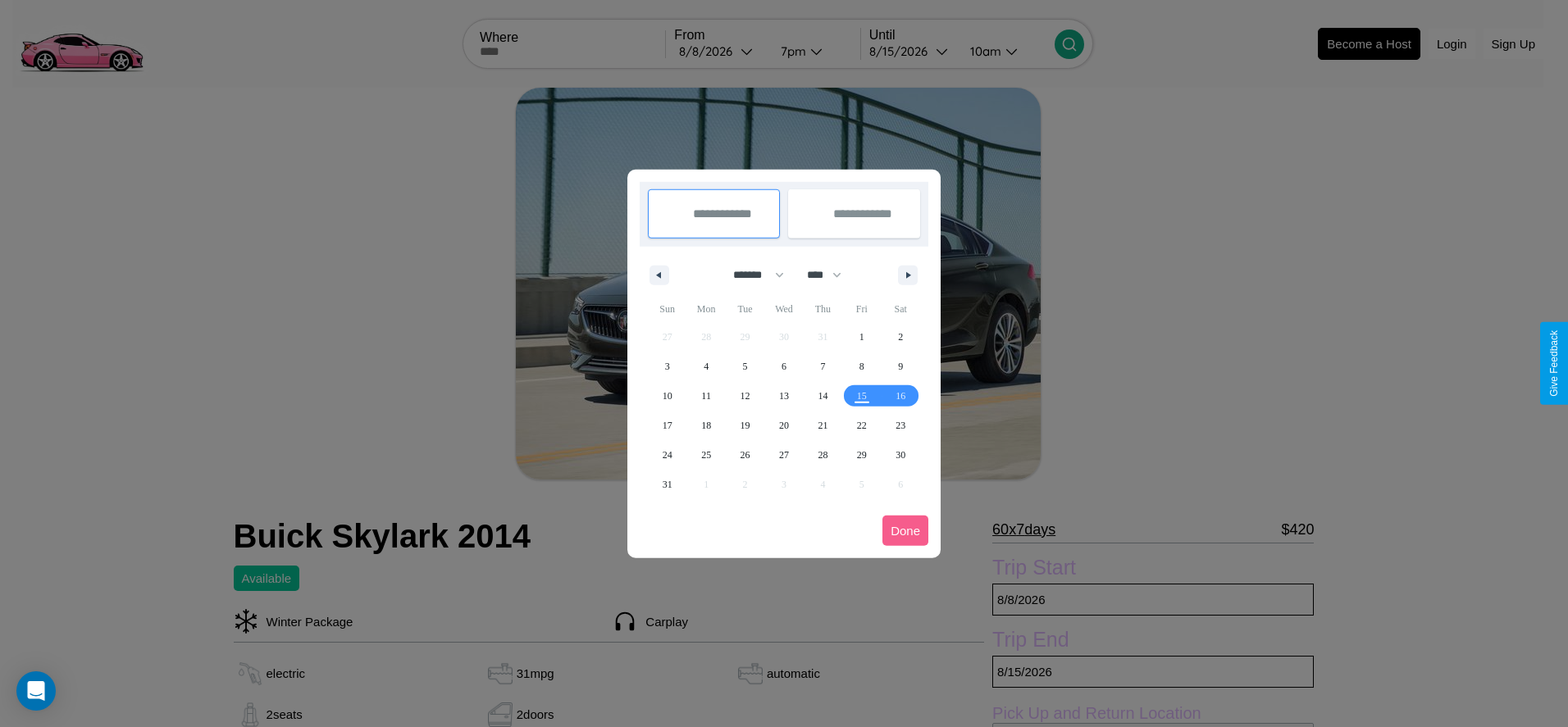
click at [720, 51] on div at bounding box center [784, 363] width 1568 height 727
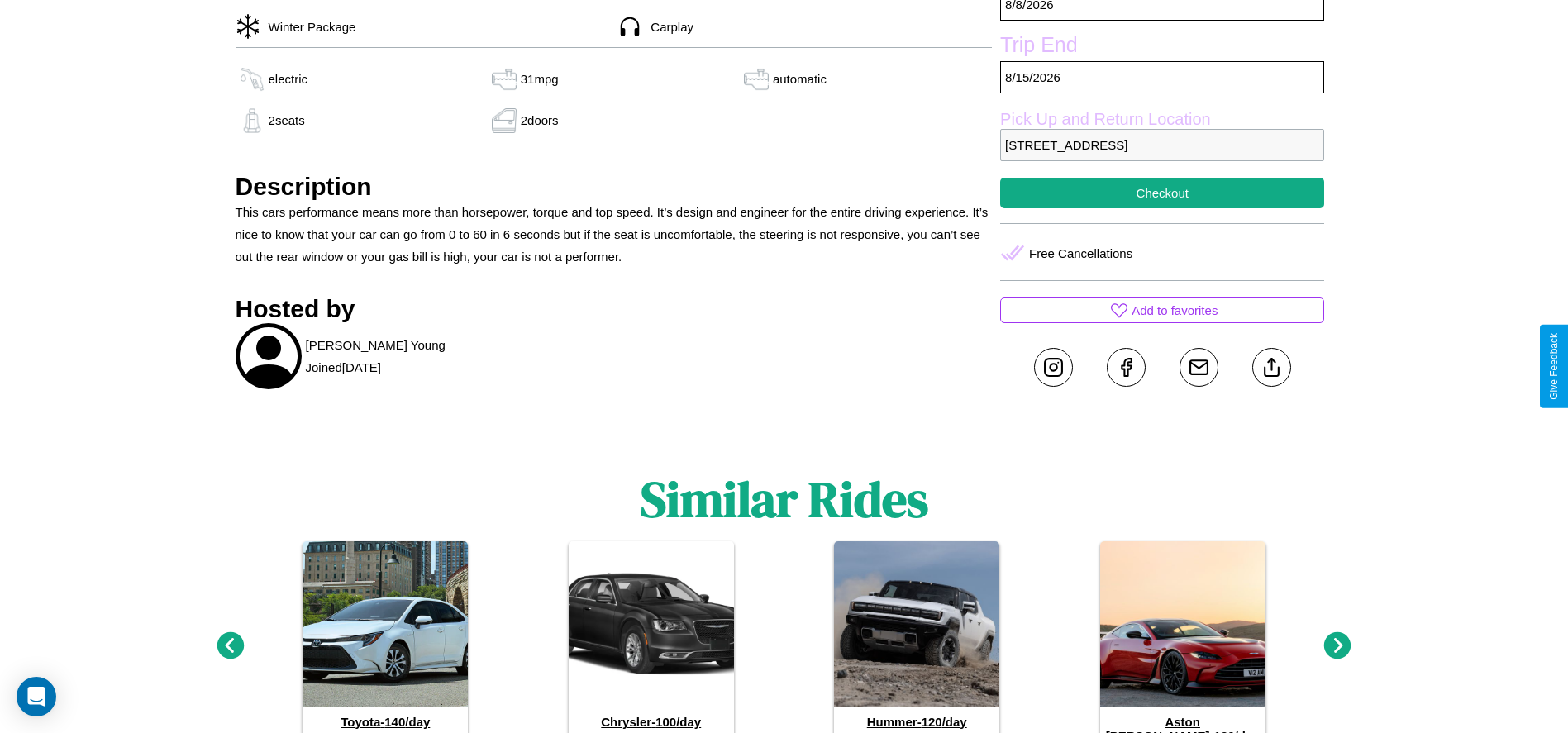
scroll to position [601, 0]
click at [1271, 366] on line at bounding box center [1271, 363] width 0 height 12
